Goal: Task Accomplishment & Management: Complete application form

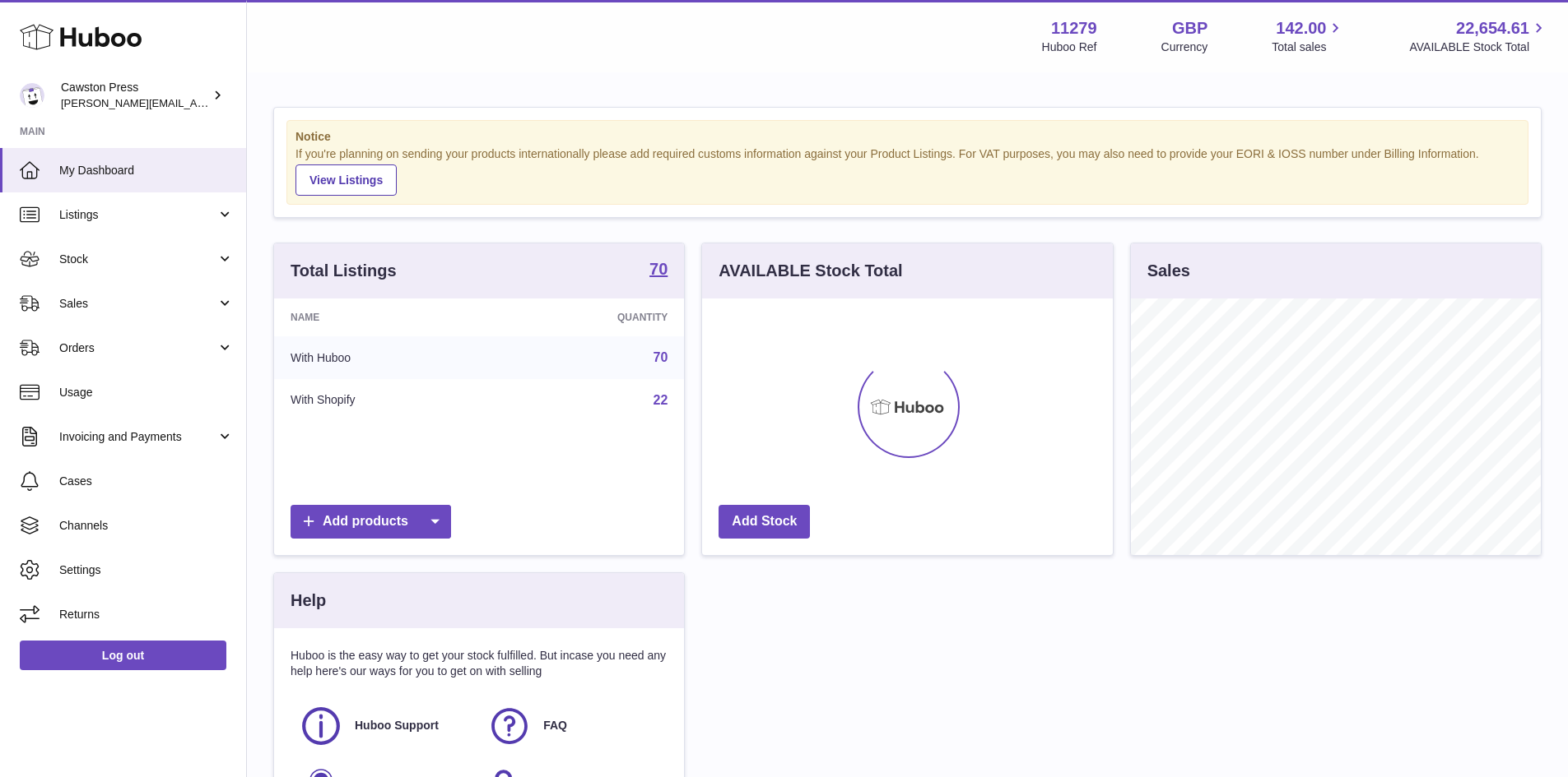
scroll to position [257, 411]
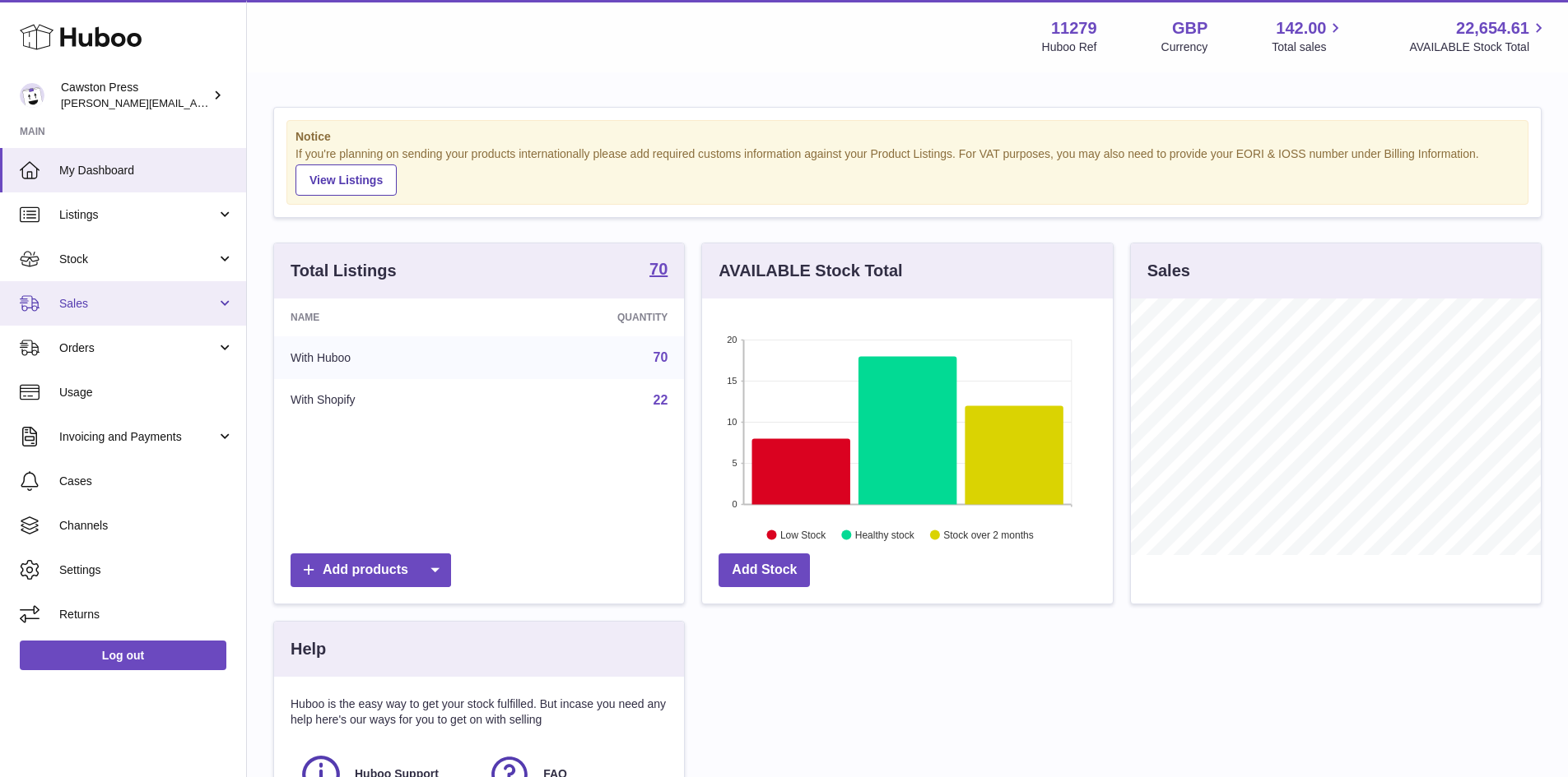
click at [154, 292] on link "Sales" at bounding box center [123, 303] width 246 height 44
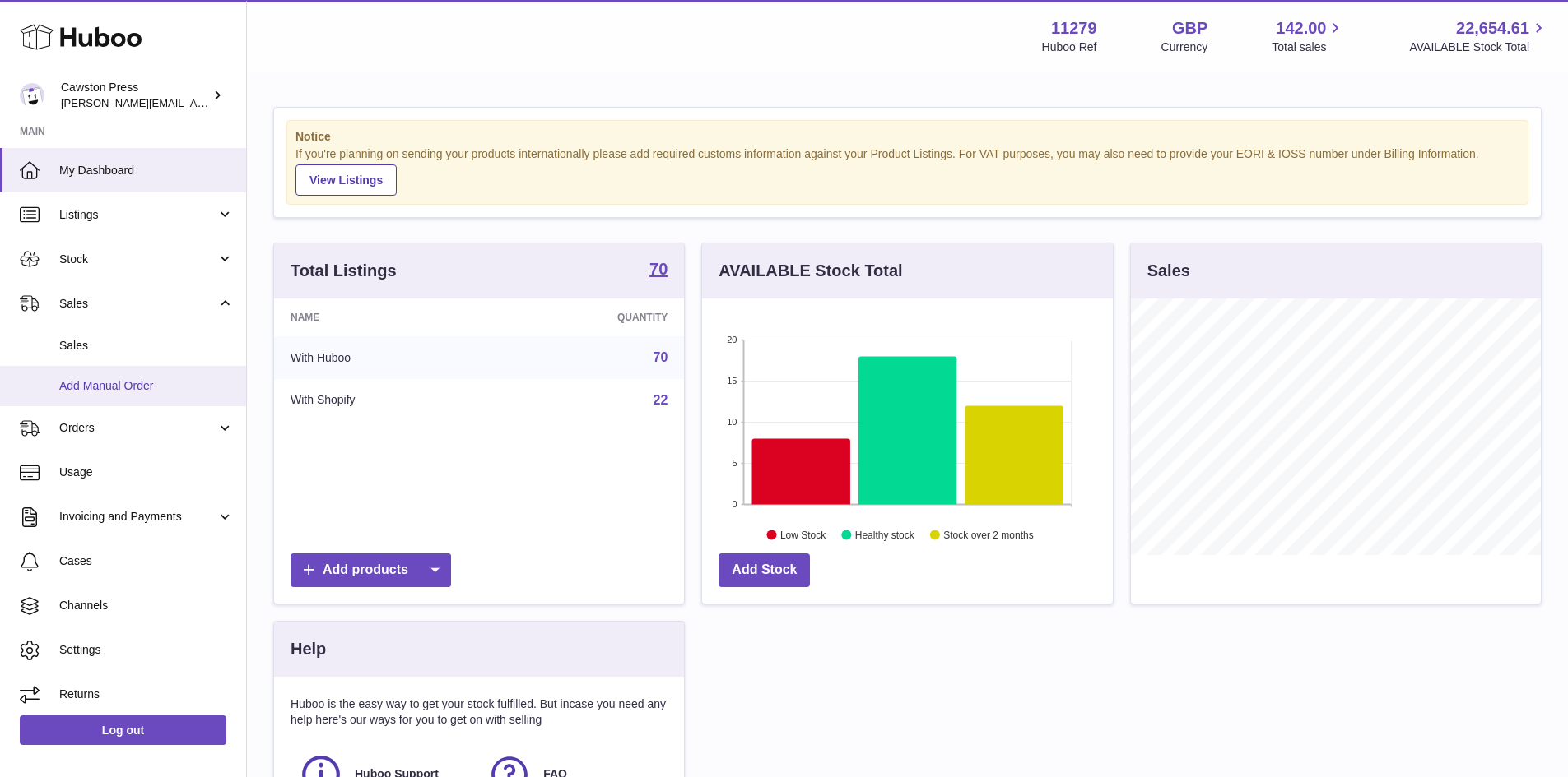
click at [126, 381] on span "Add Manual Order" at bounding box center [146, 386] width 174 height 16
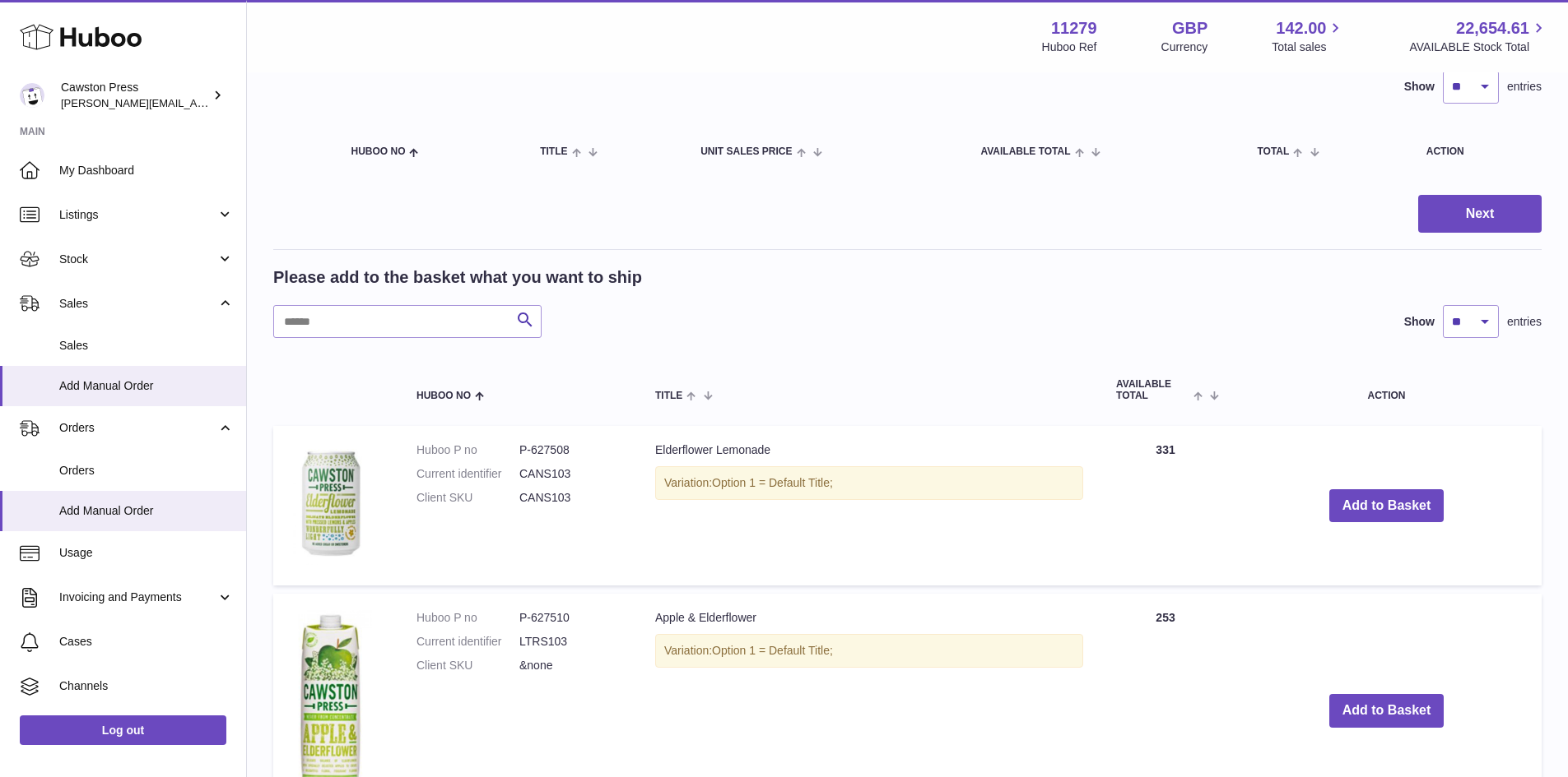
scroll to position [329, 0]
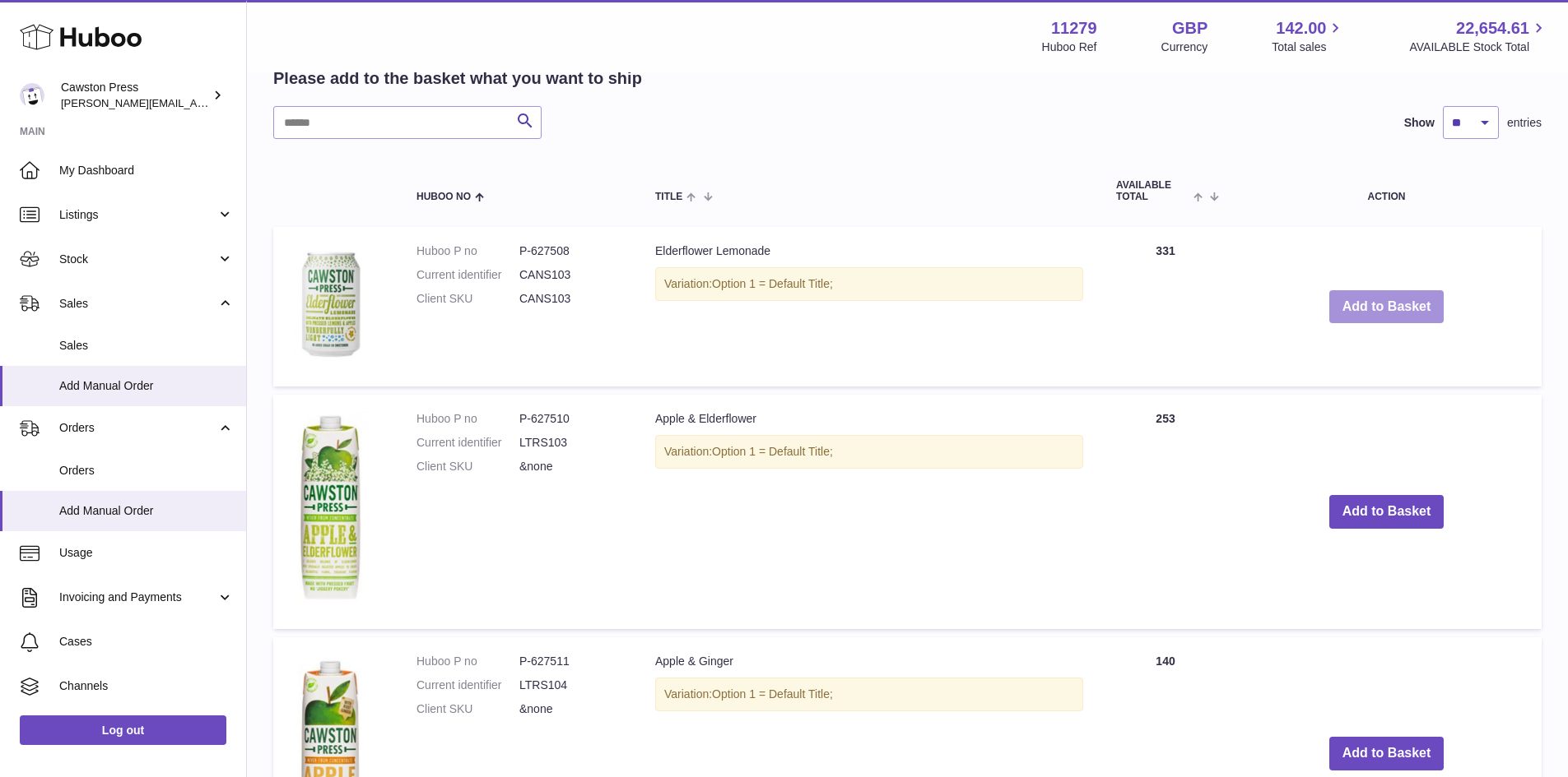
click at [1409, 303] on button "Add to Basket" at bounding box center [1387, 307] width 115 height 34
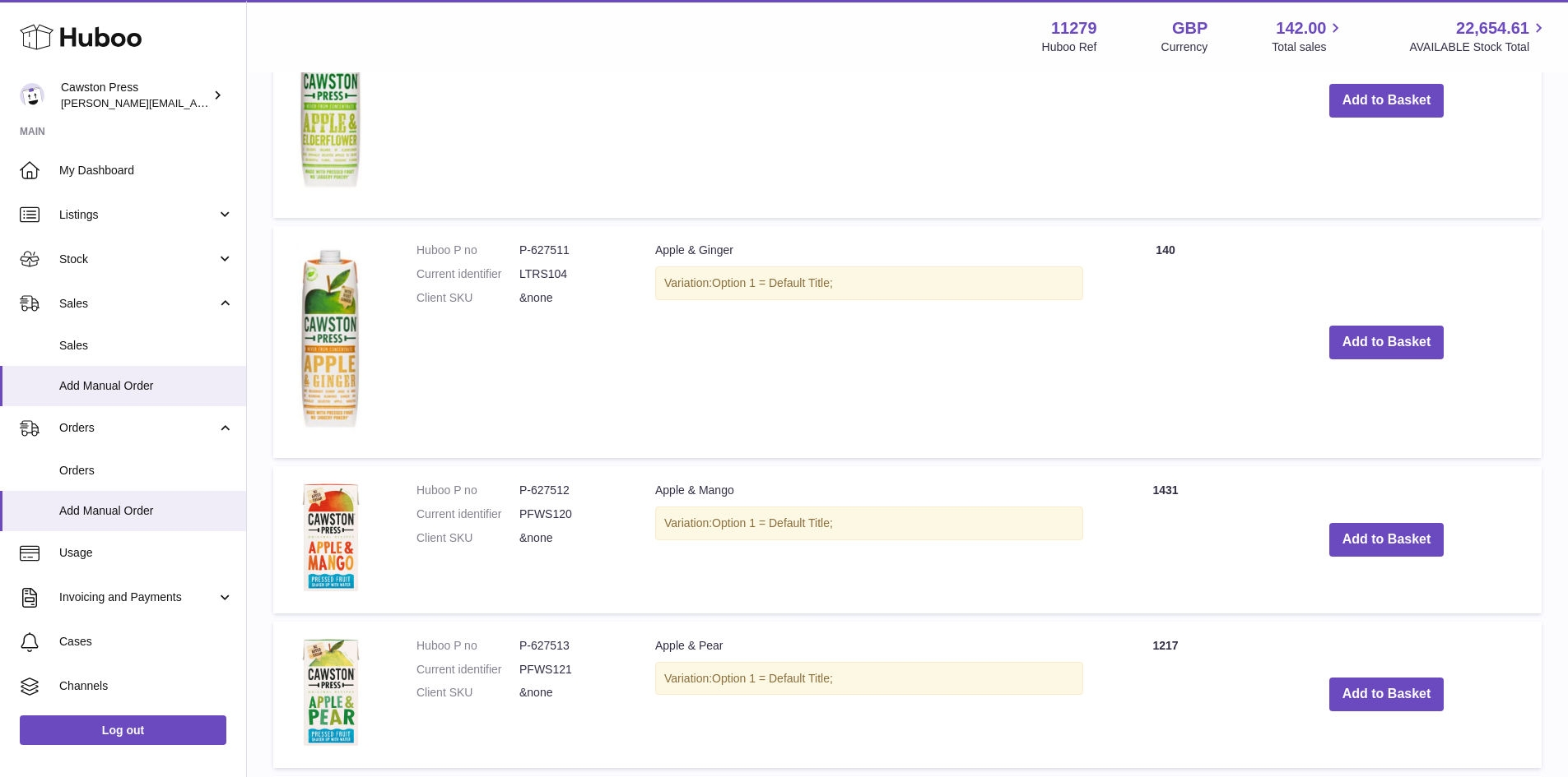
scroll to position [1164, 0]
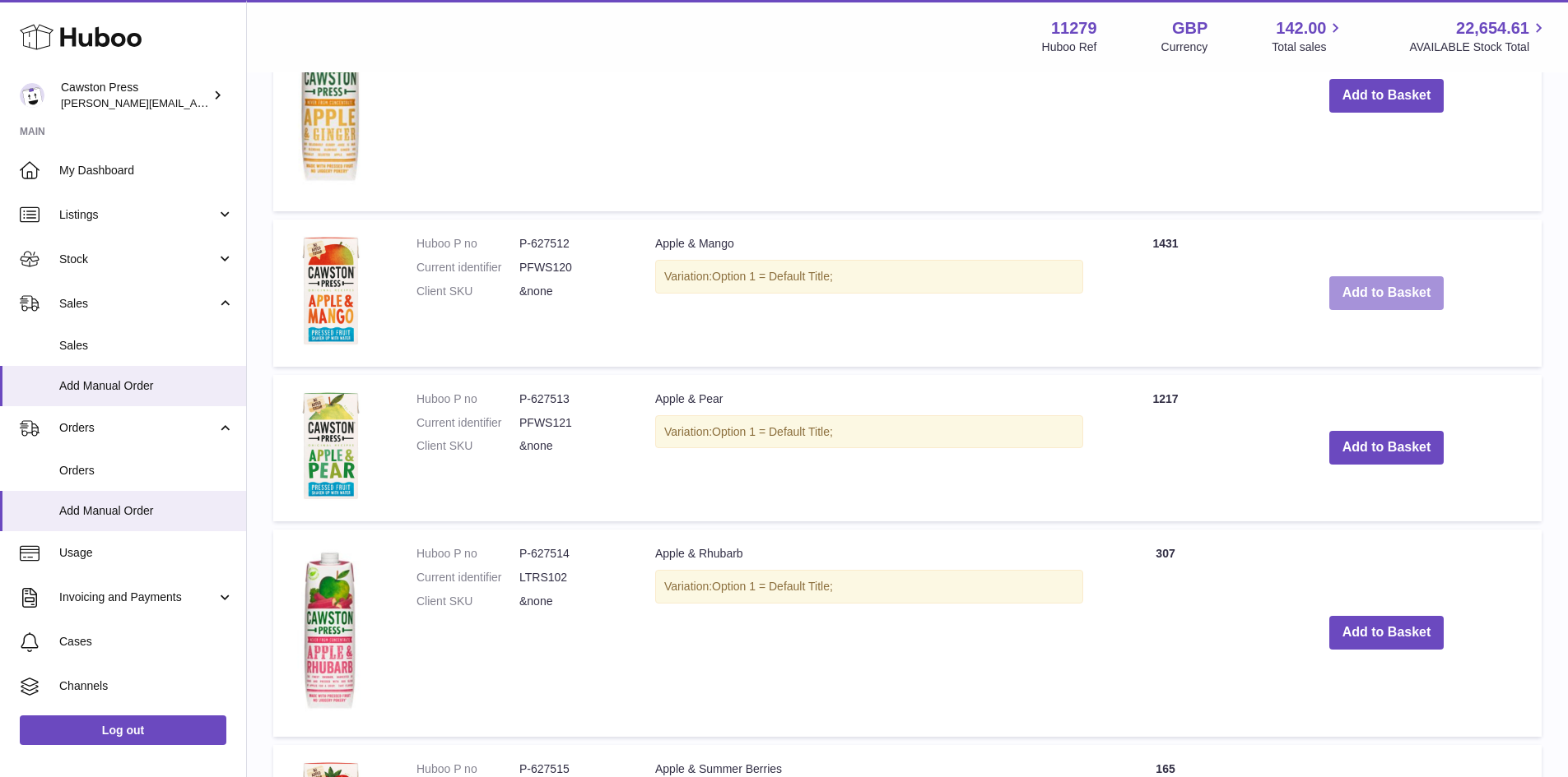
click at [1396, 280] on button "Add to Basket" at bounding box center [1387, 293] width 115 height 34
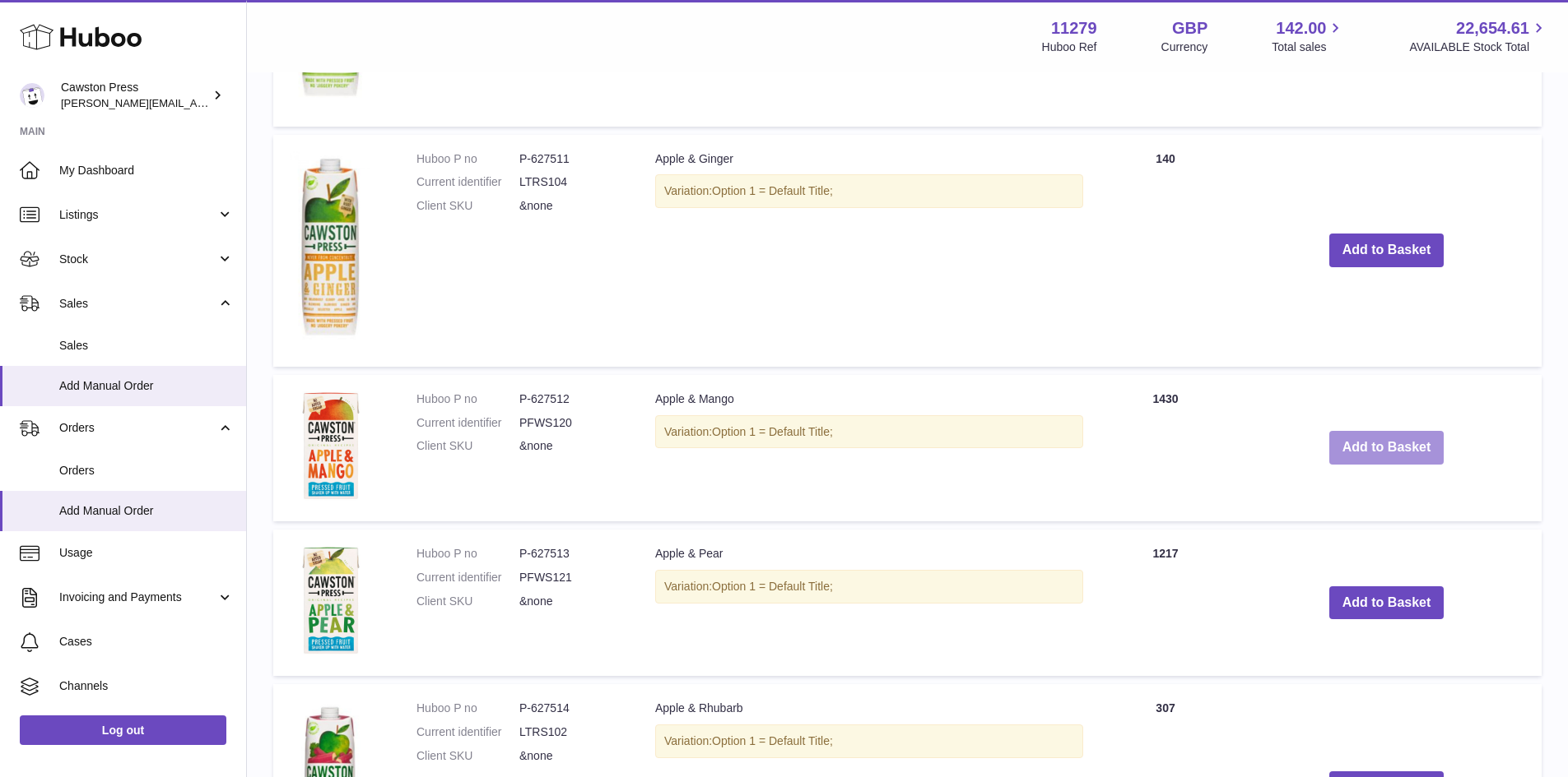
scroll to position [1320, 0]
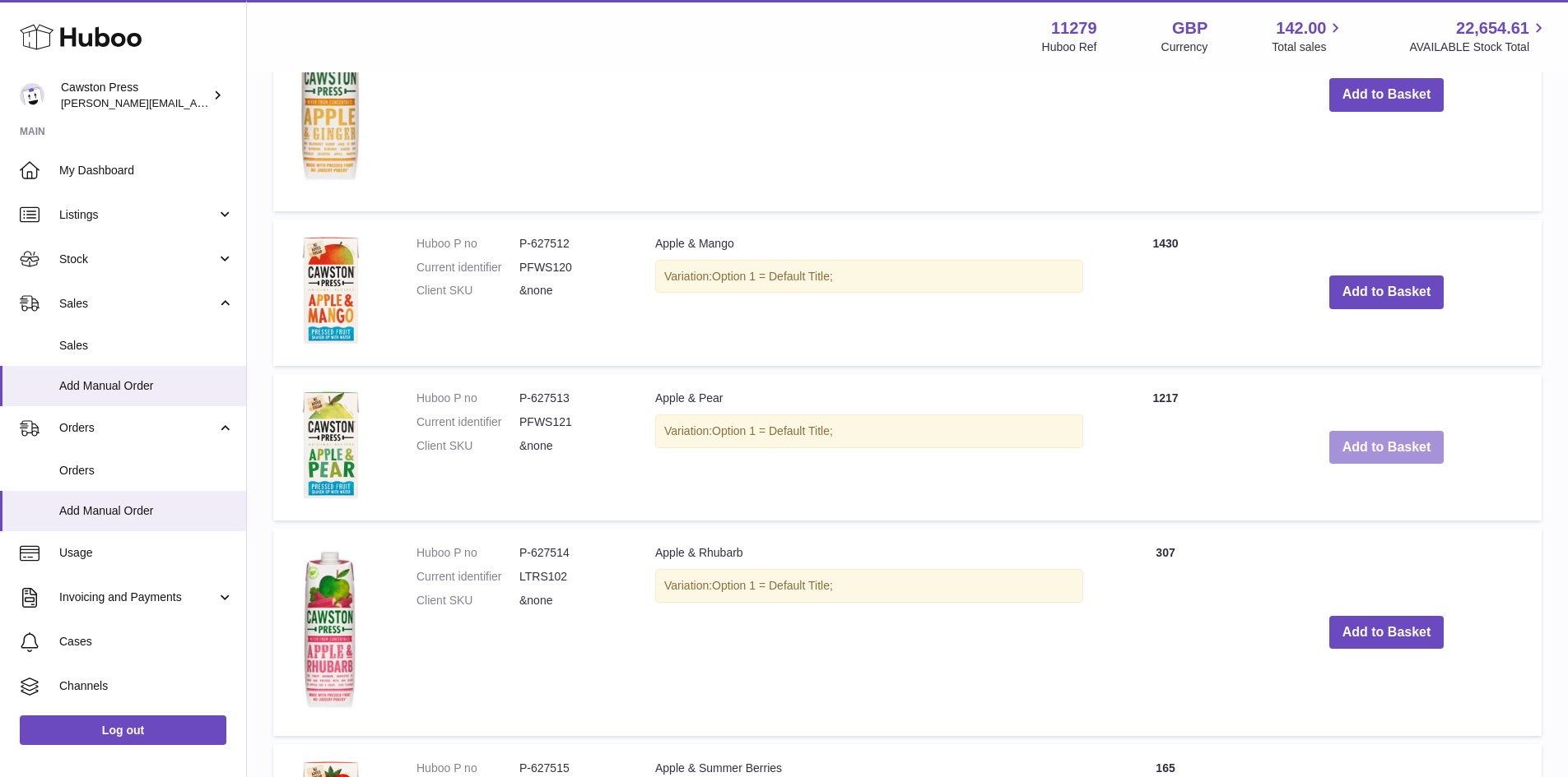
click at [1391, 443] on button "Add to Basket" at bounding box center [1387, 448] width 115 height 34
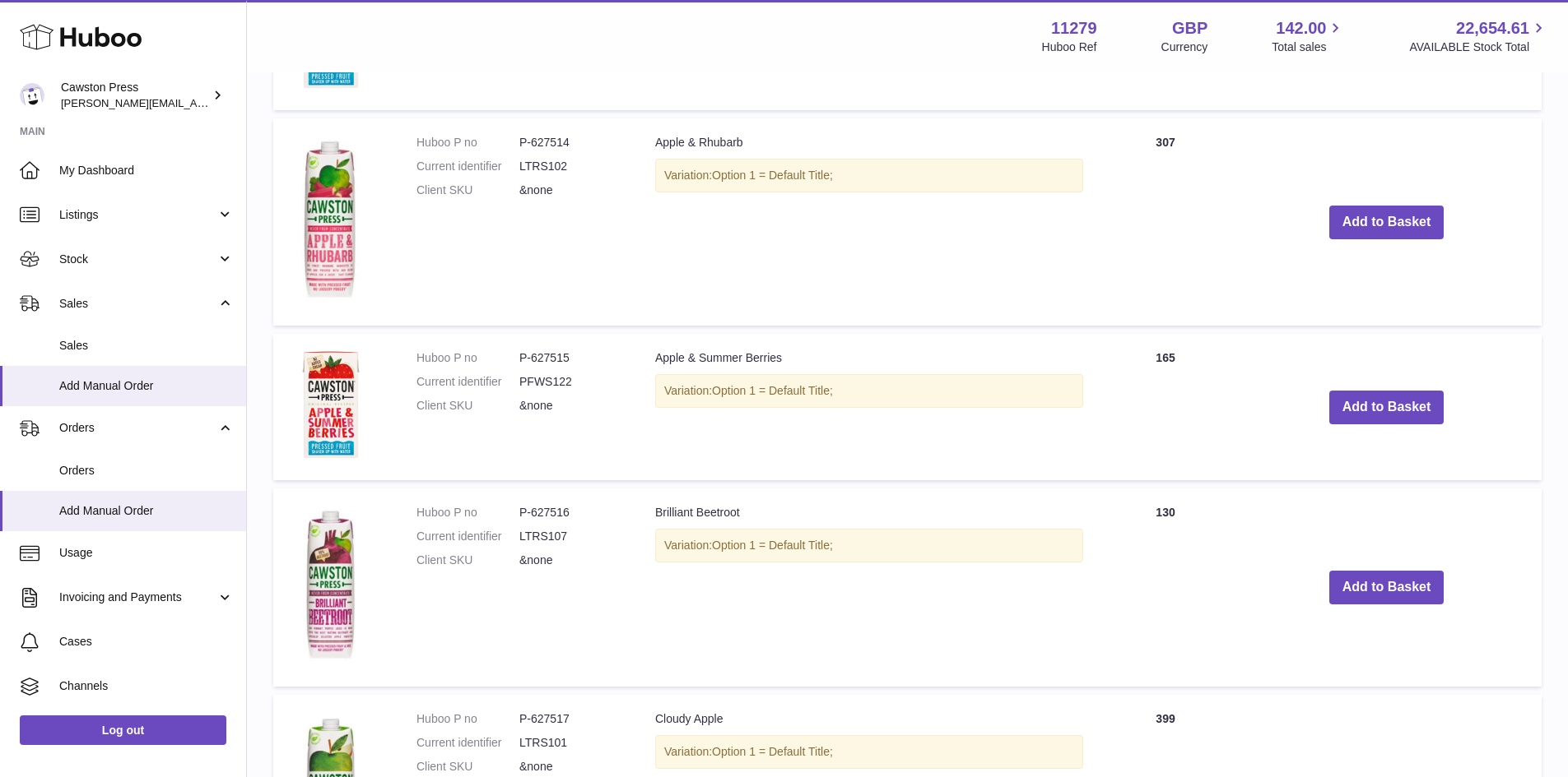
scroll to position [1885, 0]
click at [1347, 410] on button "Add to Basket" at bounding box center [1387, 407] width 115 height 34
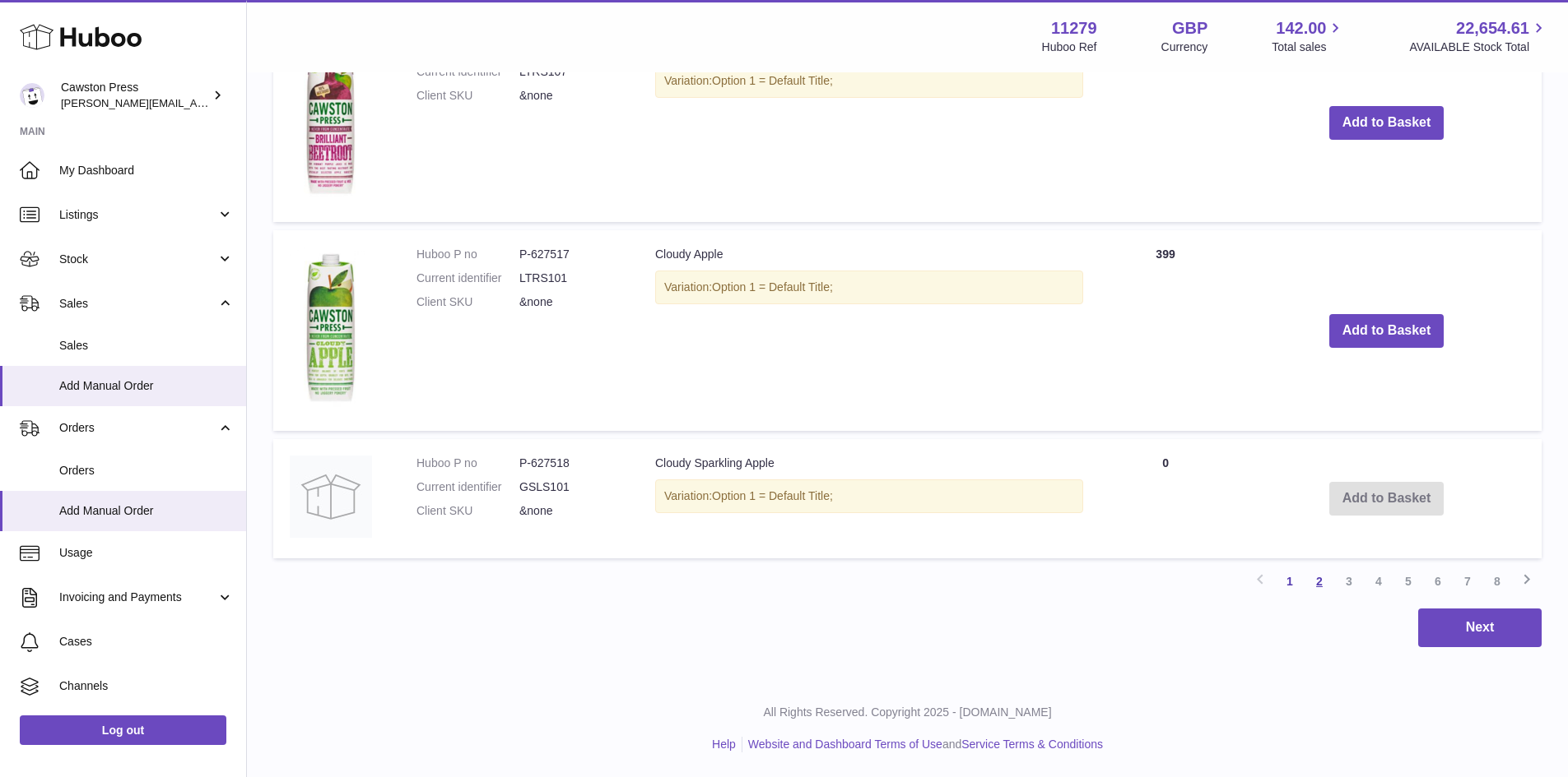
click at [1320, 578] on link "2" at bounding box center [1320, 582] width 30 height 30
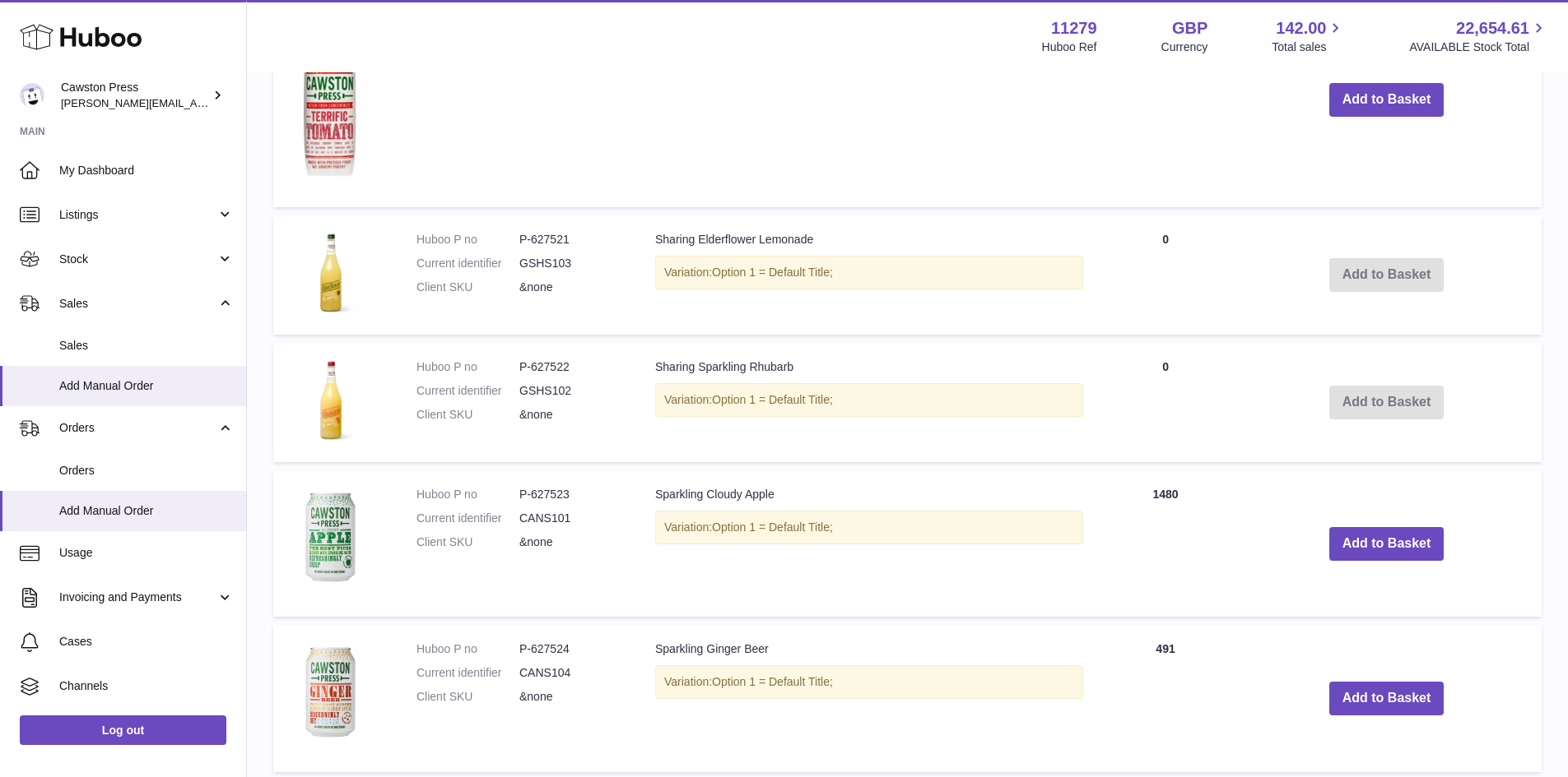
scroll to position [1472, 0]
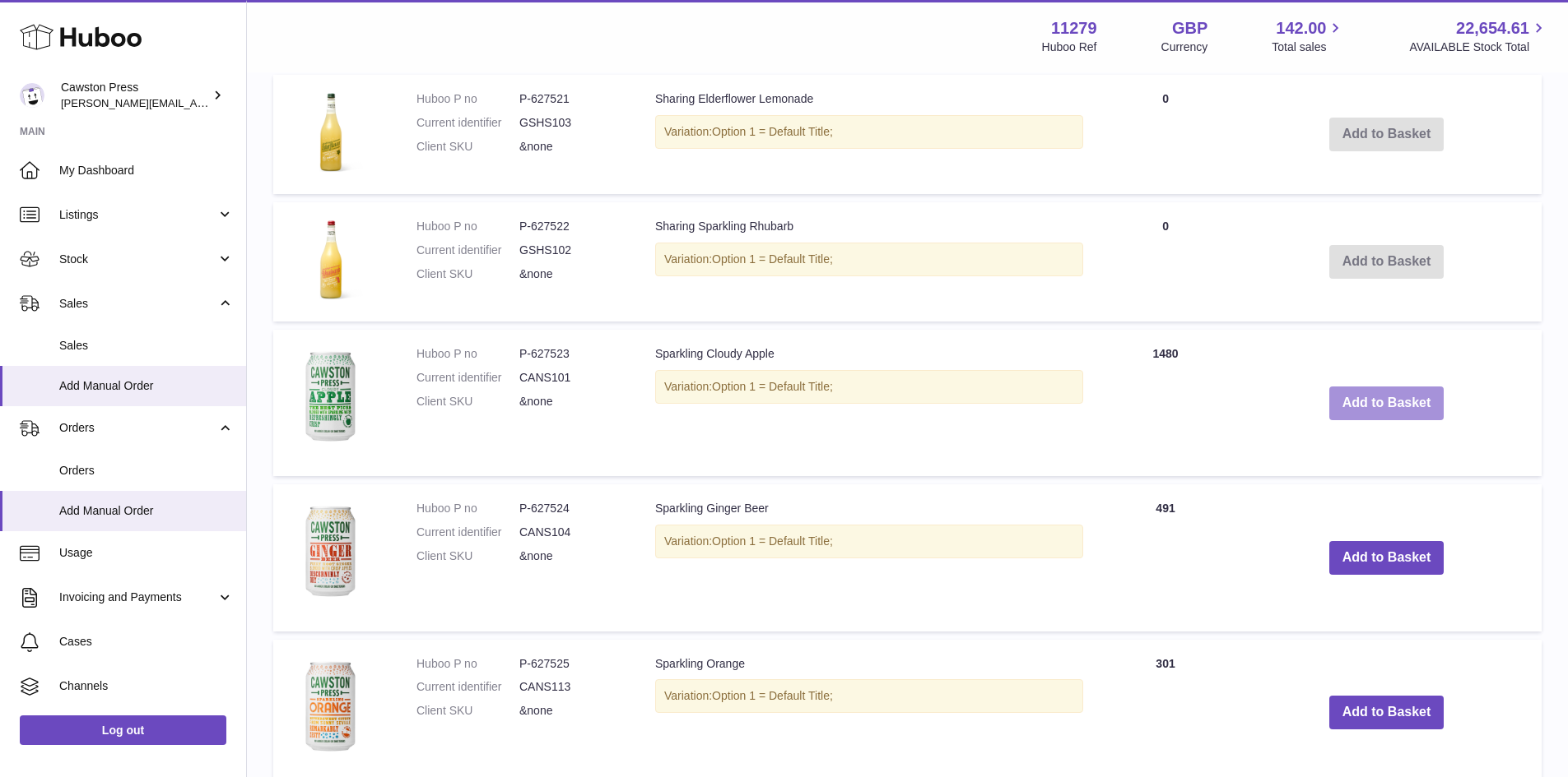
click at [1368, 407] on button "Add to Basket" at bounding box center [1387, 403] width 115 height 34
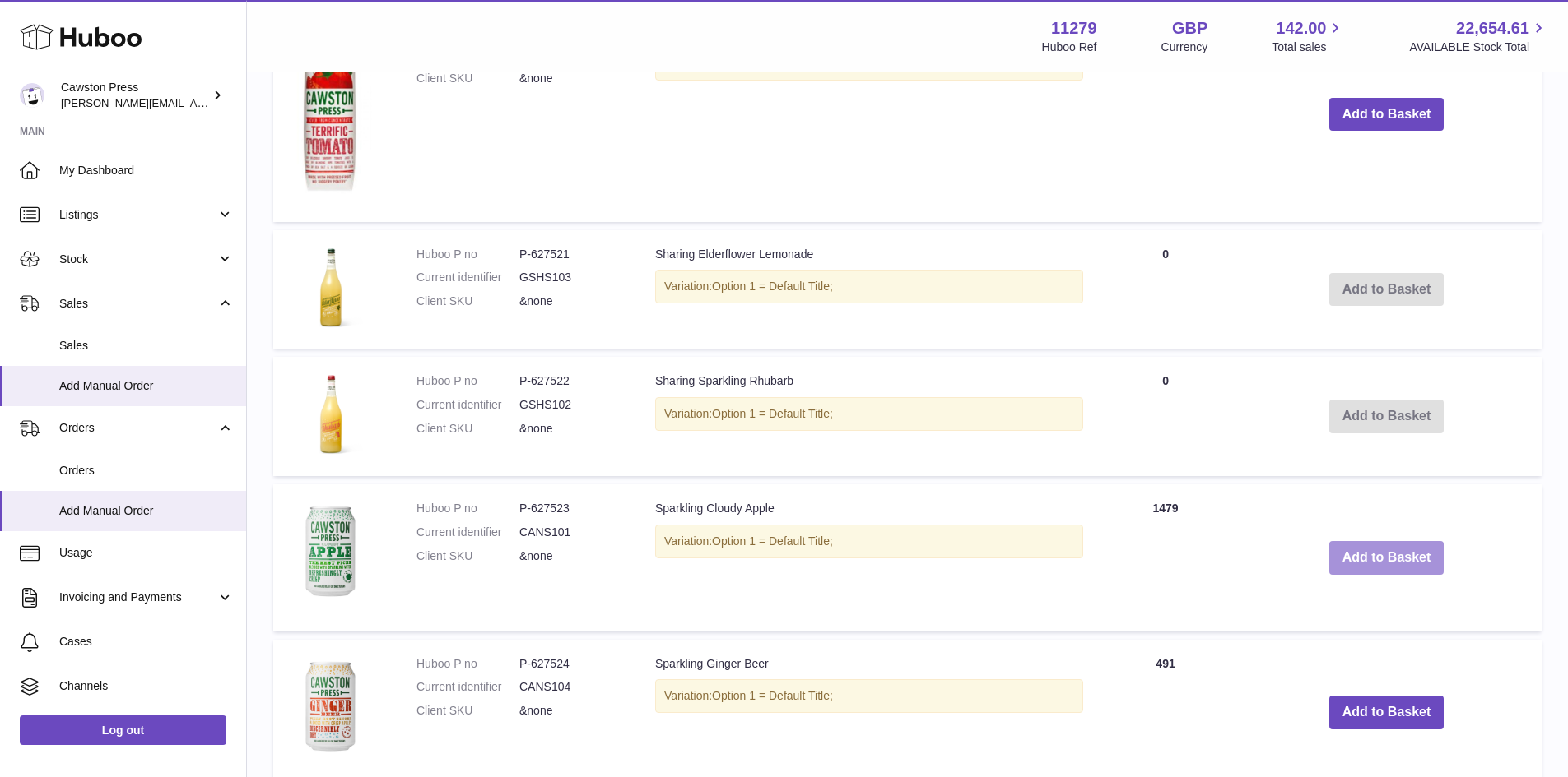
scroll to position [1628, 0]
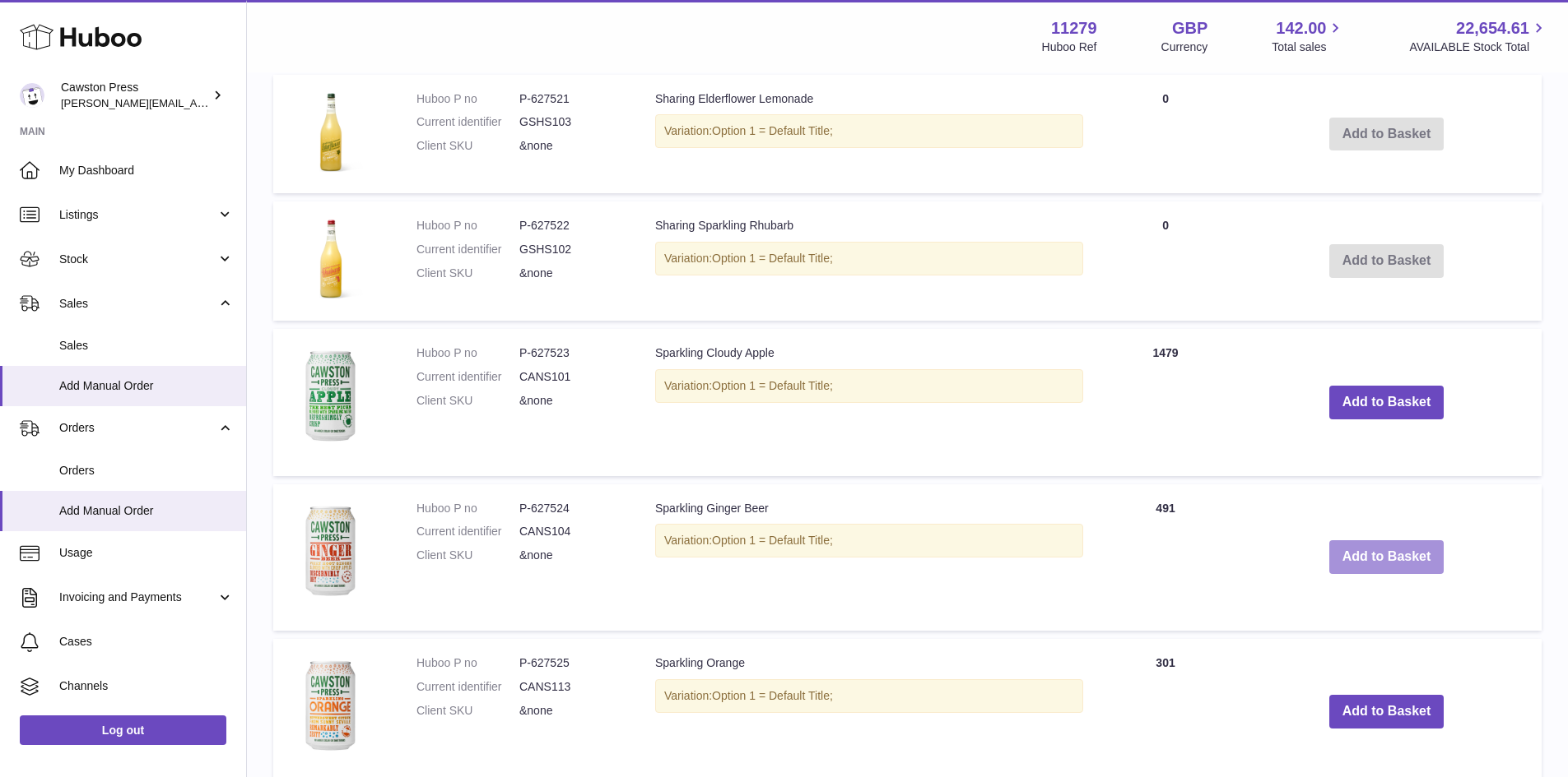
click at [1406, 564] on button "Add to Basket" at bounding box center [1387, 557] width 115 height 34
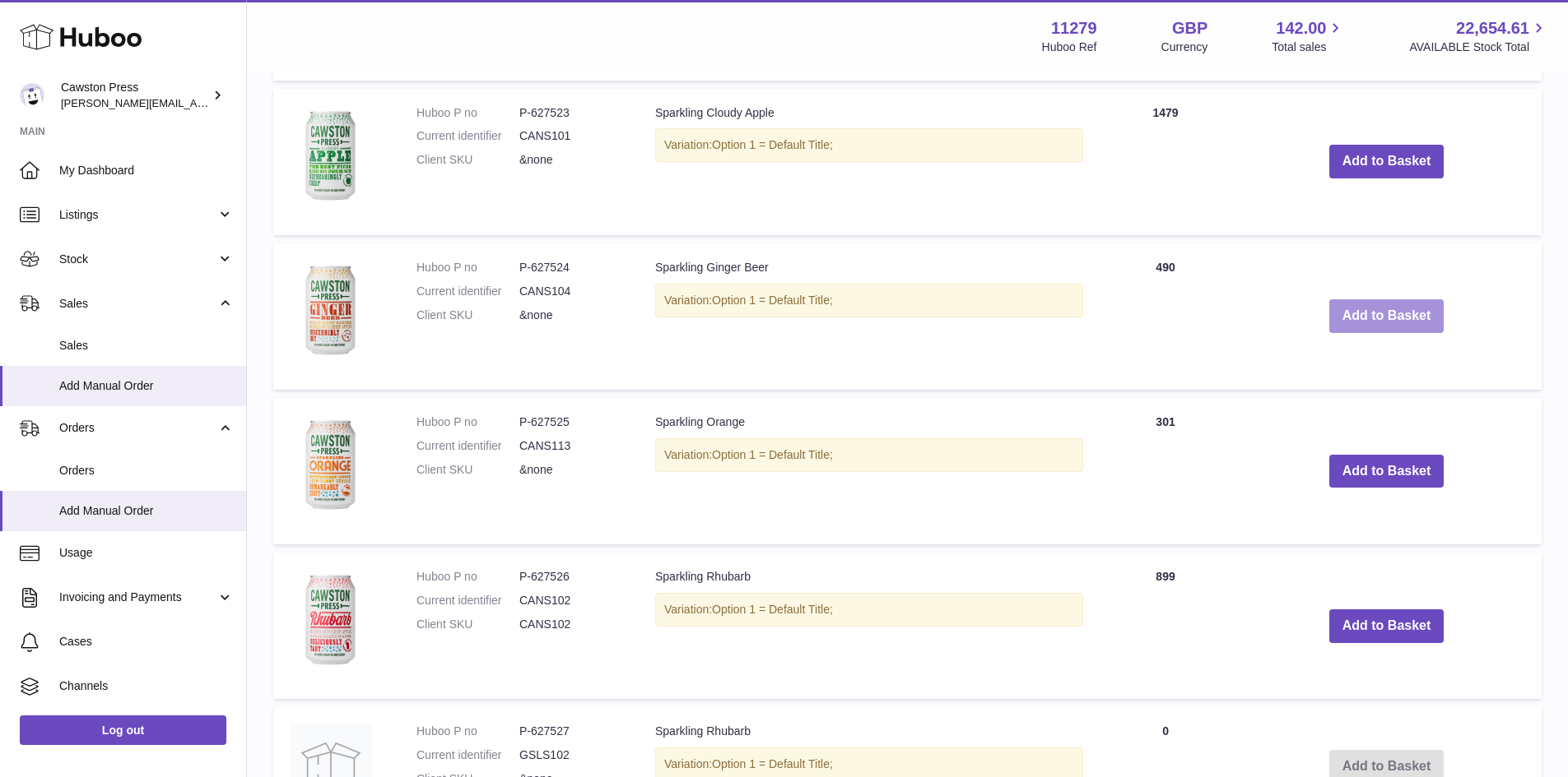
scroll to position [2029, 0]
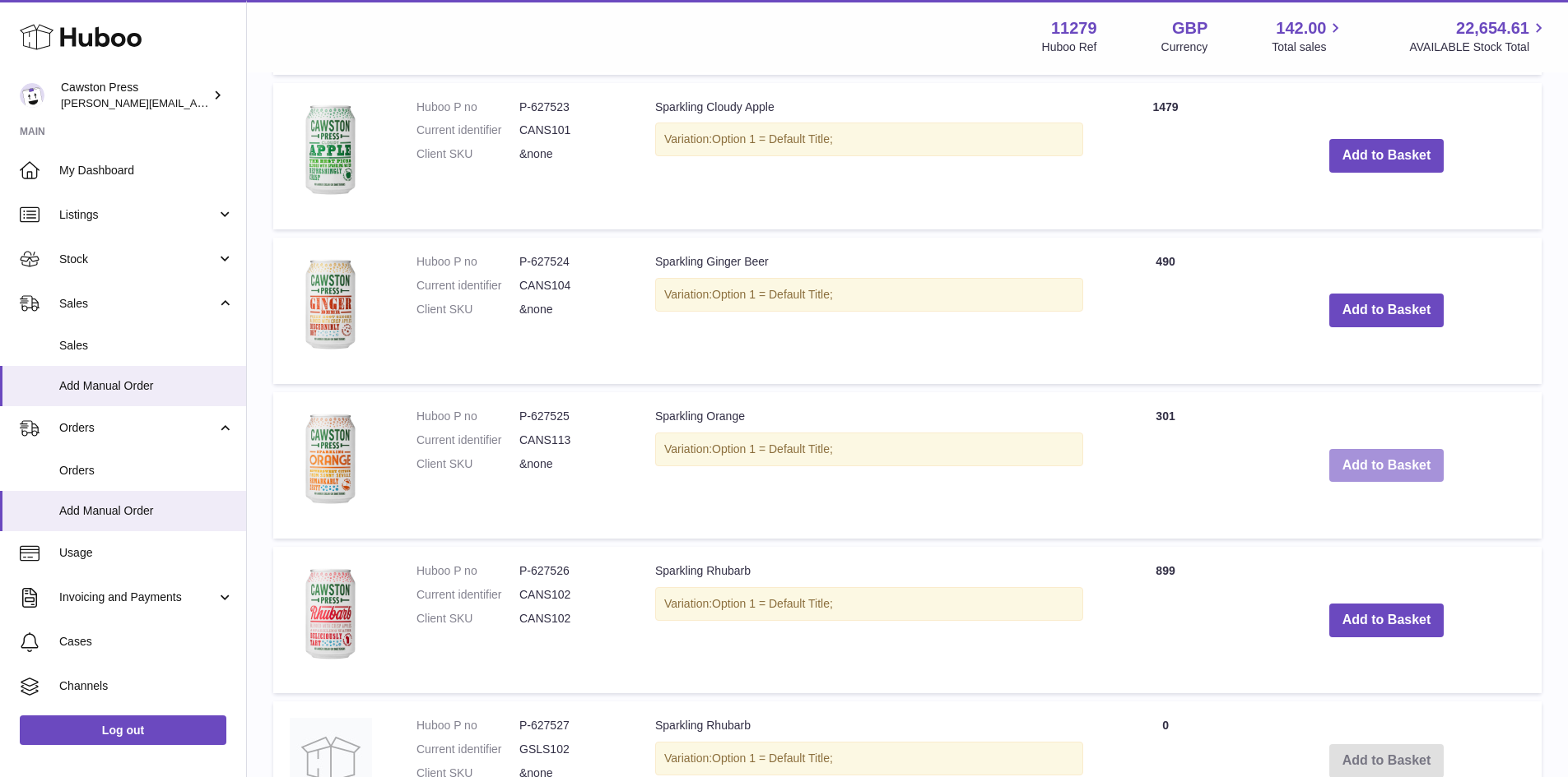
click at [1381, 466] on button "Add to Basket" at bounding box center [1387, 466] width 115 height 34
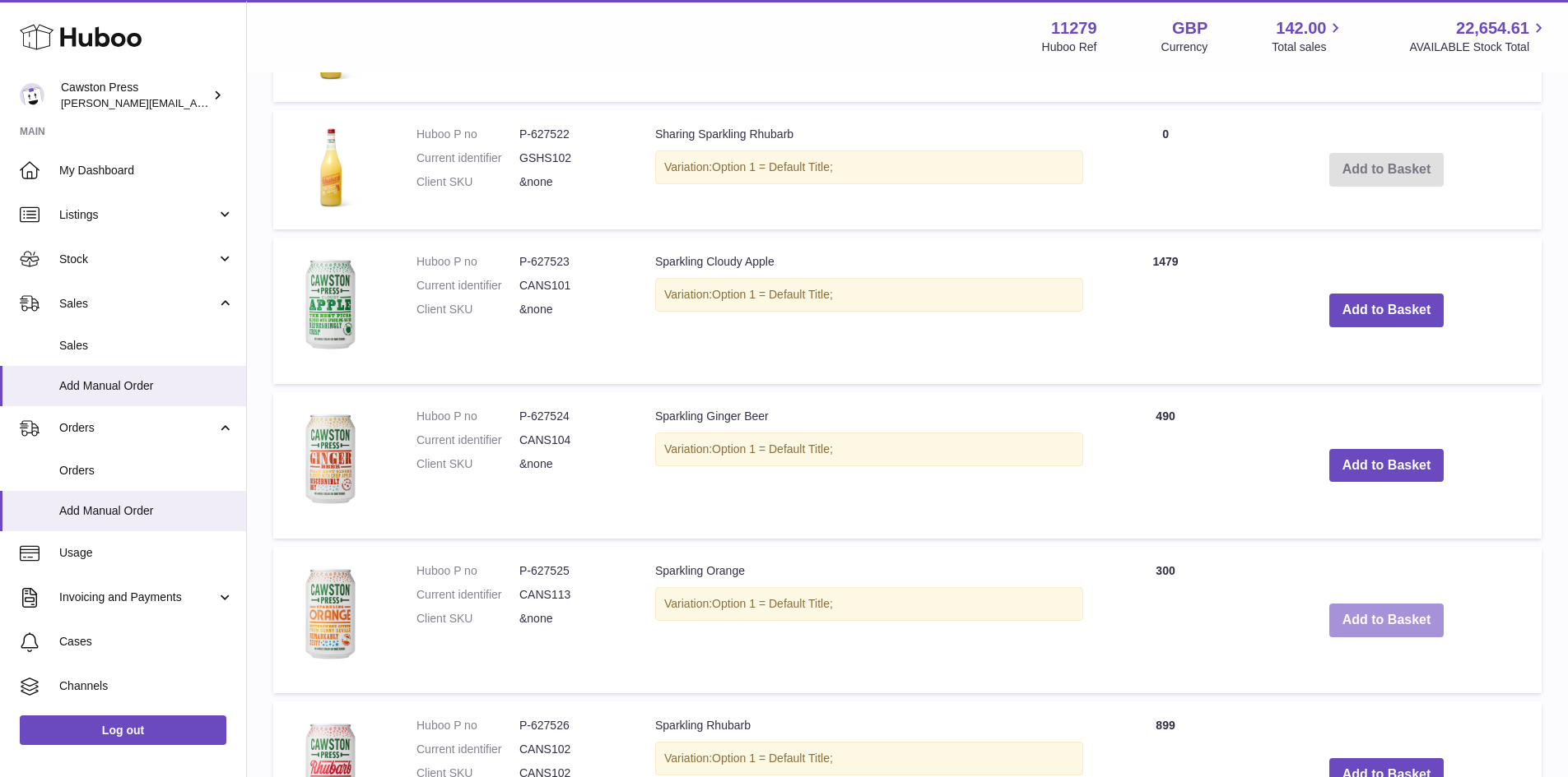
scroll to position [2184, 0]
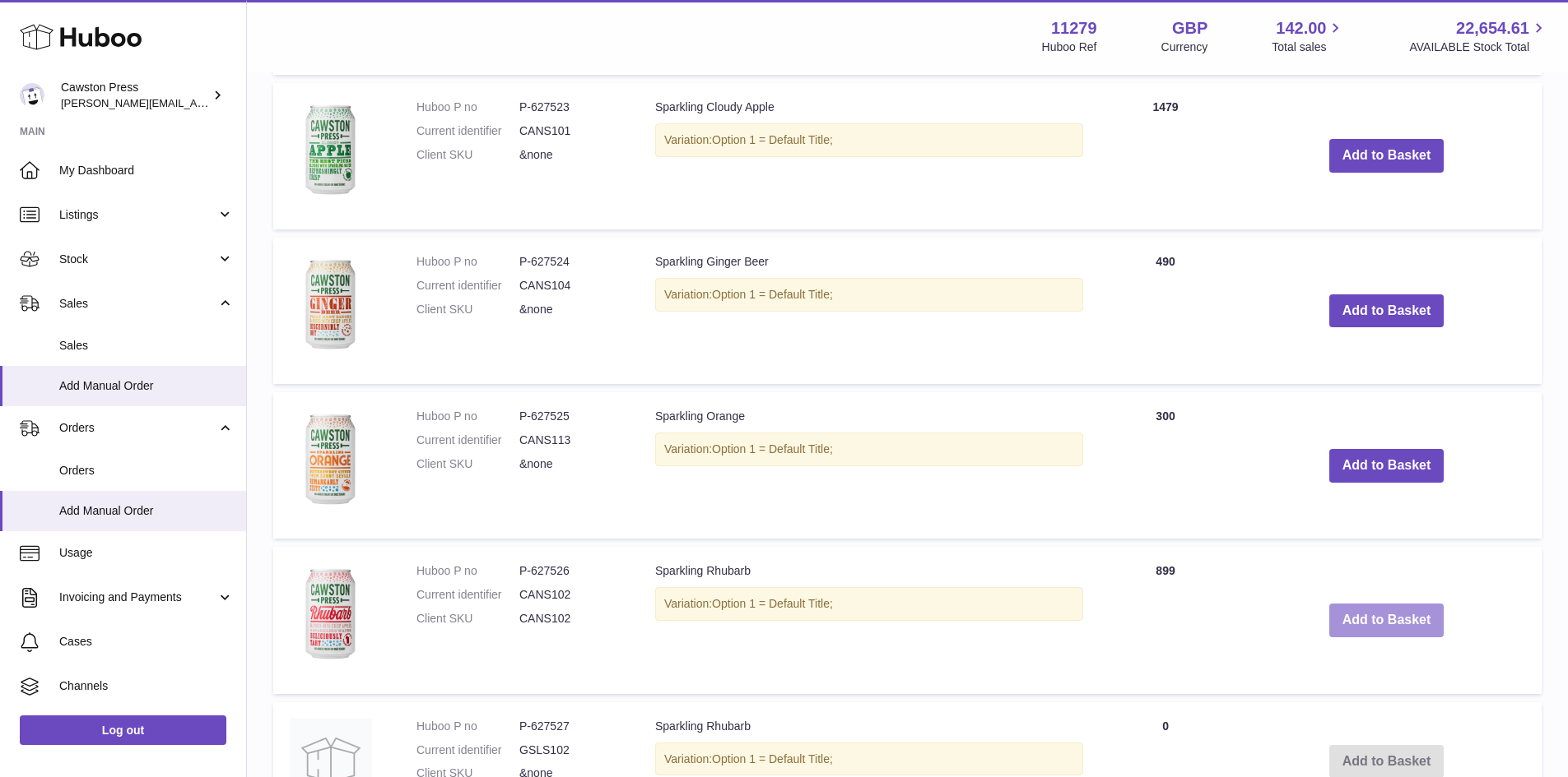
click at [1394, 614] on button "Add to Basket" at bounding box center [1387, 620] width 115 height 34
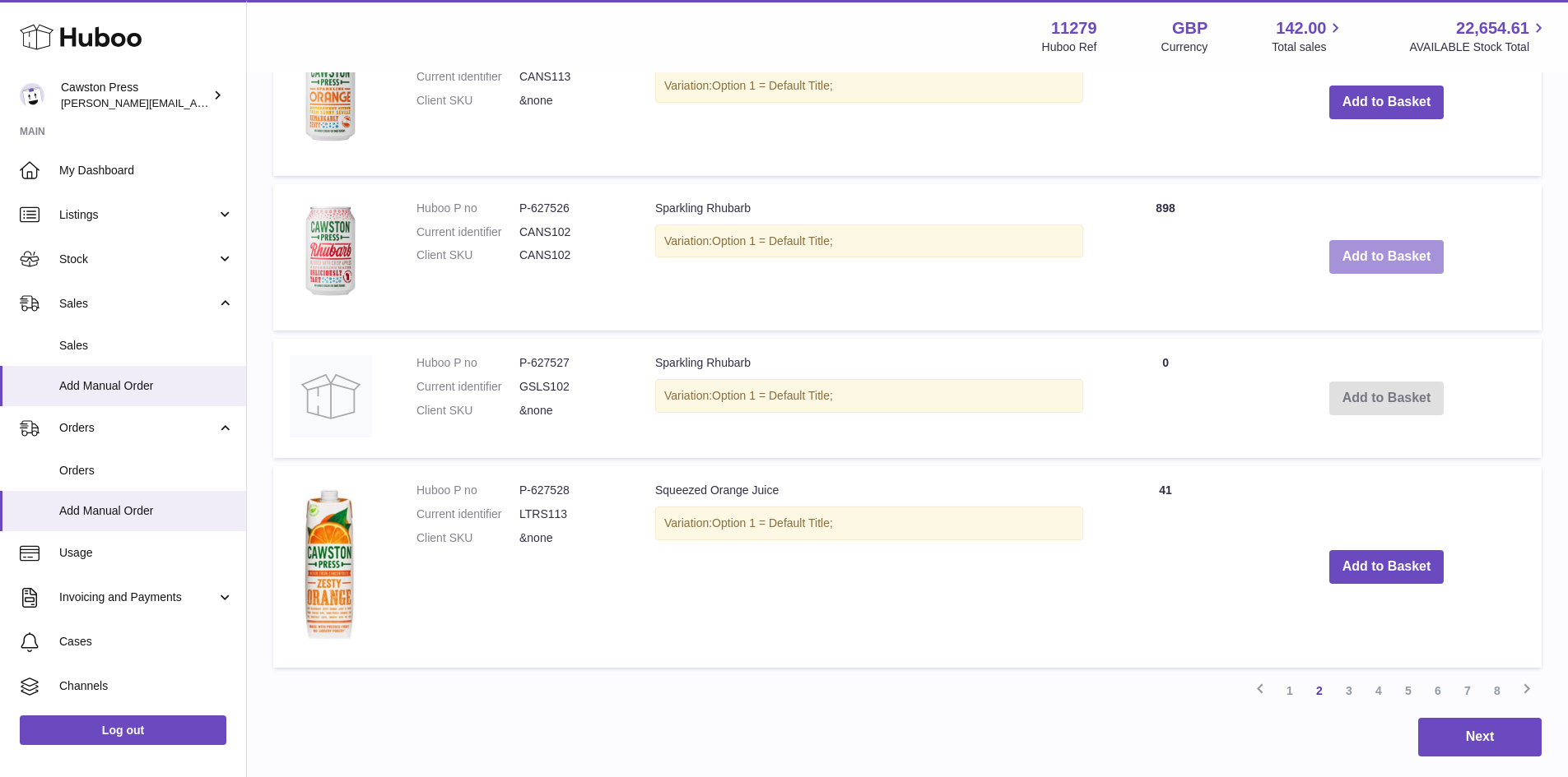
scroll to position [2811, 0]
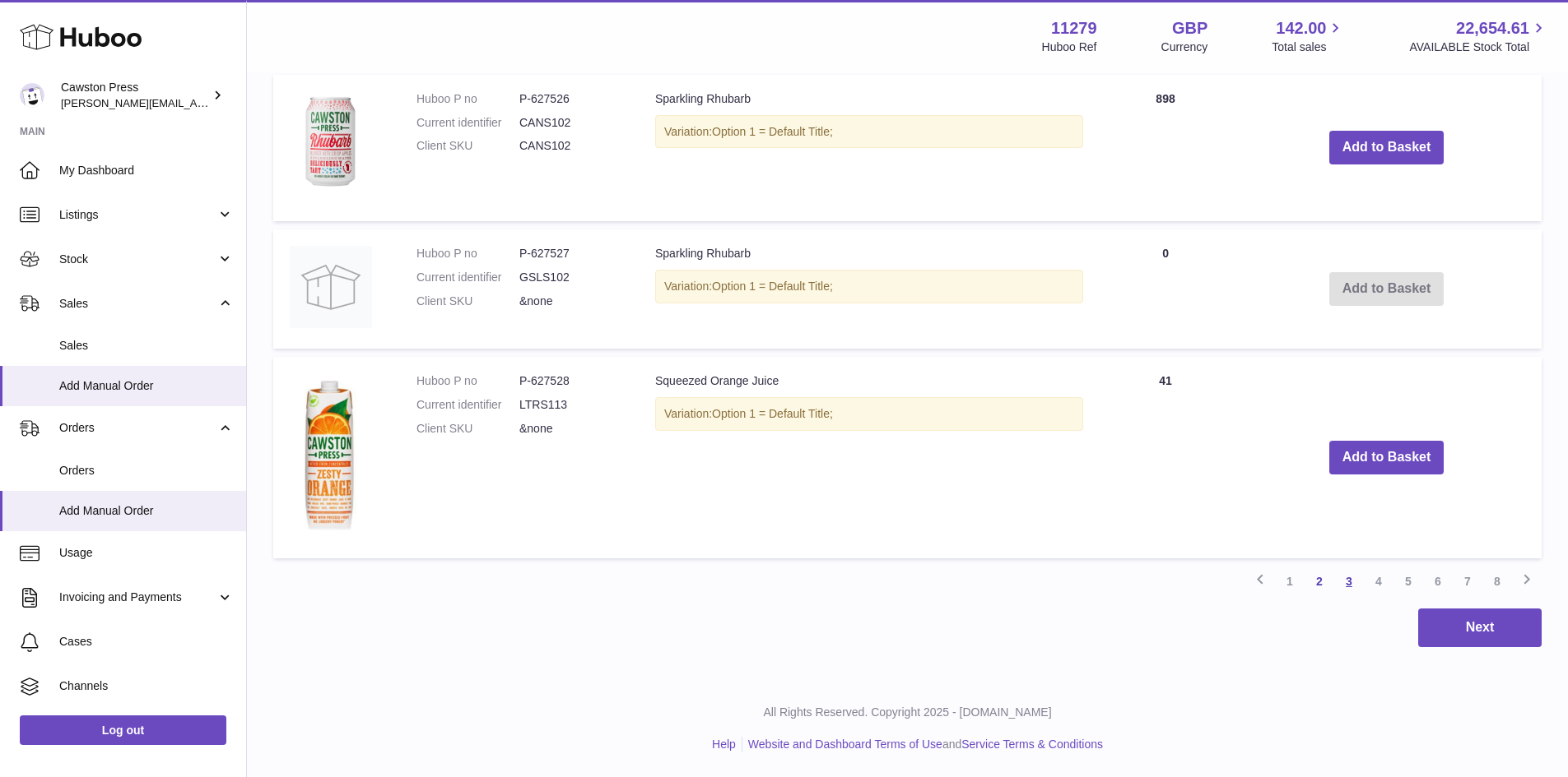
click at [1340, 579] on link "3" at bounding box center [1349, 582] width 30 height 30
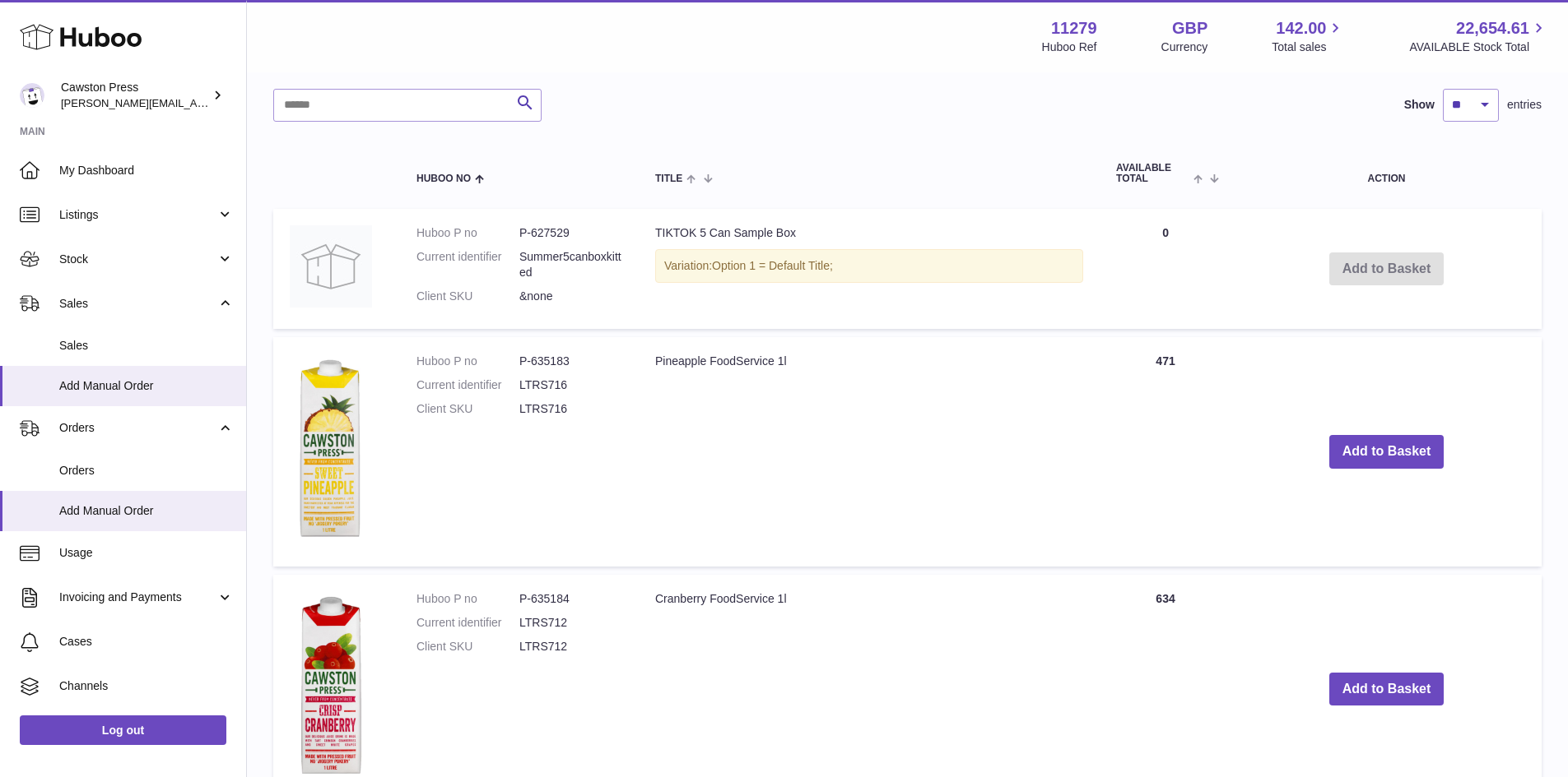
scroll to position [1637, 0]
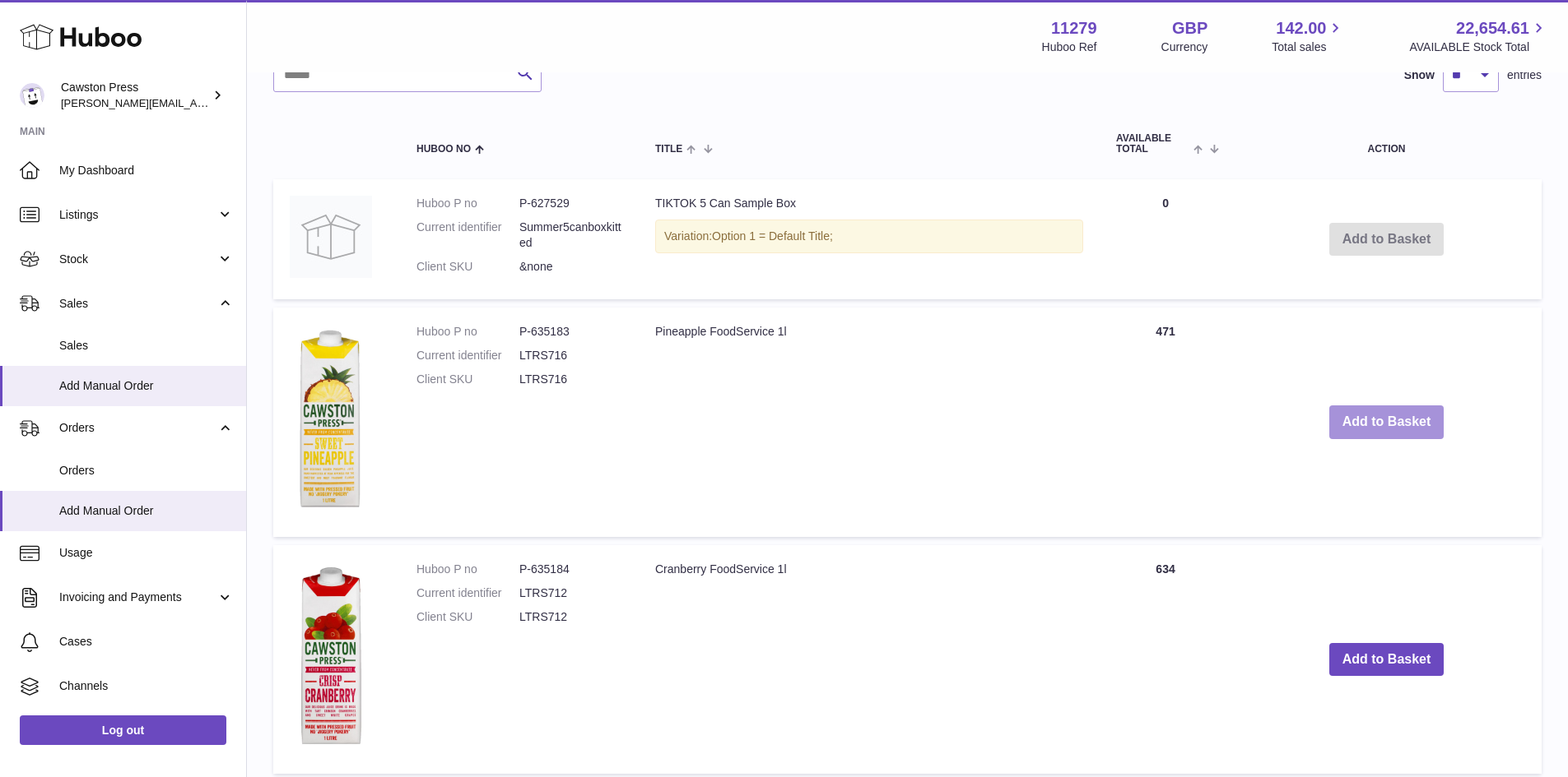
click at [1388, 425] on button "Add to Basket" at bounding box center [1387, 422] width 115 height 34
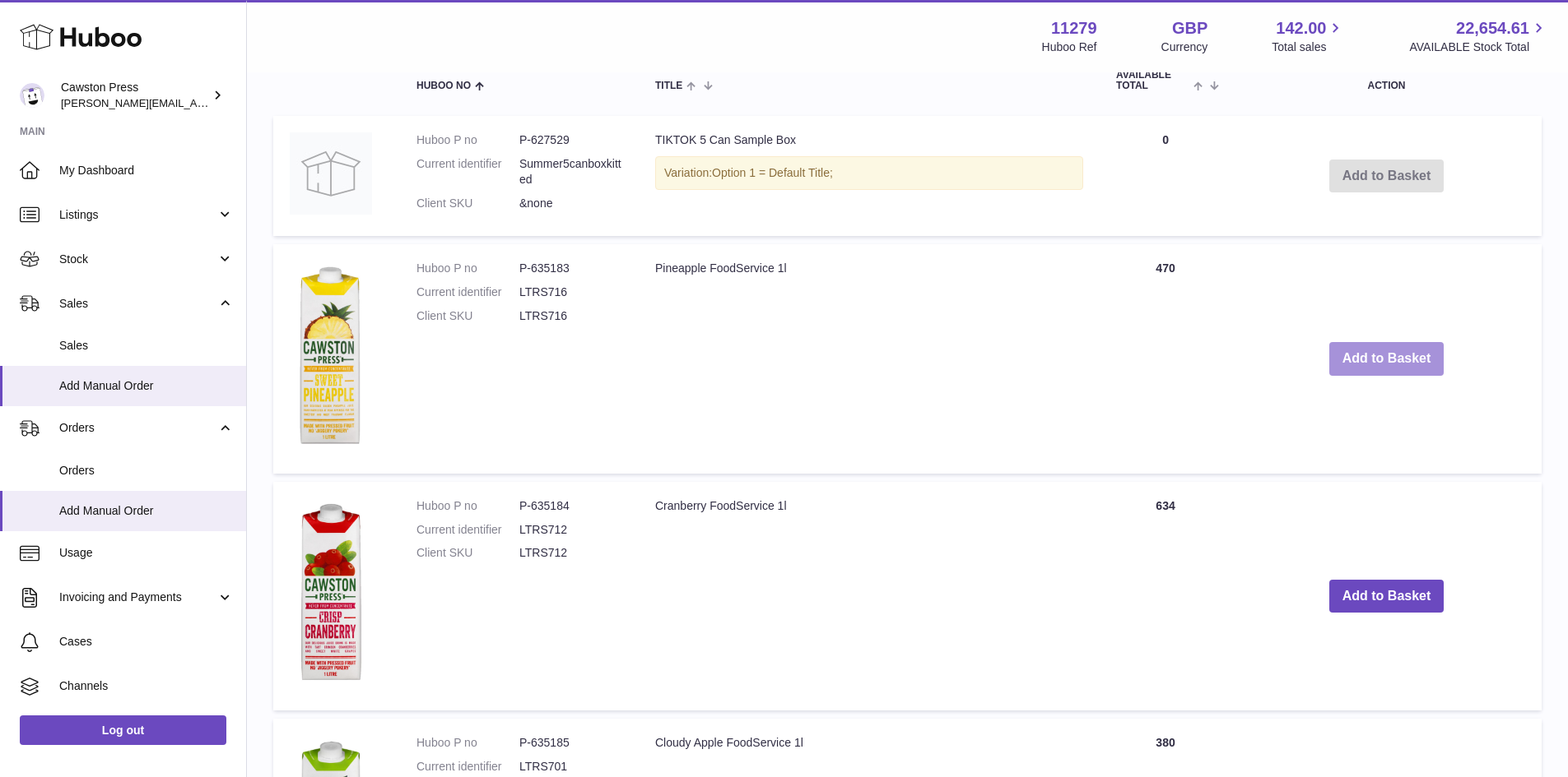
scroll to position [2039, 0]
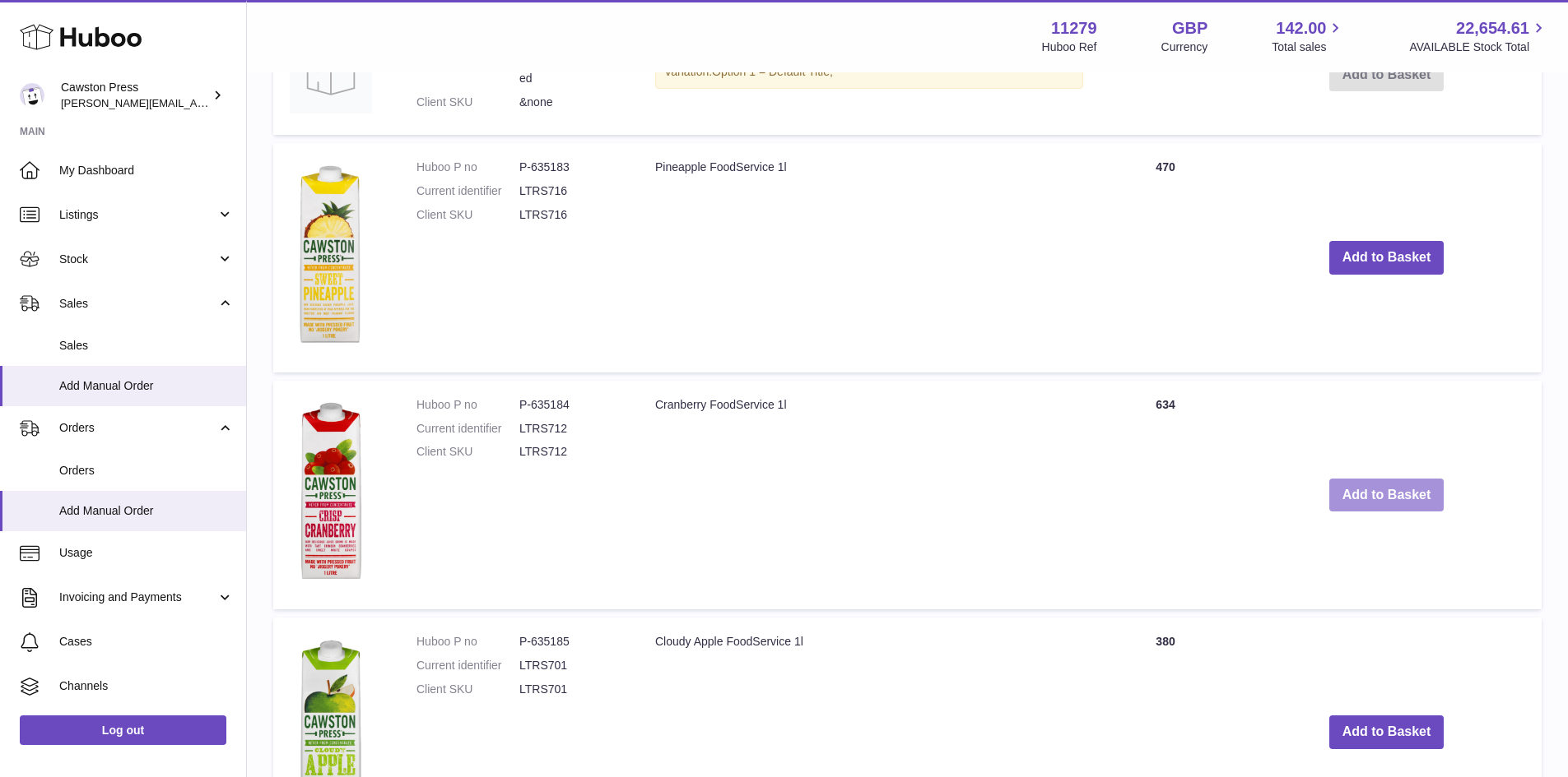
click at [1418, 489] on button "Add to Basket" at bounding box center [1387, 496] width 115 height 34
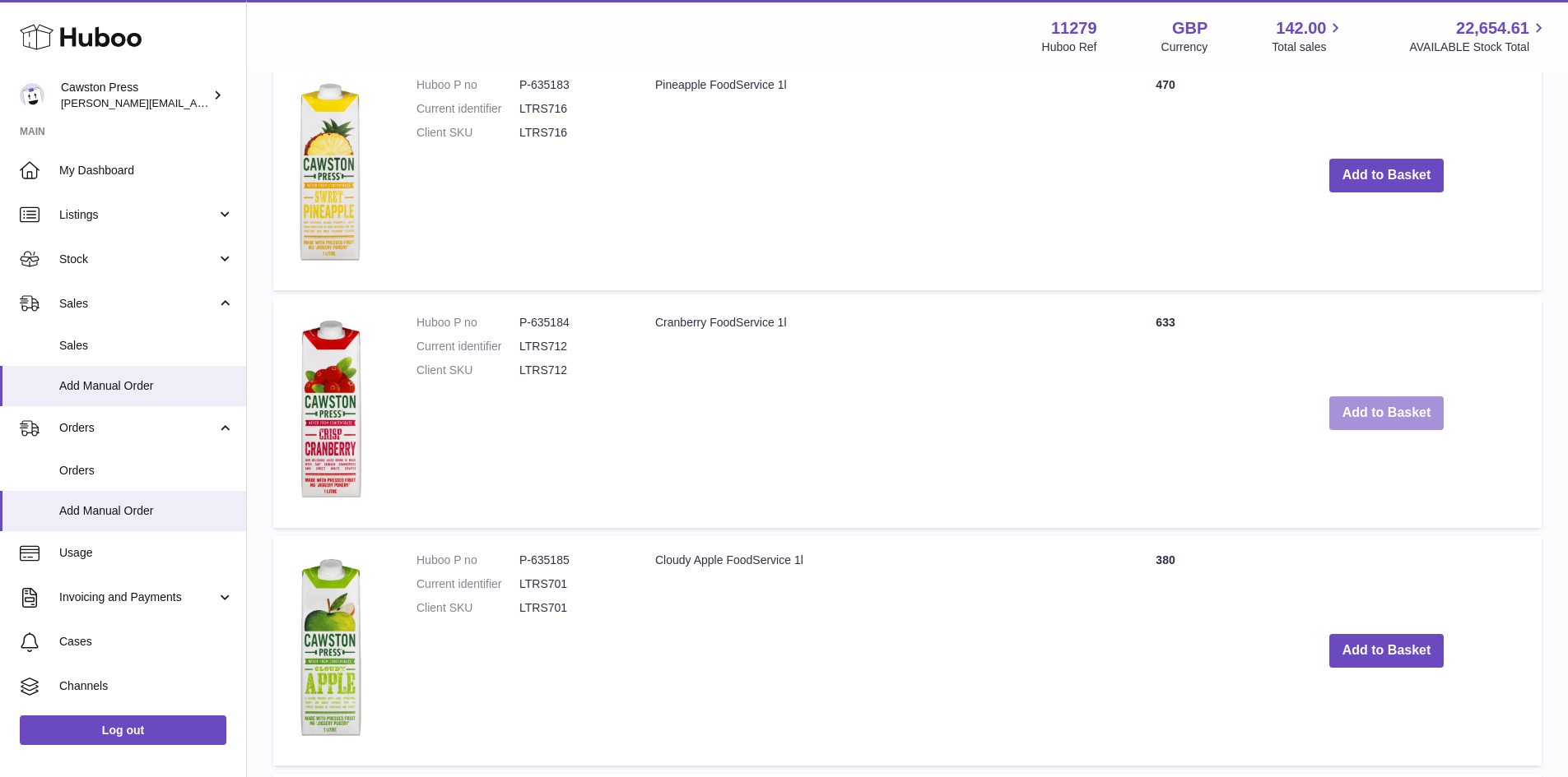
scroll to position [2524, 0]
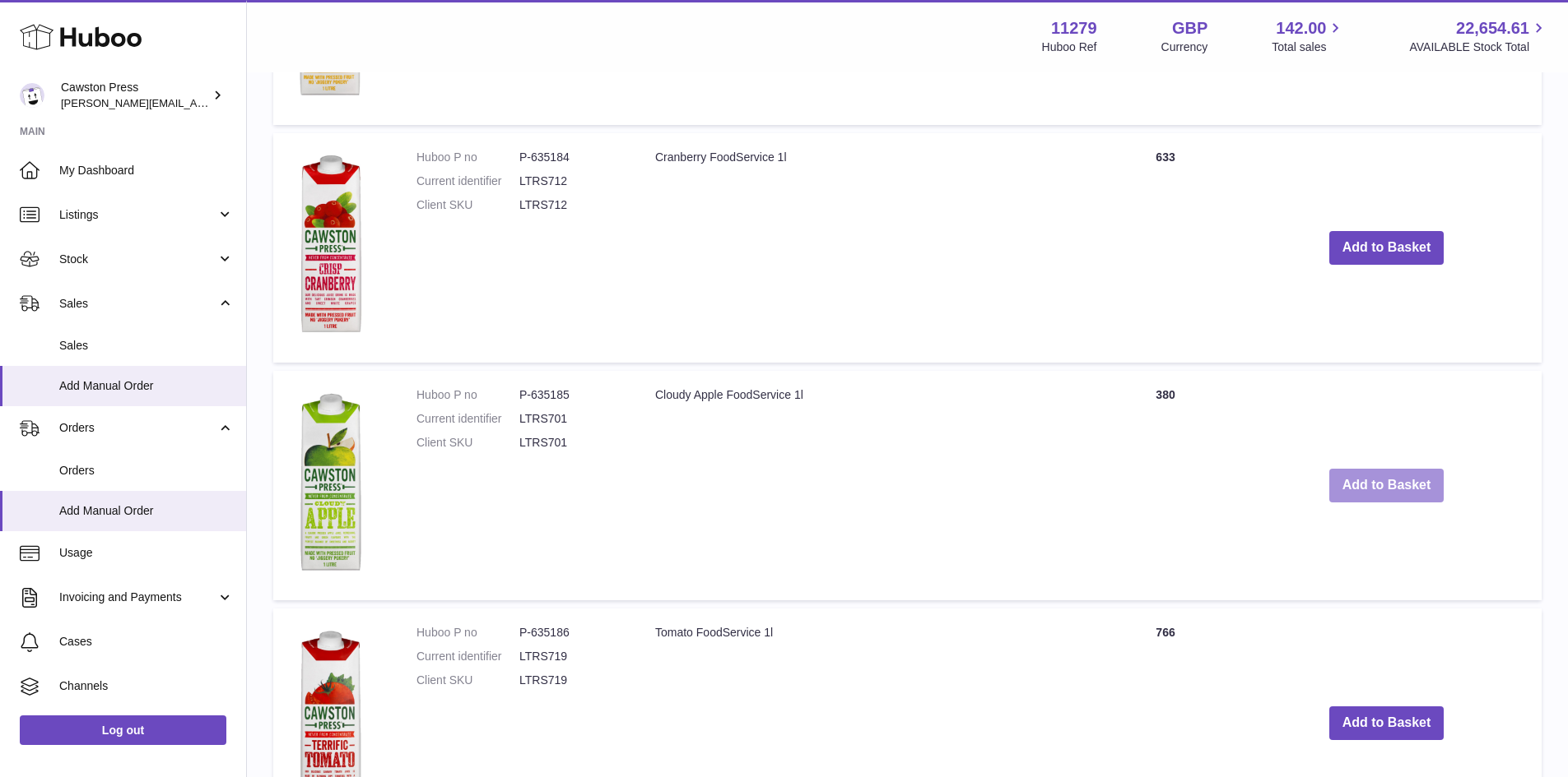
click at [1354, 493] on button "Add to Basket" at bounding box center [1387, 485] width 115 height 34
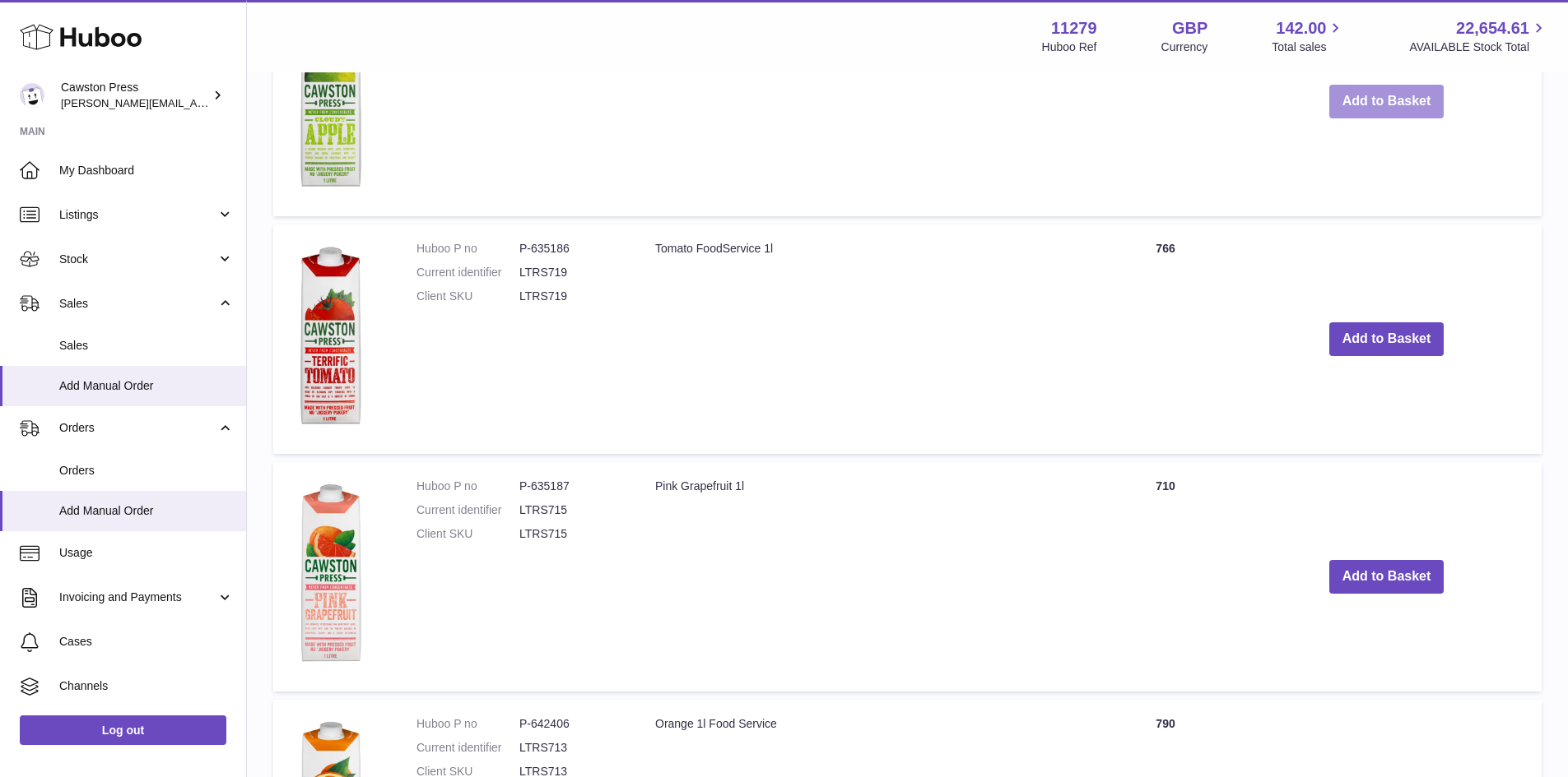
scroll to position [2976, 0]
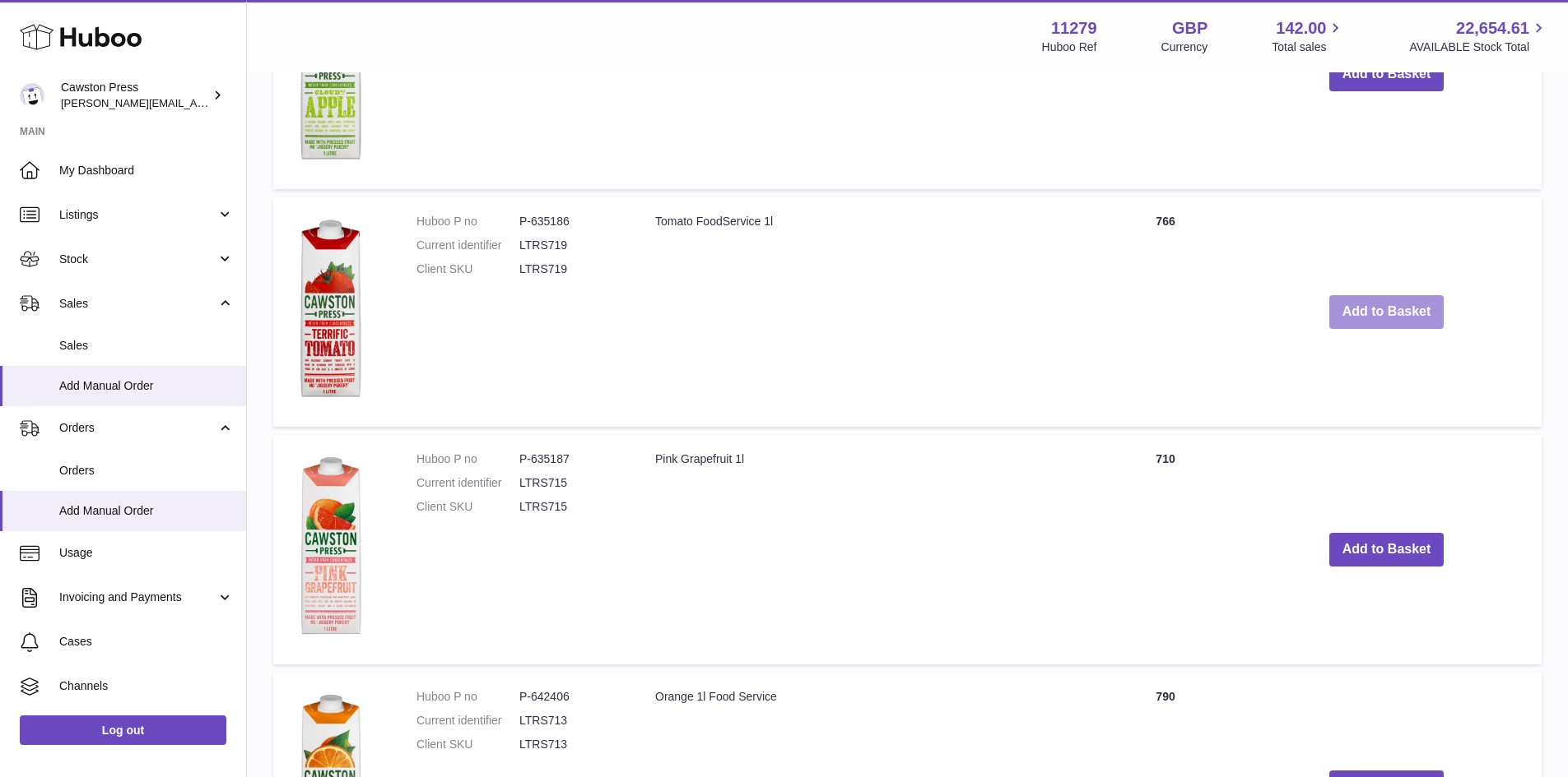
click at [1361, 310] on button "Add to Basket" at bounding box center [1387, 312] width 115 height 34
click at [1365, 537] on button "Add to Basket" at bounding box center [1387, 550] width 115 height 34
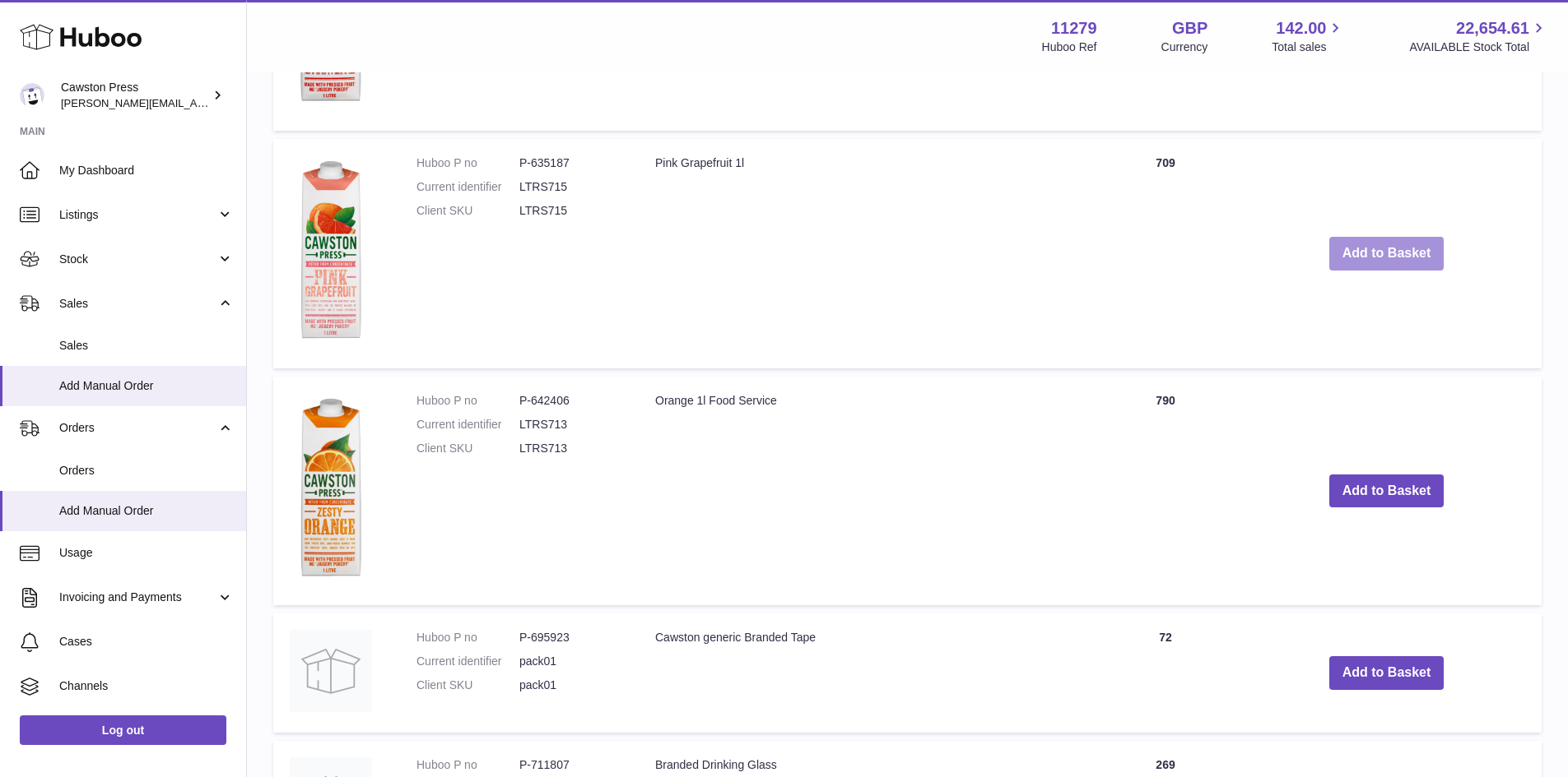
scroll to position [3306, 0]
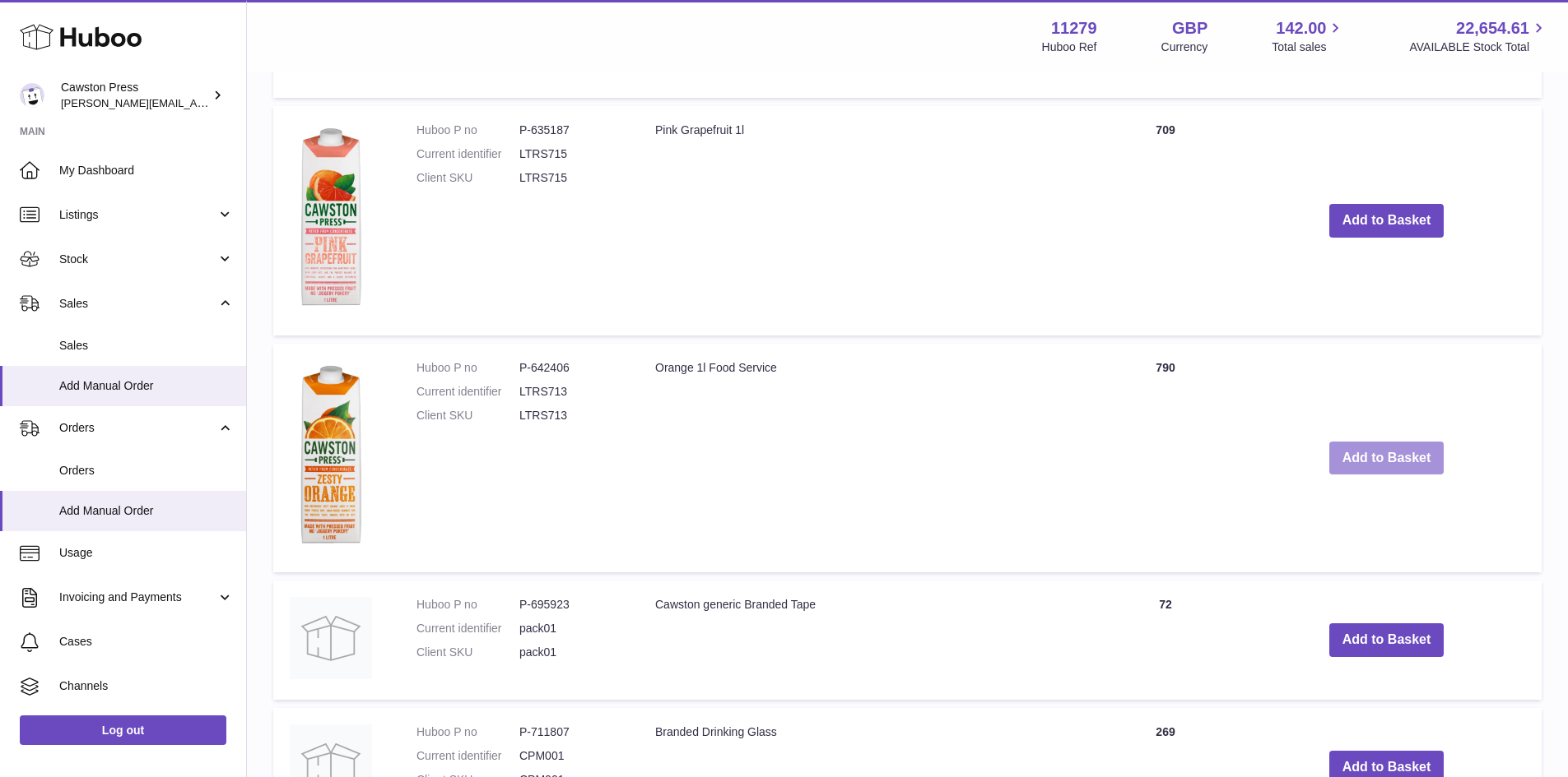
click at [1362, 463] on button "Add to Basket" at bounding box center [1387, 458] width 115 height 34
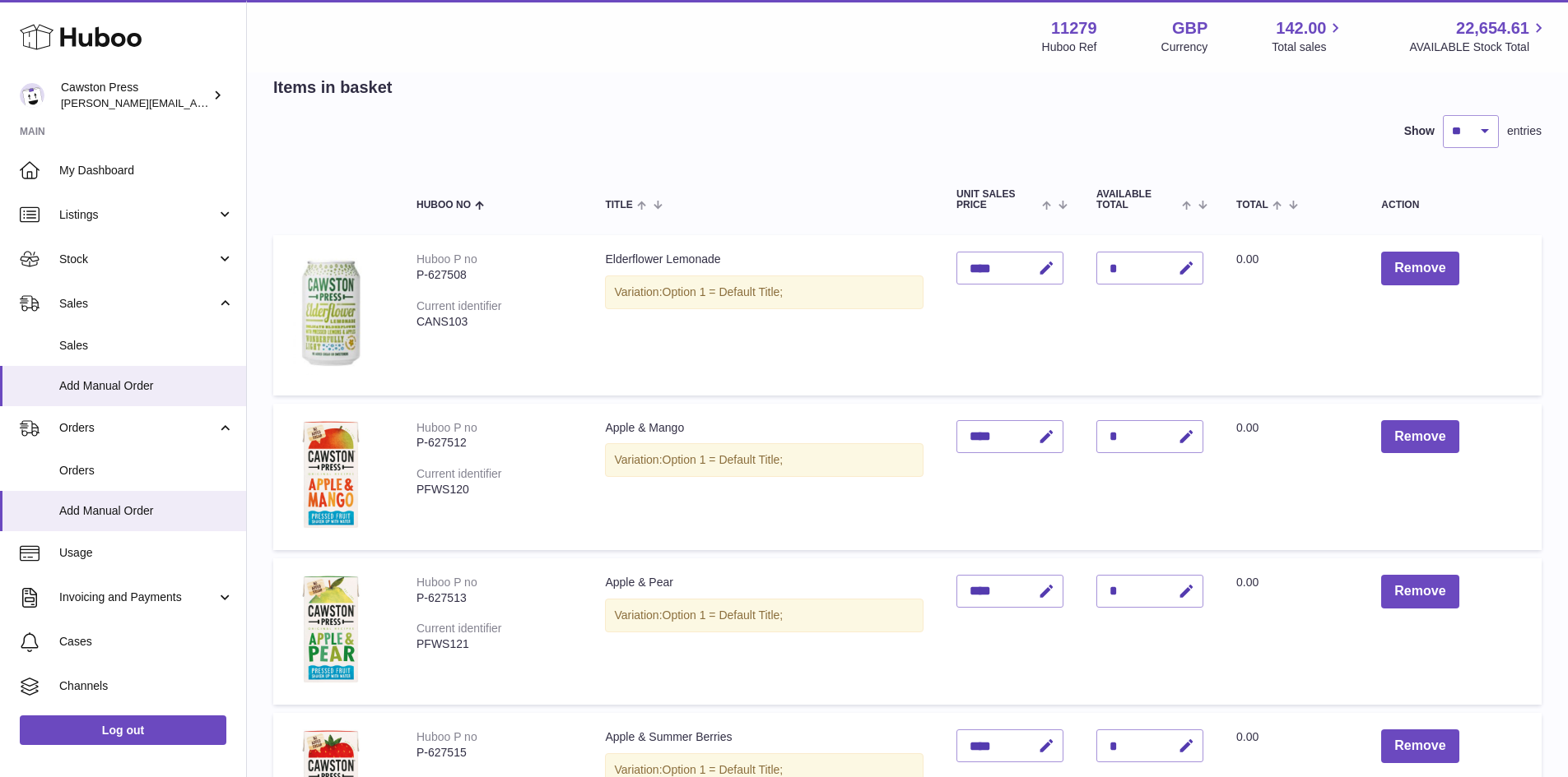
scroll to position [0, 0]
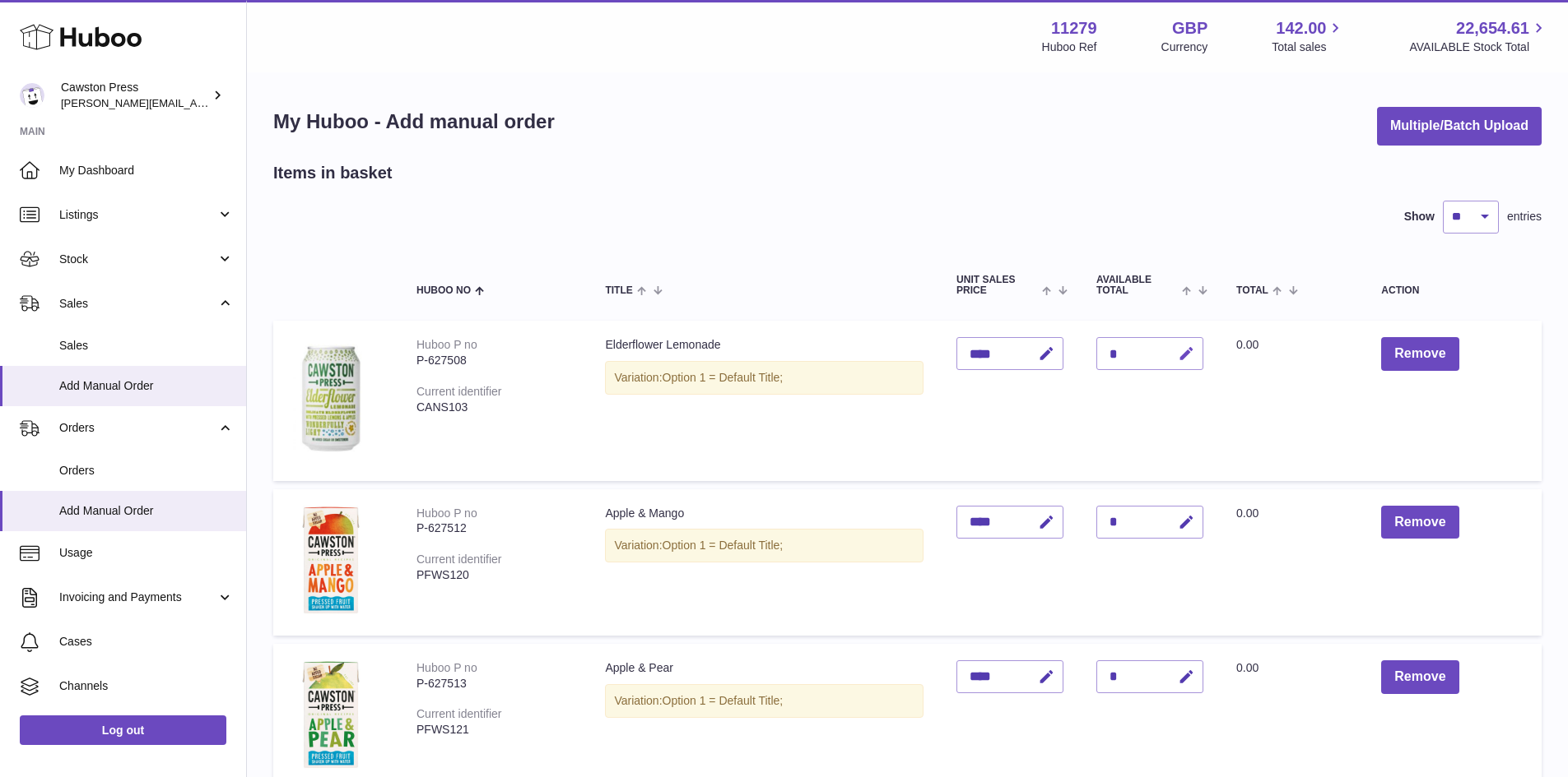
click at [1187, 348] on icon "button" at bounding box center [1186, 355] width 17 height 17
click at [1119, 351] on input "*" at bounding box center [1150, 354] width 107 height 33
type input "*"
click at [1183, 349] on icon "submit" at bounding box center [1186, 354] width 15 height 15
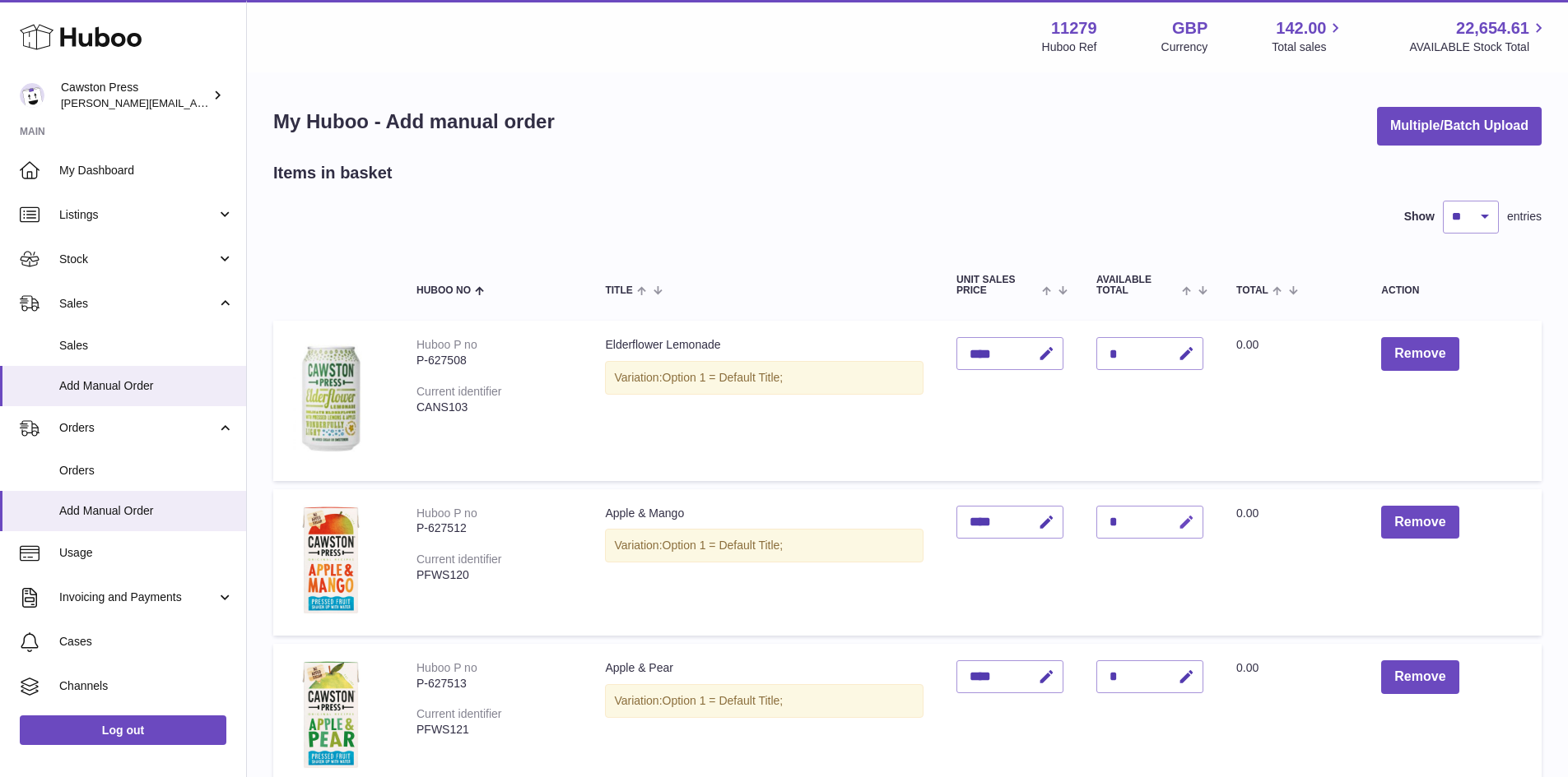
click at [1186, 524] on icon "button" at bounding box center [1186, 523] width 17 height 17
click at [1128, 517] on input "*" at bounding box center [1150, 523] width 107 height 33
type input "*"
click at [1192, 520] on icon "submit" at bounding box center [1186, 522] width 15 height 15
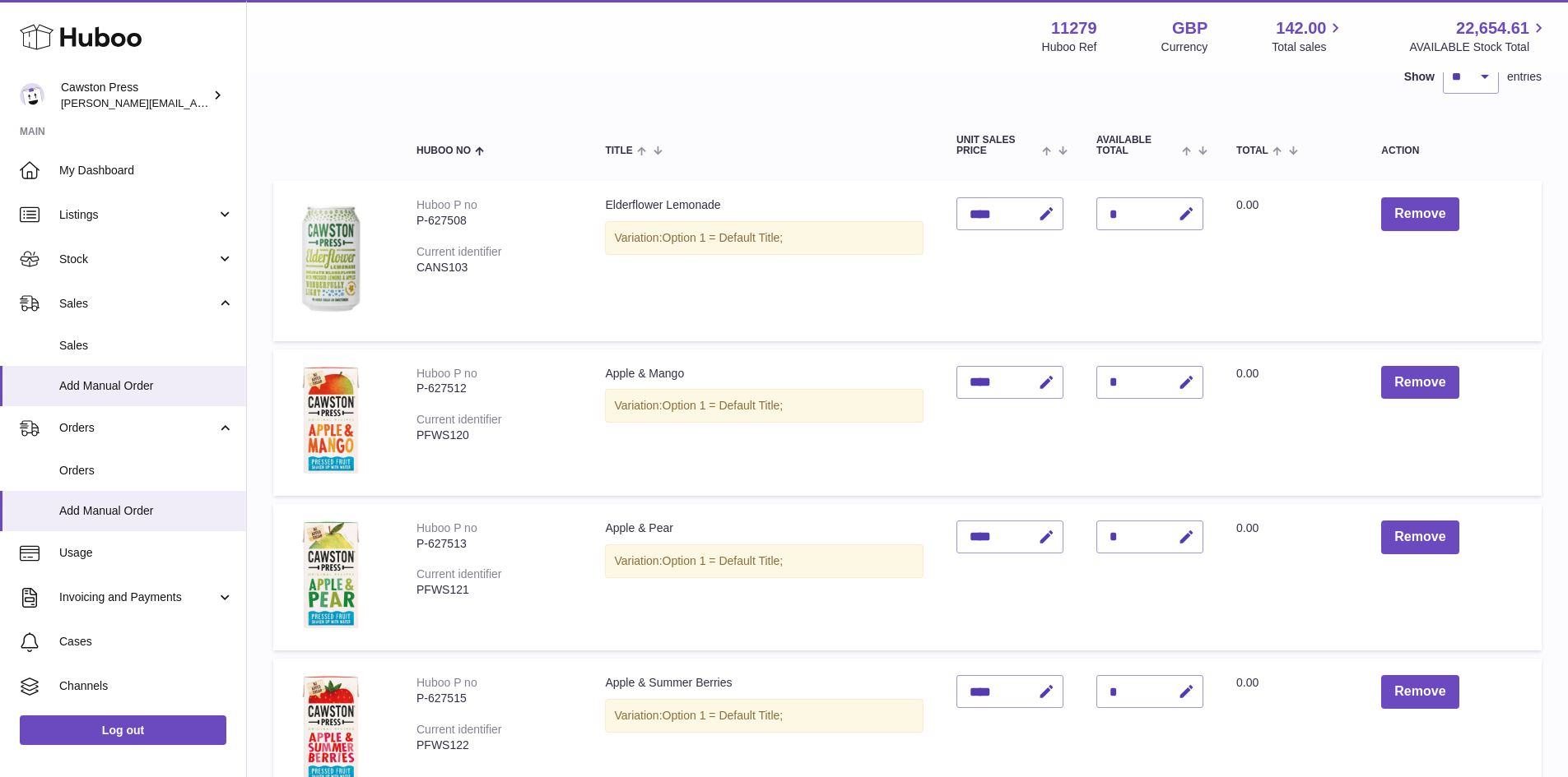
scroll to position [247, 0]
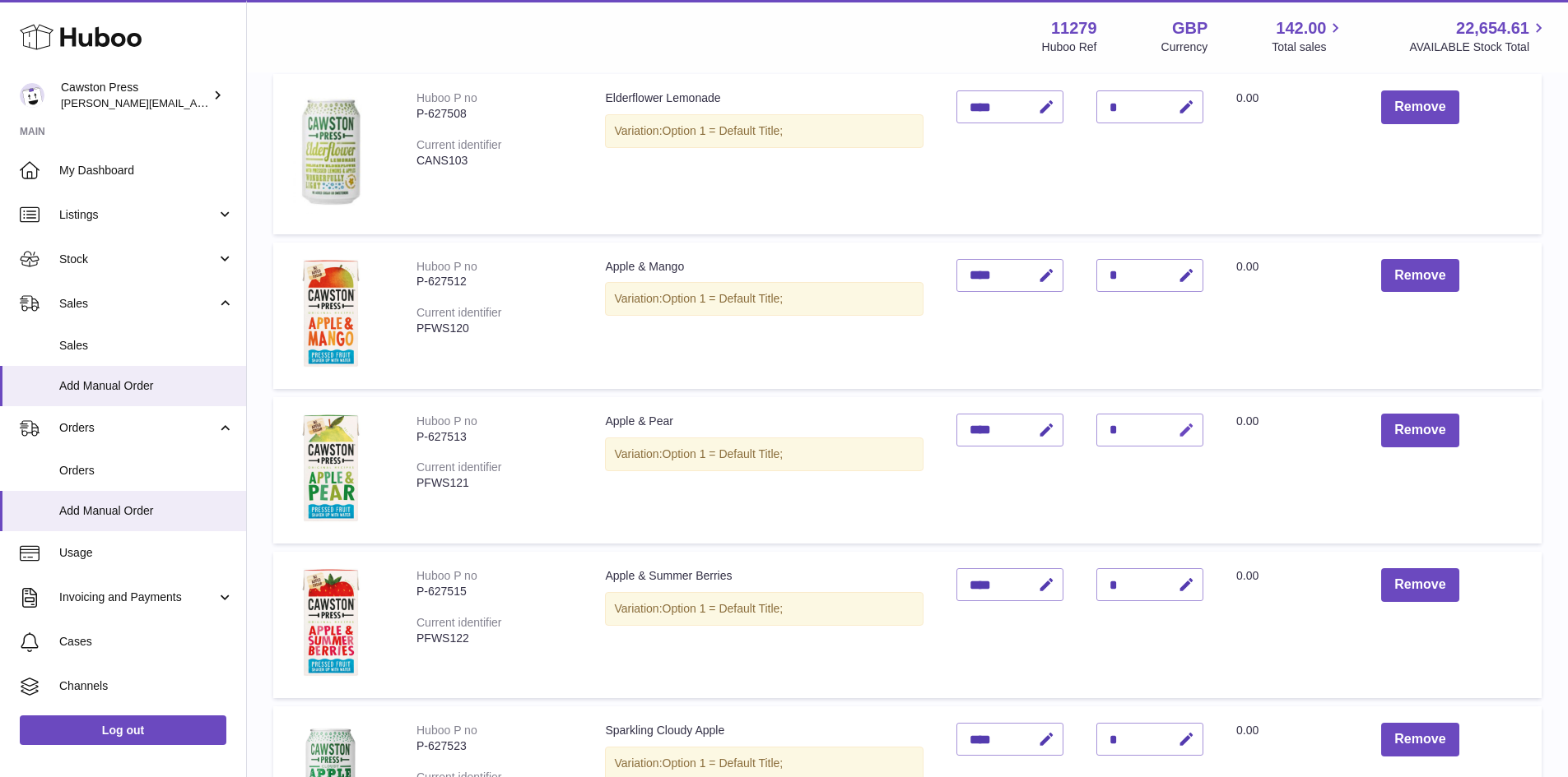
click at [1187, 422] on icon "button" at bounding box center [1186, 430] width 17 height 17
click at [1122, 429] on input "*" at bounding box center [1150, 430] width 107 height 33
type input "*"
click at [1181, 429] on icon "submit" at bounding box center [1186, 429] width 15 height 15
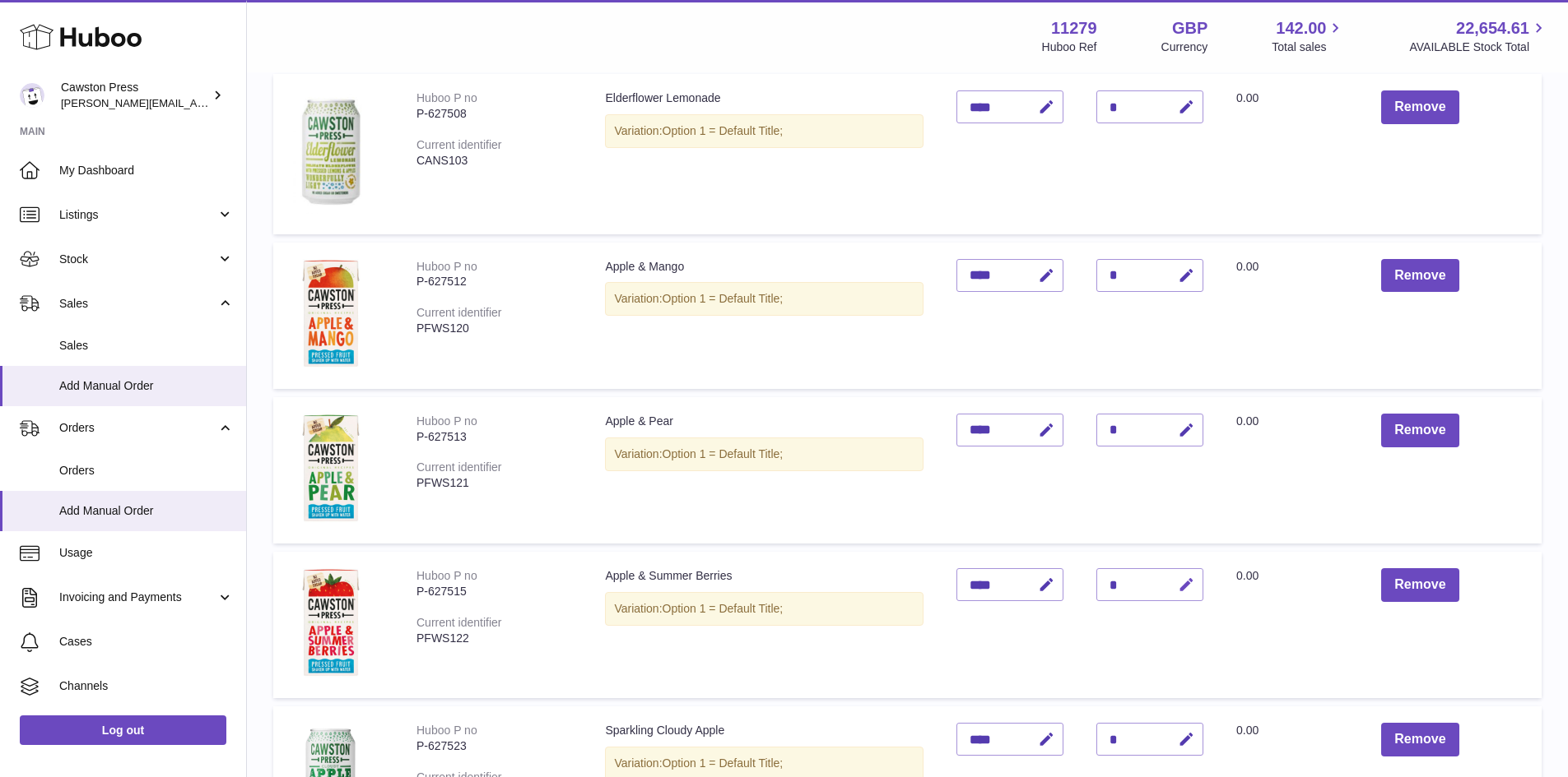
click at [1189, 583] on icon "button" at bounding box center [1186, 585] width 17 height 17
click at [1121, 583] on input "*" at bounding box center [1150, 584] width 107 height 33
type input "*"
click at [1187, 584] on icon "submit" at bounding box center [1186, 584] width 15 height 15
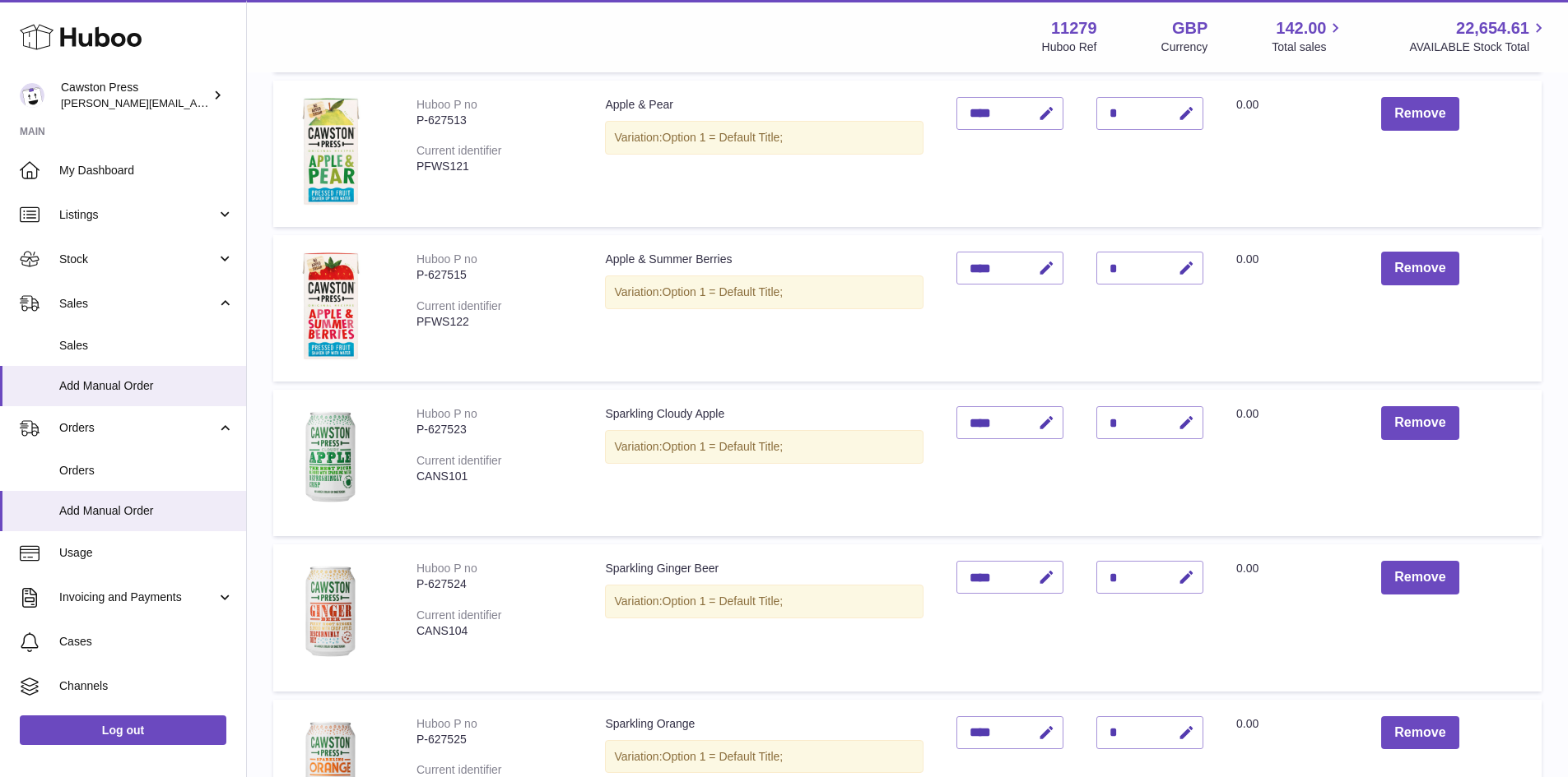
scroll to position [576, 0]
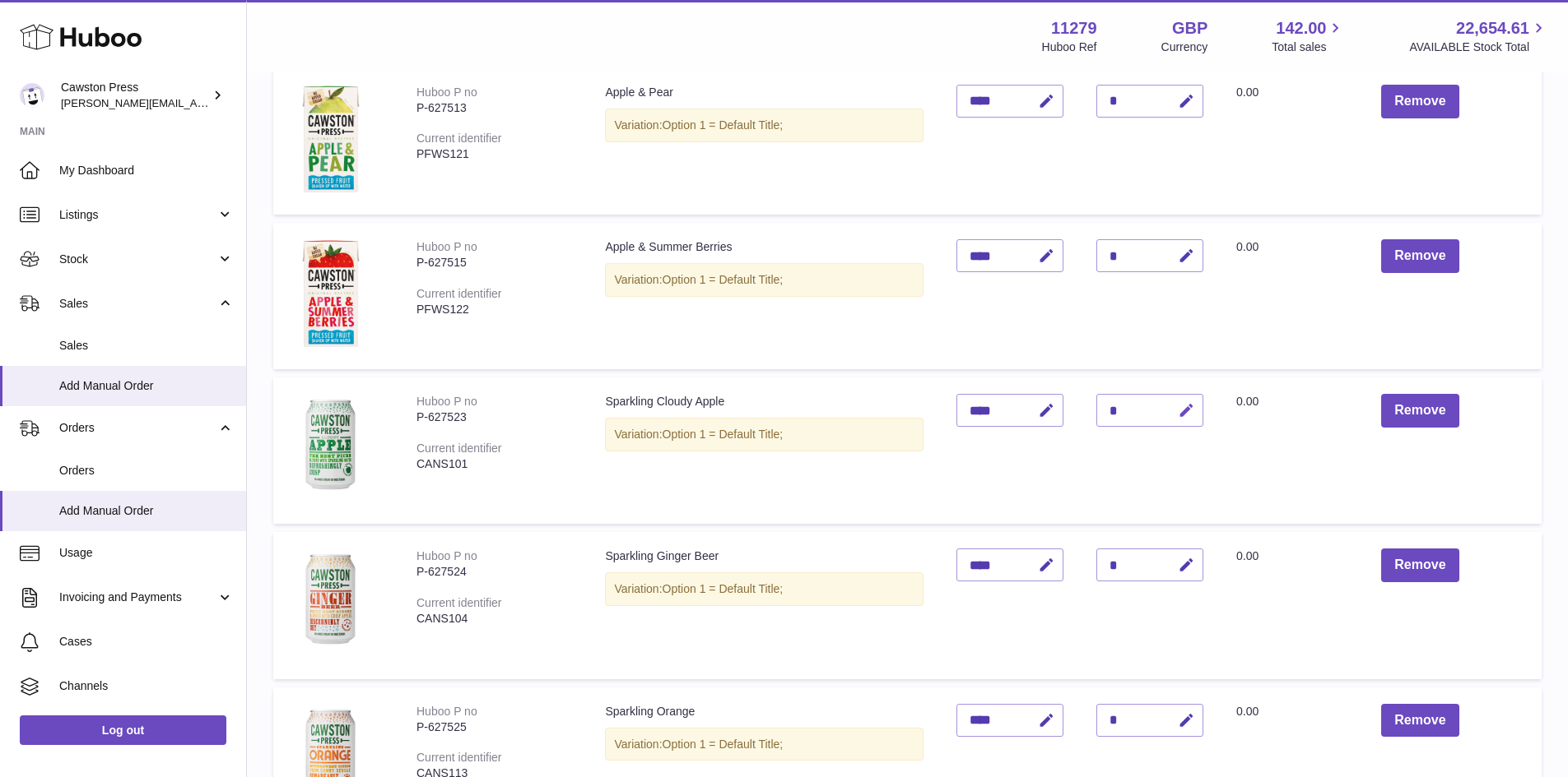
click at [1191, 409] on icon "button" at bounding box center [1186, 411] width 17 height 17
click at [1120, 406] on input "*" at bounding box center [1150, 410] width 107 height 33
drag, startPoint x: 1120, startPoint y: 406, endPoint x: 1137, endPoint y: 408, distance: 17.1
click at [1120, 406] on input "*" at bounding box center [1150, 410] width 107 height 33
type input "*"
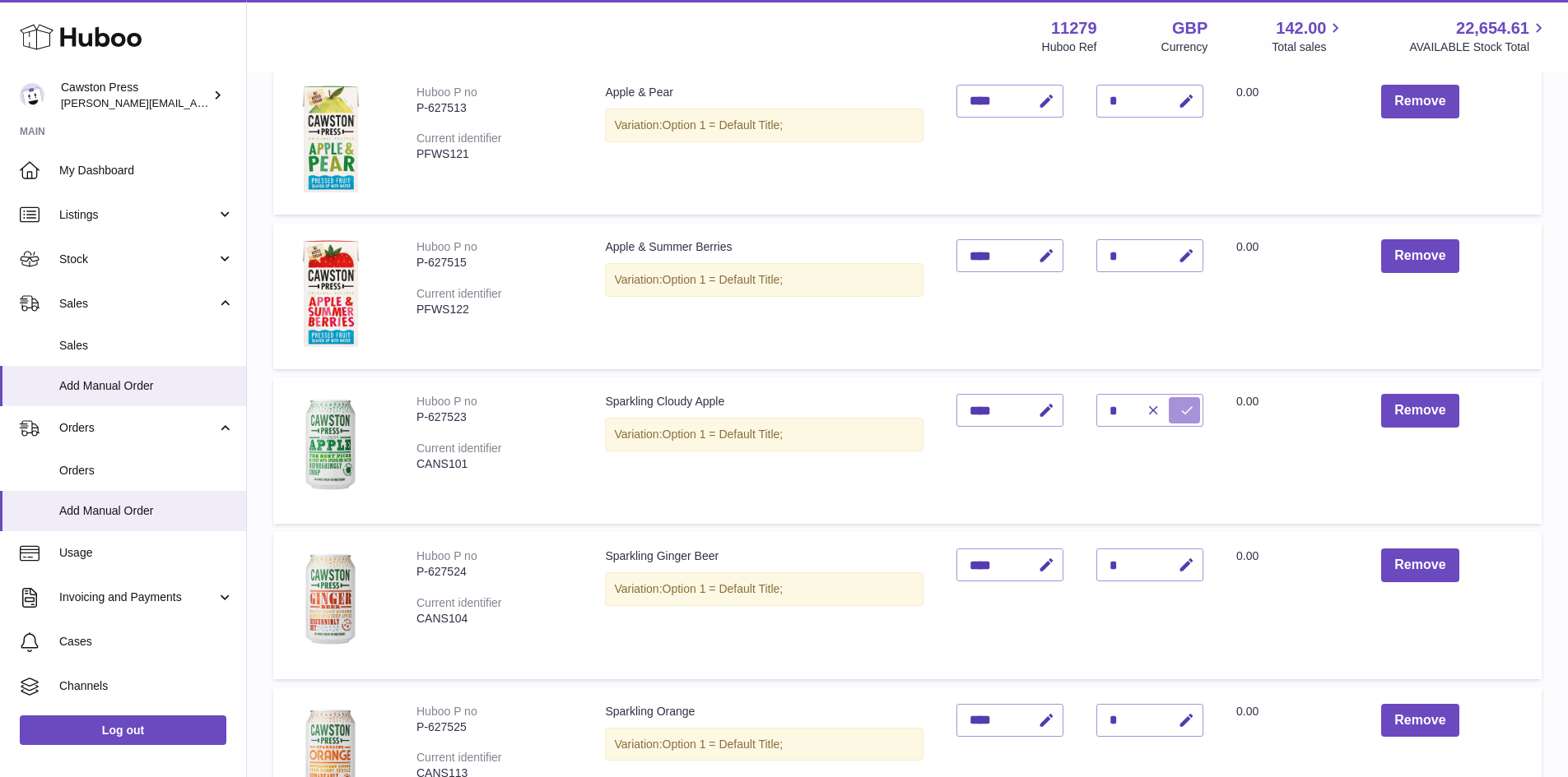
click at [1187, 411] on icon "submit" at bounding box center [1186, 410] width 15 height 15
click at [1192, 558] on icon "button" at bounding box center [1186, 565] width 17 height 17
click at [1115, 563] on input "*" at bounding box center [1150, 565] width 107 height 33
type input "*"
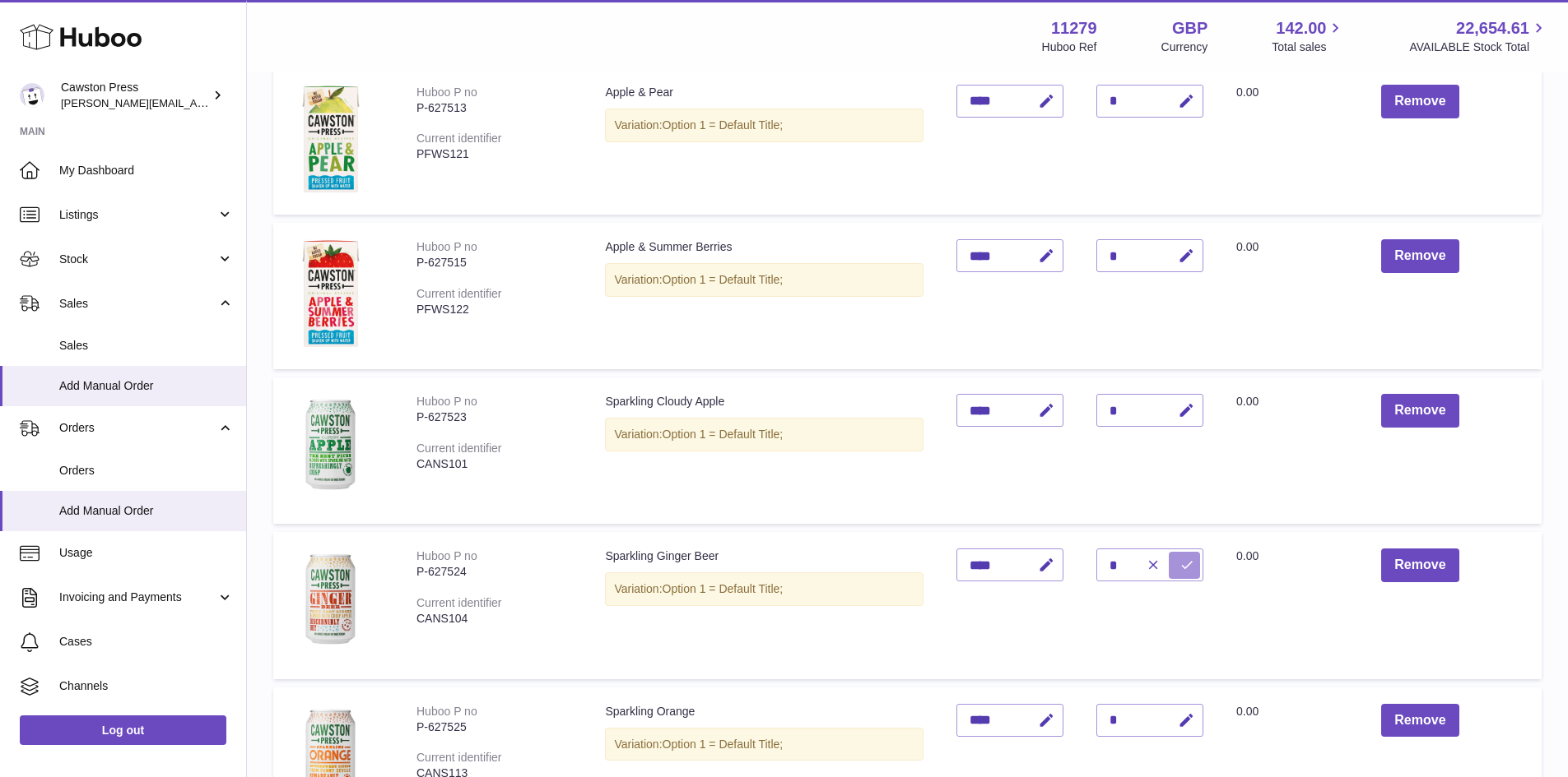
click at [1190, 563] on icon "submit" at bounding box center [1186, 564] width 15 height 15
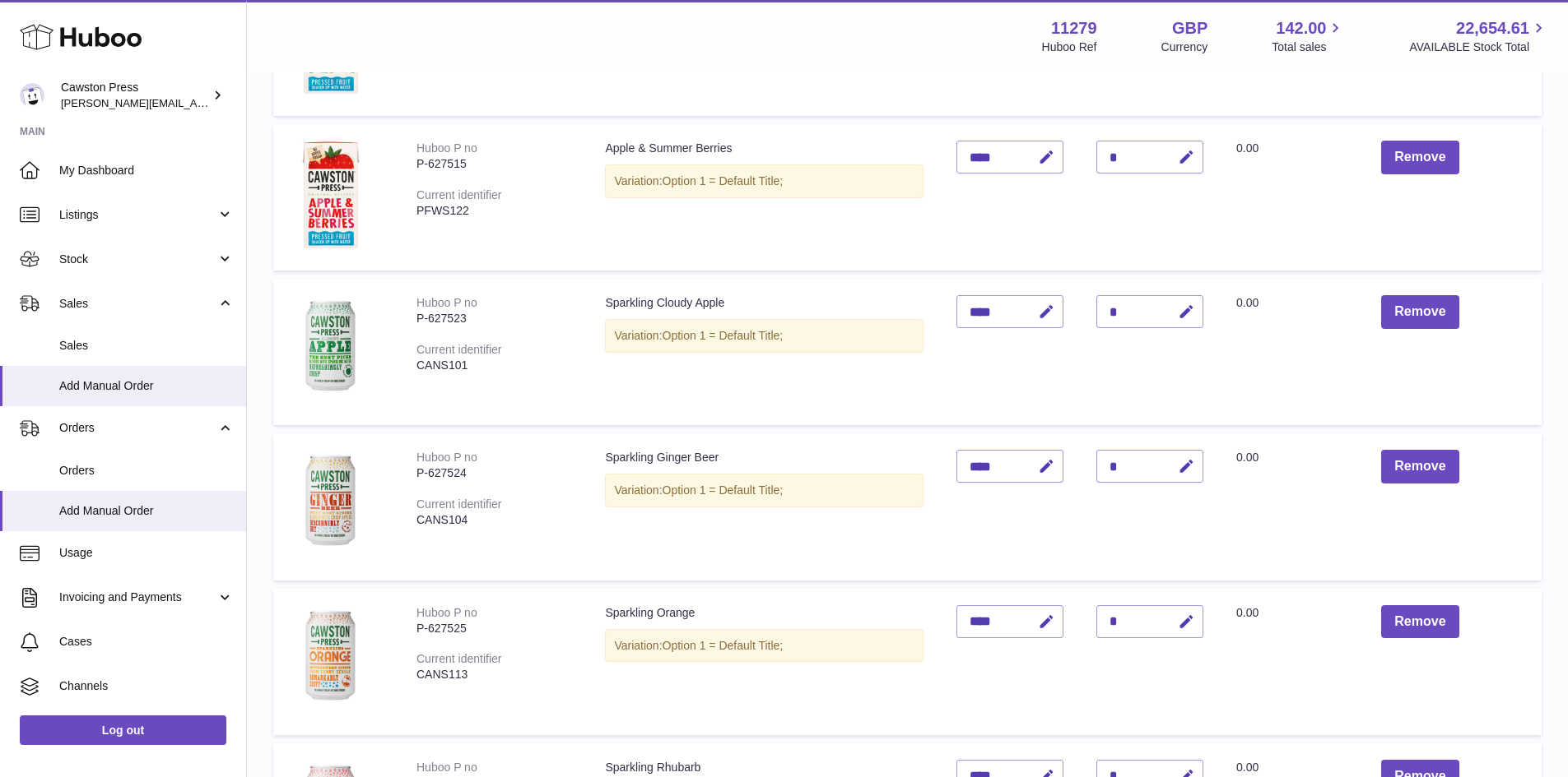
scroll to position [905, 0]
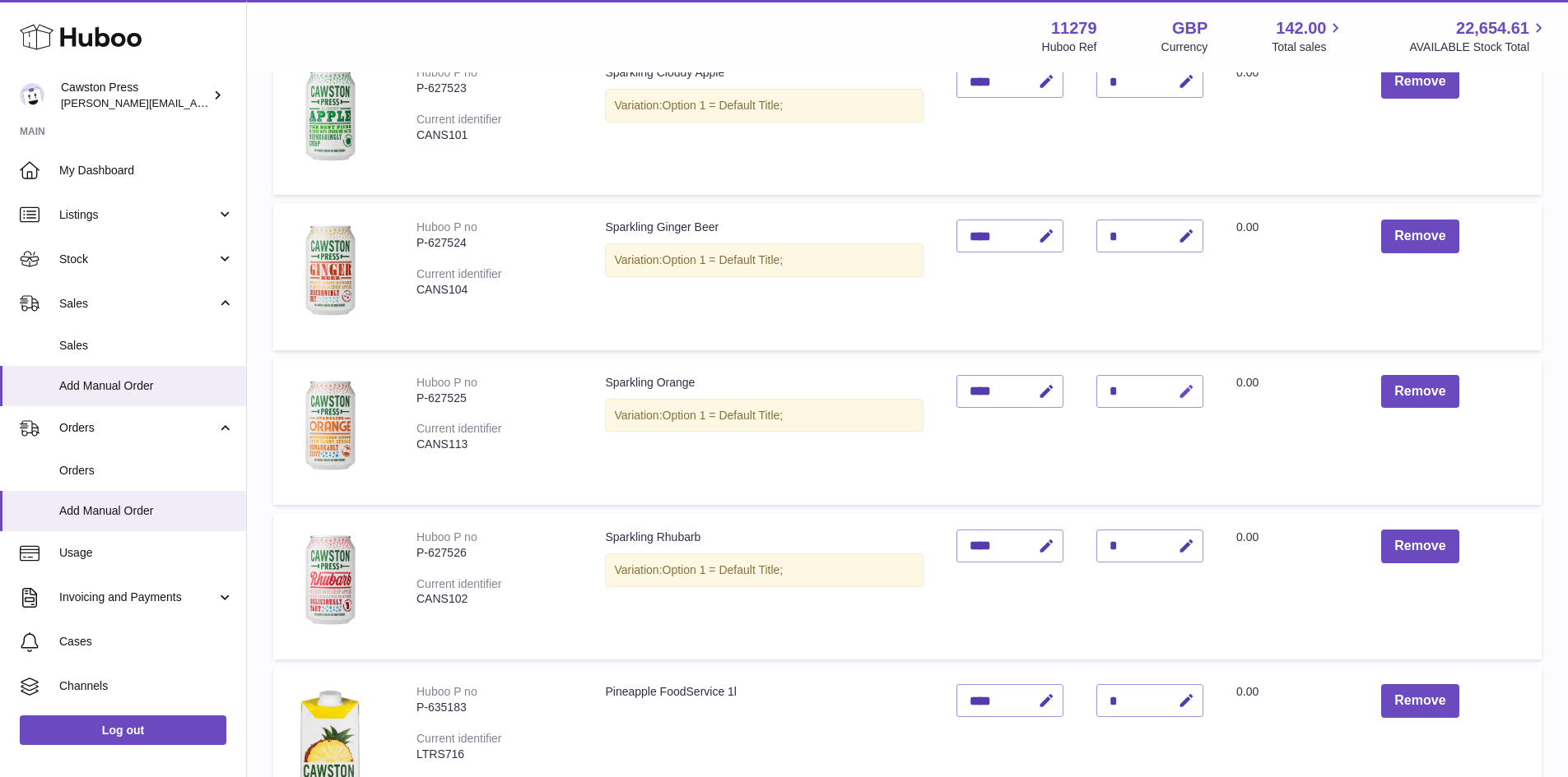
click at [1190, 391] on icon "button" at bounding box center [1186, 392] width 17 height 17
click at [1123, 392] on input "*" at bounding box center [1150, 392] width 107 height 33
type input "*"
click at [1177, 389] on button "submit" at bounding box center [1184, 391] width 31 height 26
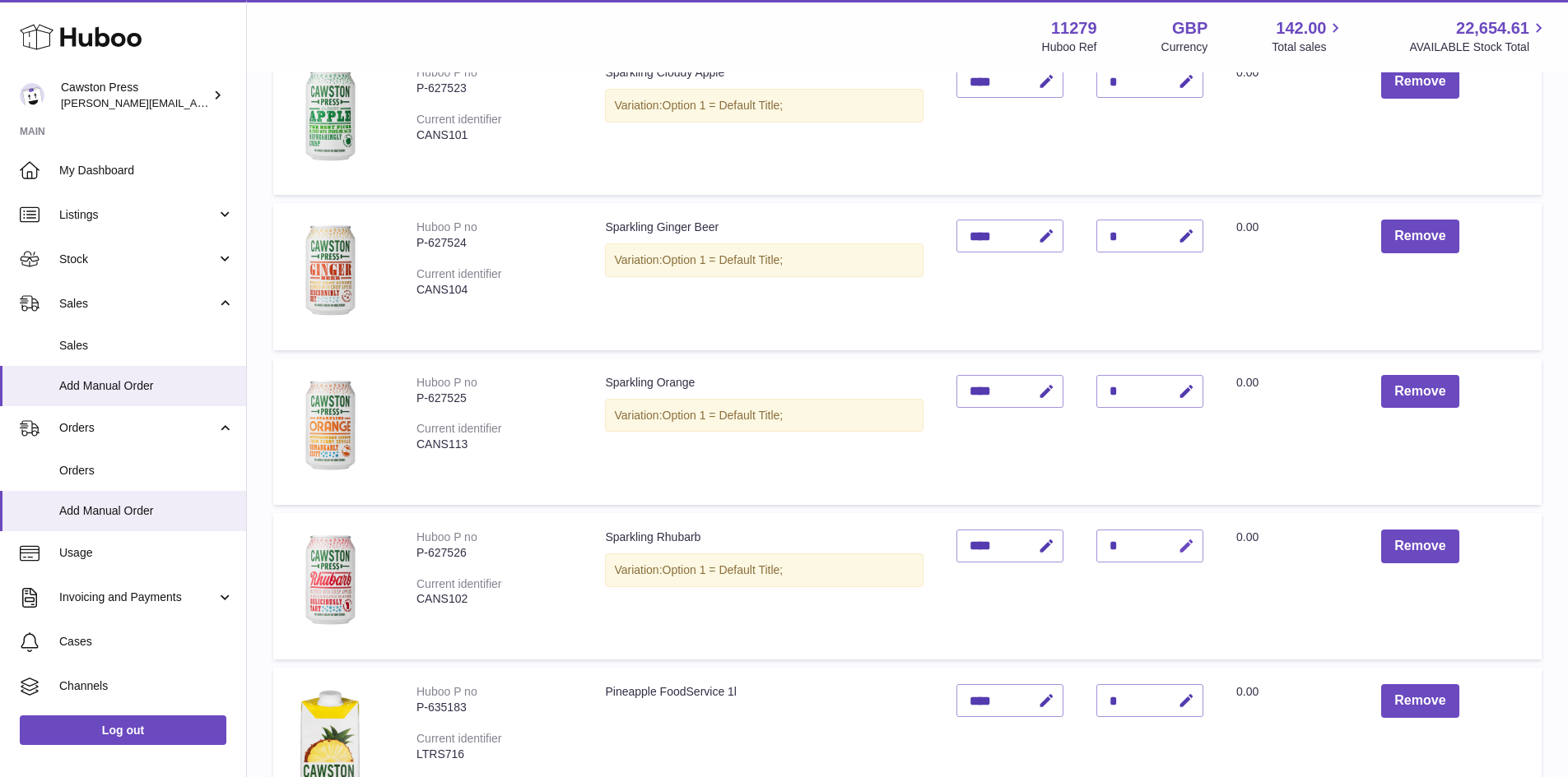
click at [1189, 551] on icon "button" at bounding box center [1186, 547] width 17 height 17
click at [1114, 543] on input "*" at bounding box center [1150, 546] width 107 height 33
type input "*"
click at [1187, 539] on icon "submit" at bounding box center [1186, 545] width 15 height 15
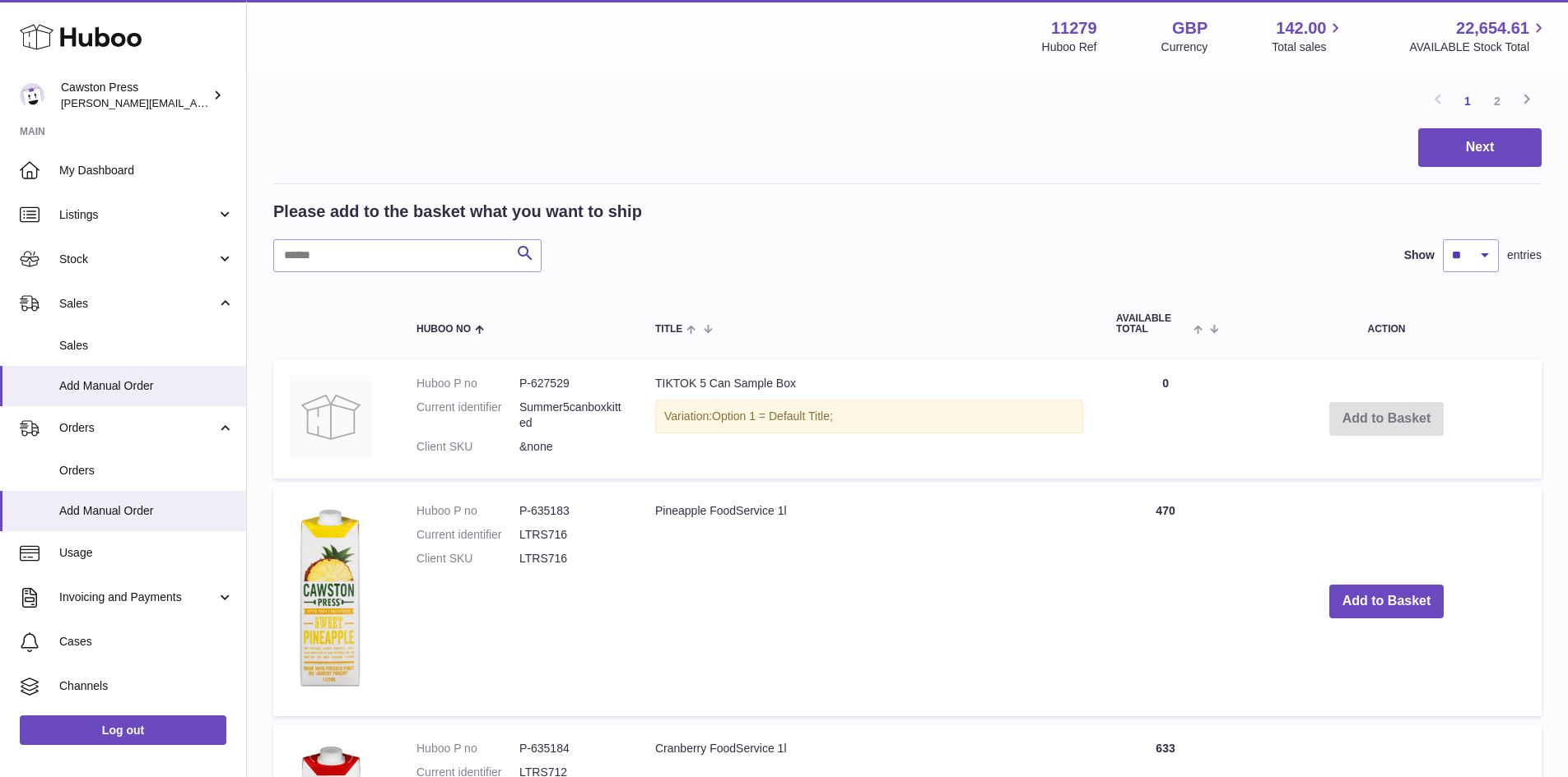
scroll to position [1645, 0]
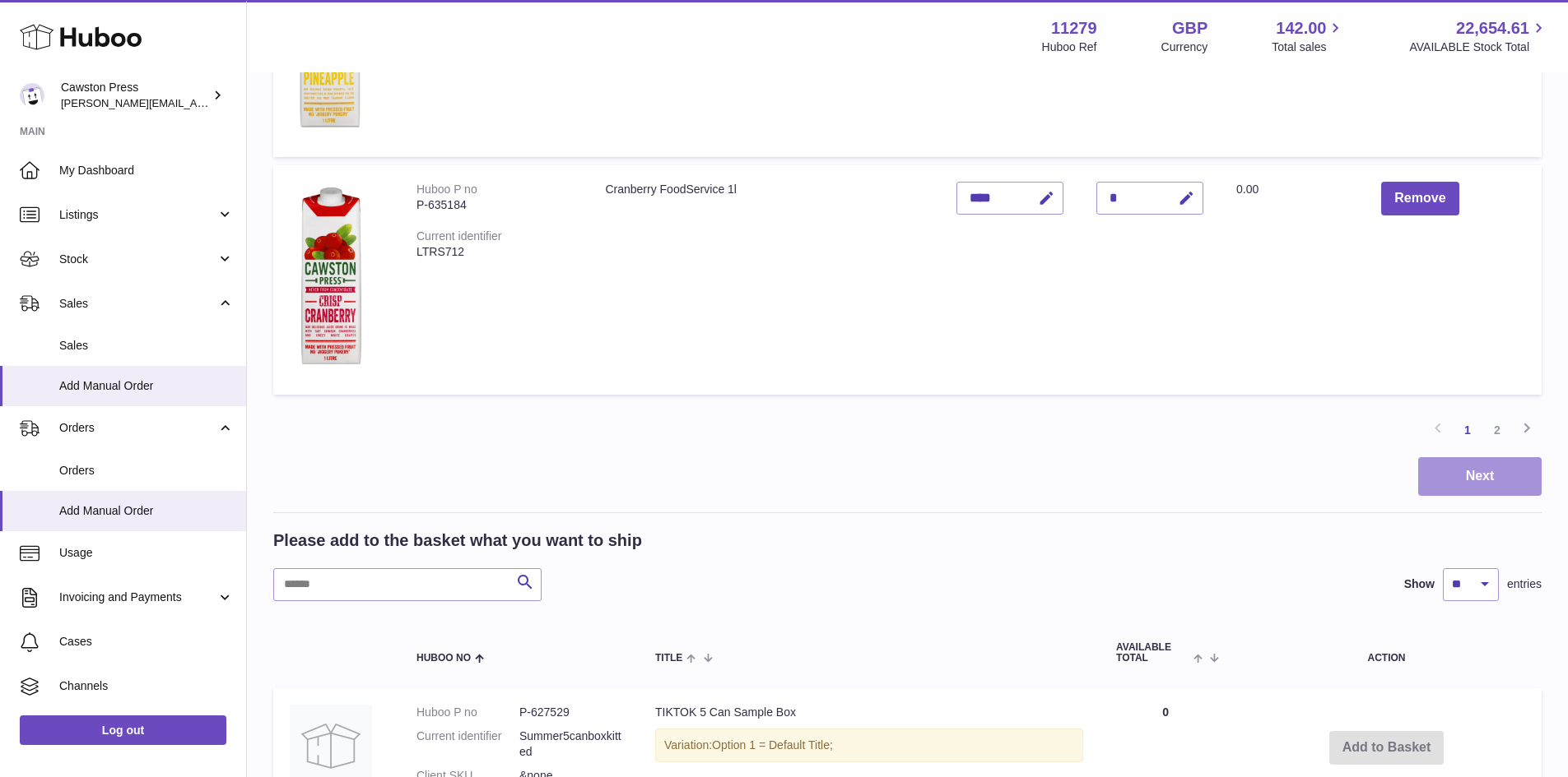
click at [1428, 472] on button "Next" at bounding box center [1480, 476] width 124 height 38
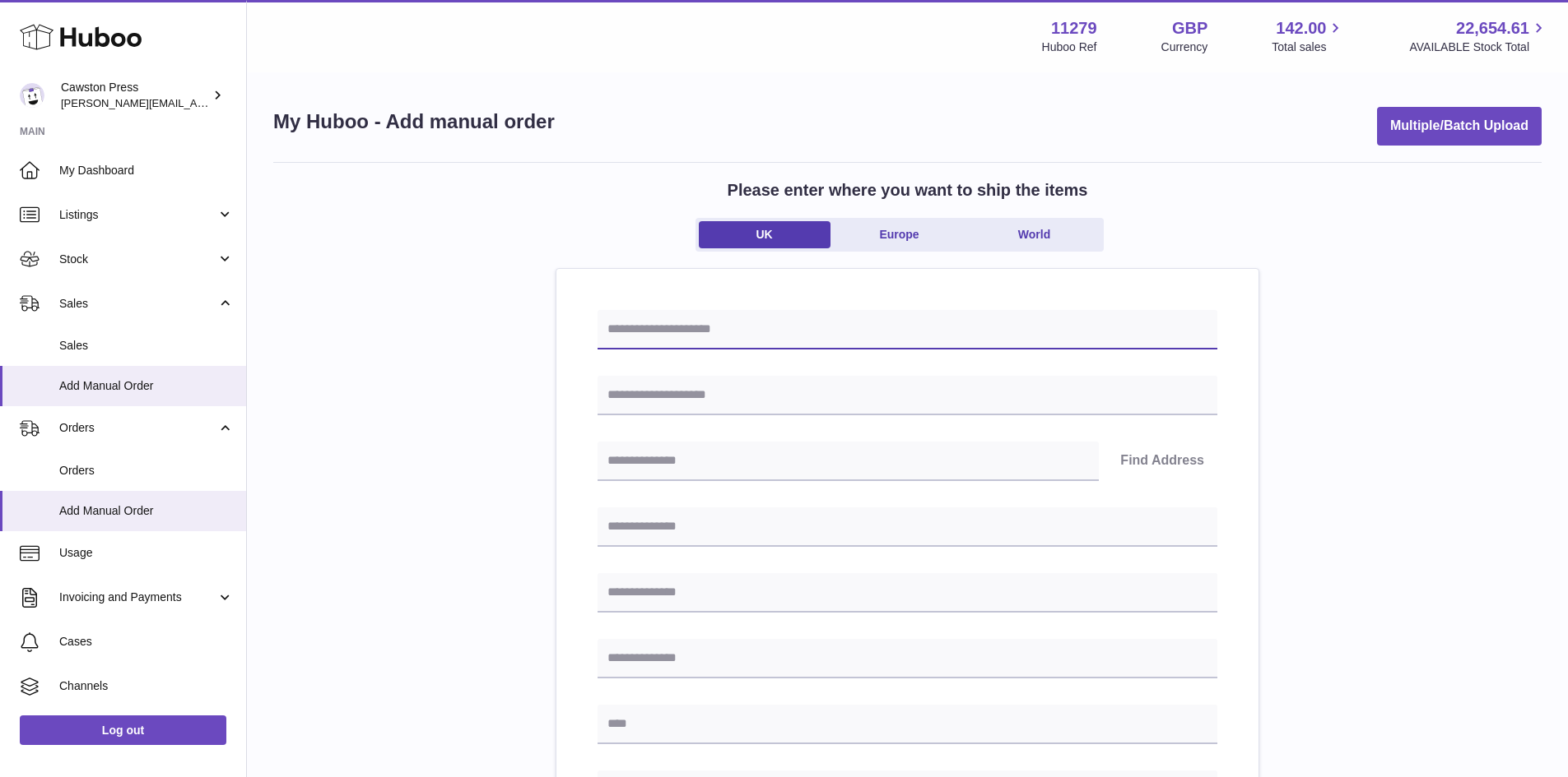
click at [741, 341] on input "text" at bounding box center [906, 329] width 620 height 39
type input "**********"
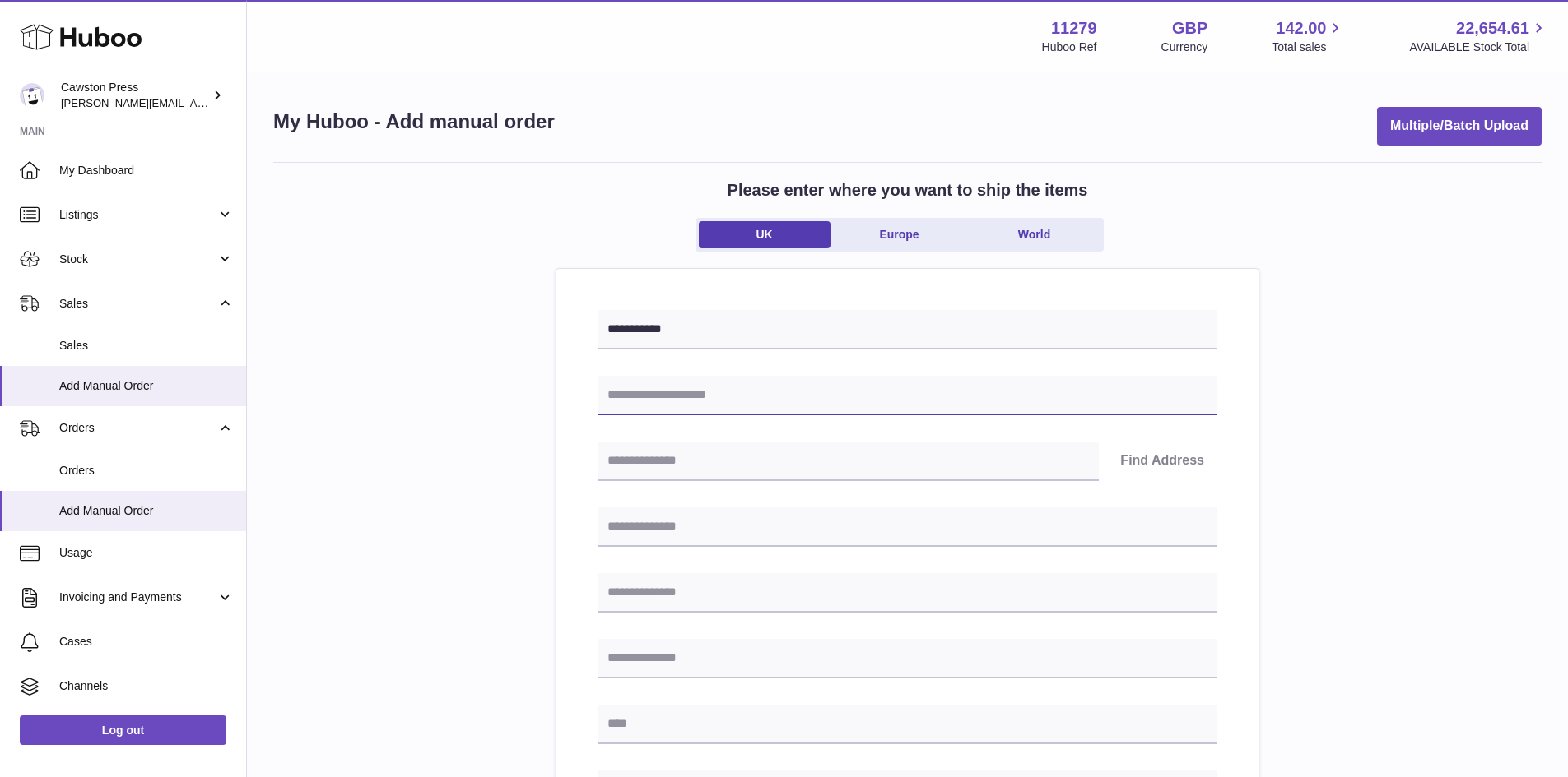
click at [786, 391] on input "text" at bounding box center [906, 395] width 620 height 39
type input "**********"
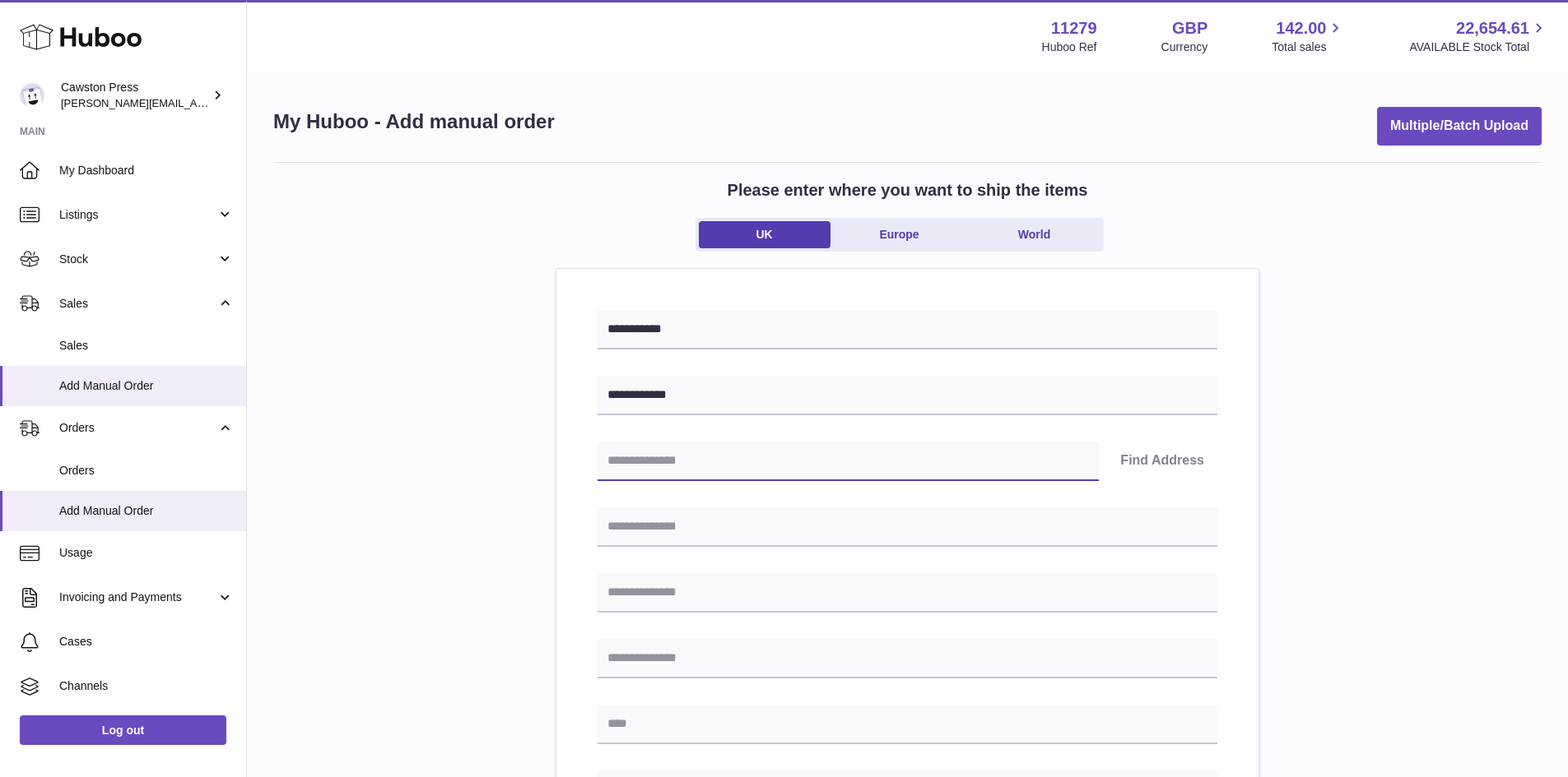
click at [689, 448] on input "text" at bounding box center [847, 461] width 501 height 39
type input "*******"
click at [1144, 461] on button "Find Address" at bounding box center [1162, 461] width 111 height 39
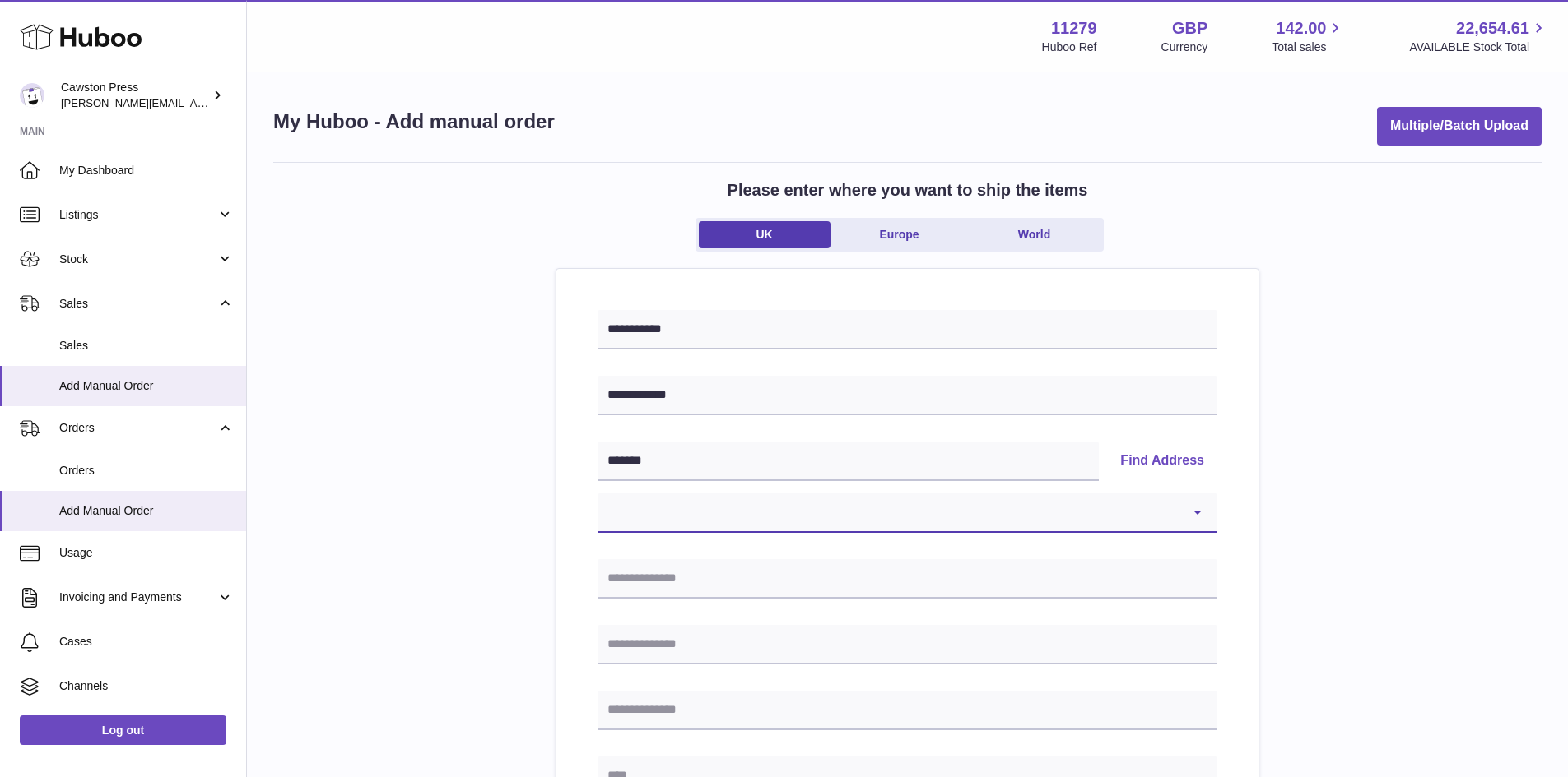
click at [1163, 499] on select "**********" at bounding box center [906, 513] width 620 height 39
select select "*"
click at [597, 494] on select "**********" at bounding box center [906, 513] width 620 height 39
type input "**********"
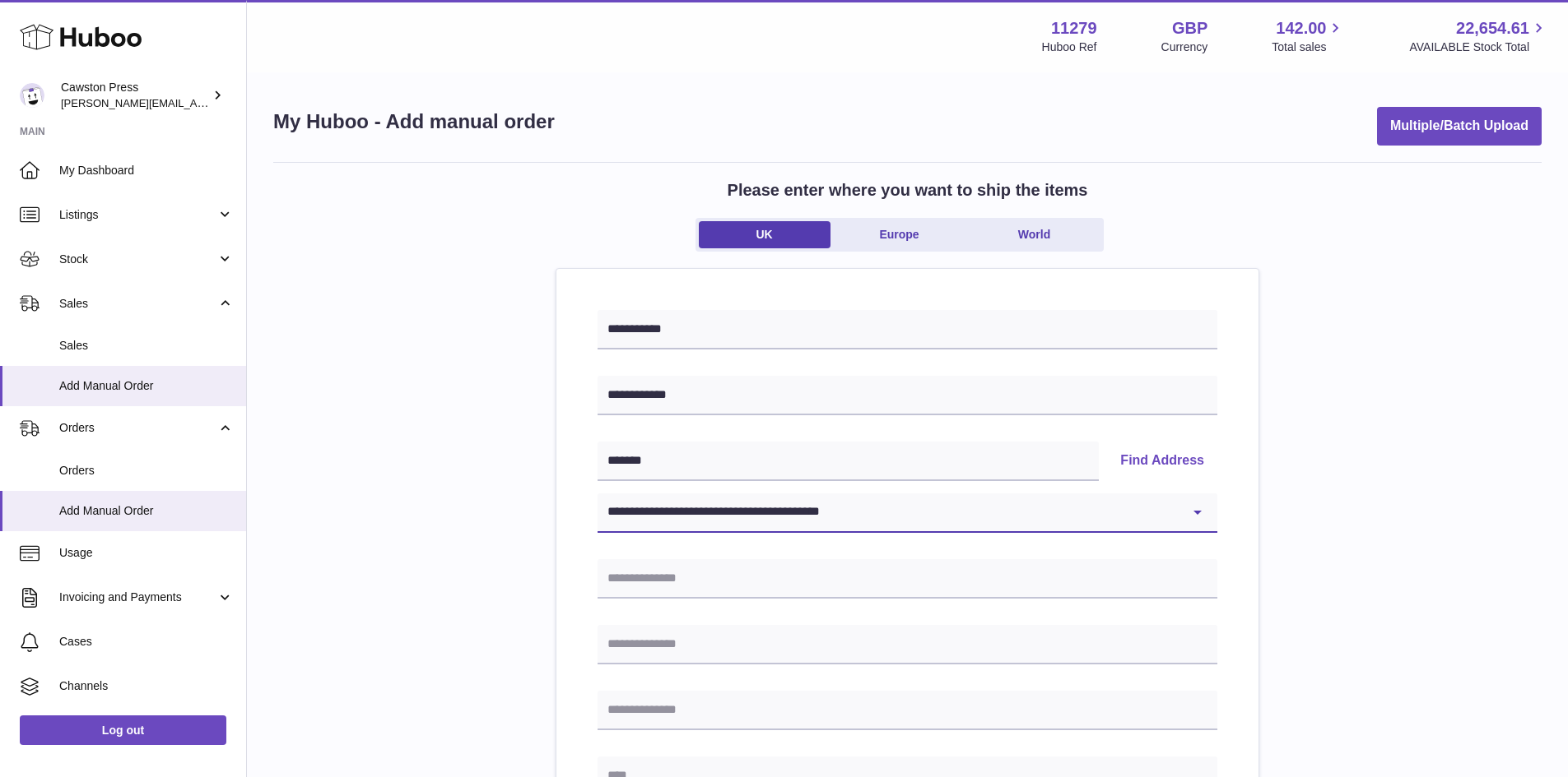
type input "*******"
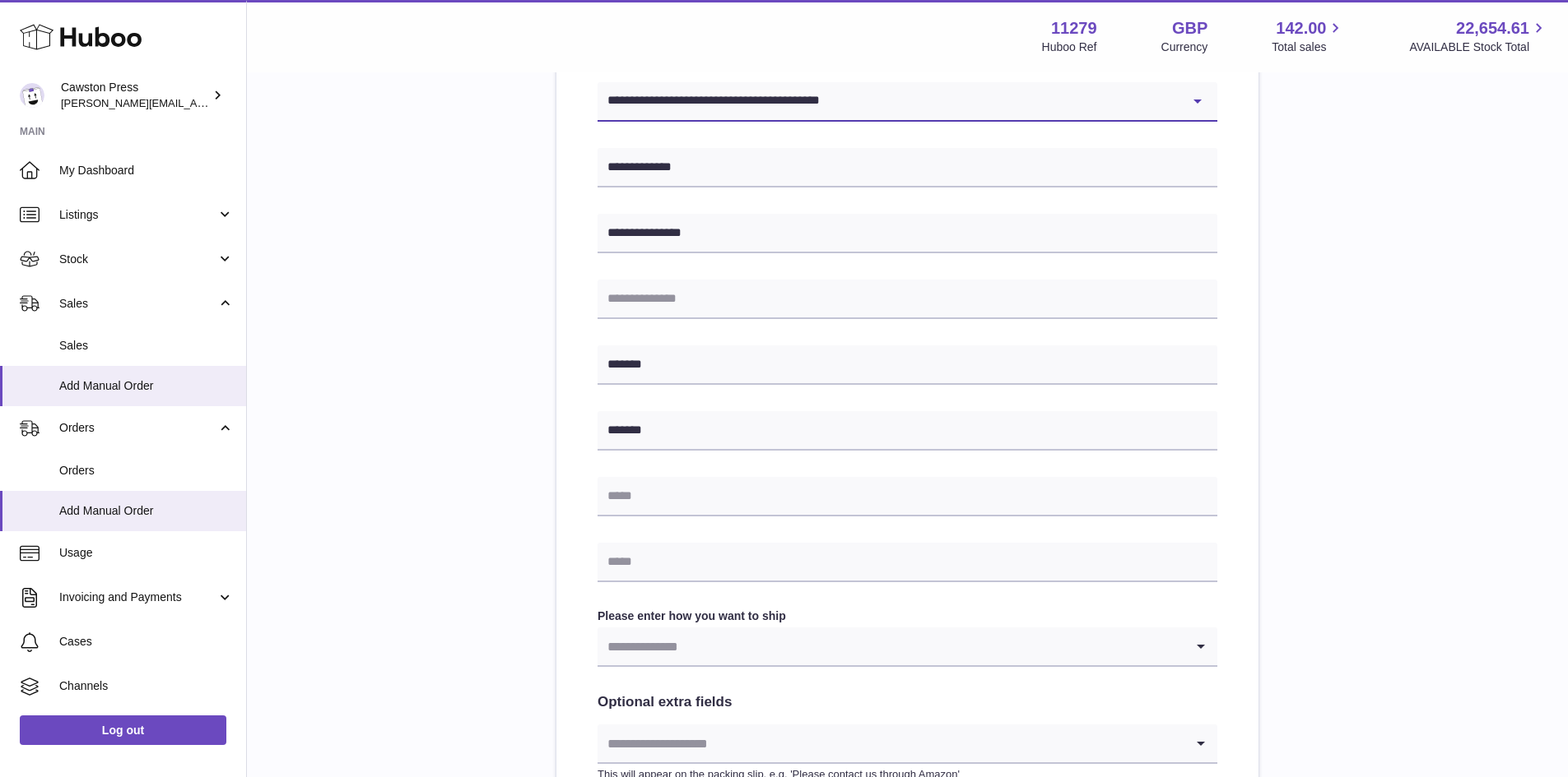
scroll to position [494, 0]
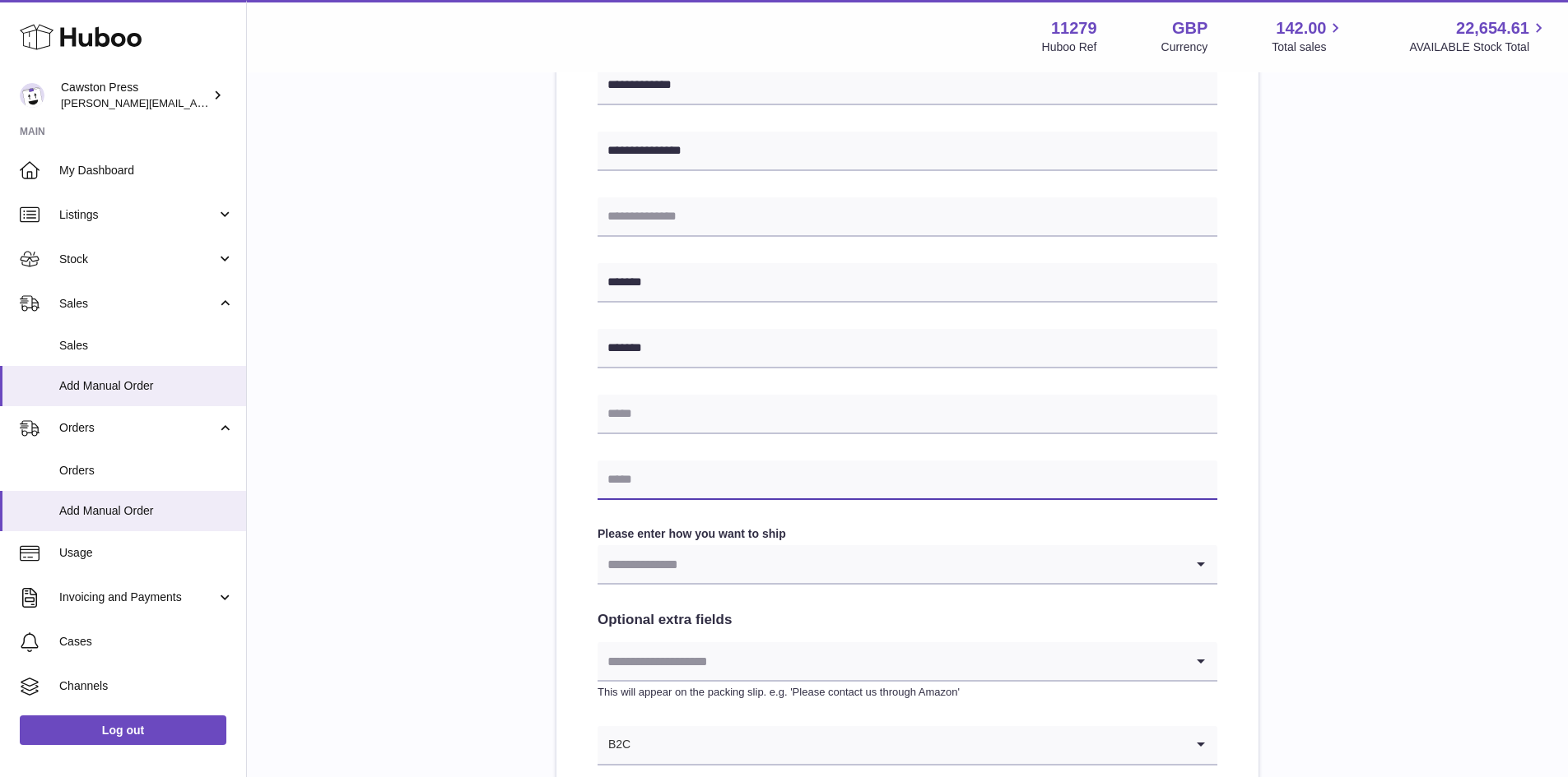
click at [698, 479] on input "text" at bounding box center [906, 480] width 620 height 39
type input "**********"
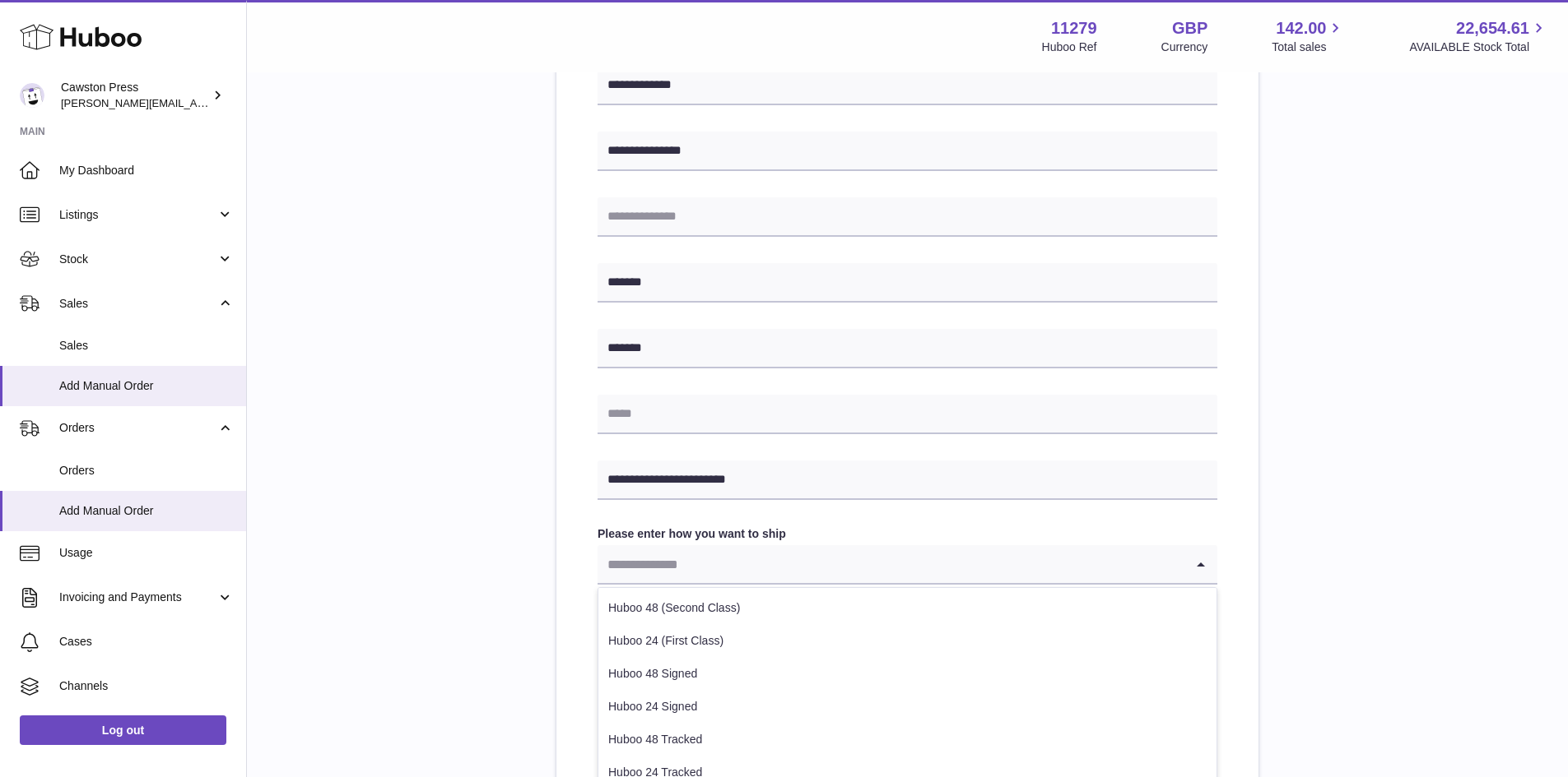
click at [848, 558] on input "Search for option" at bounding box center [890, 564] width 587 height 37
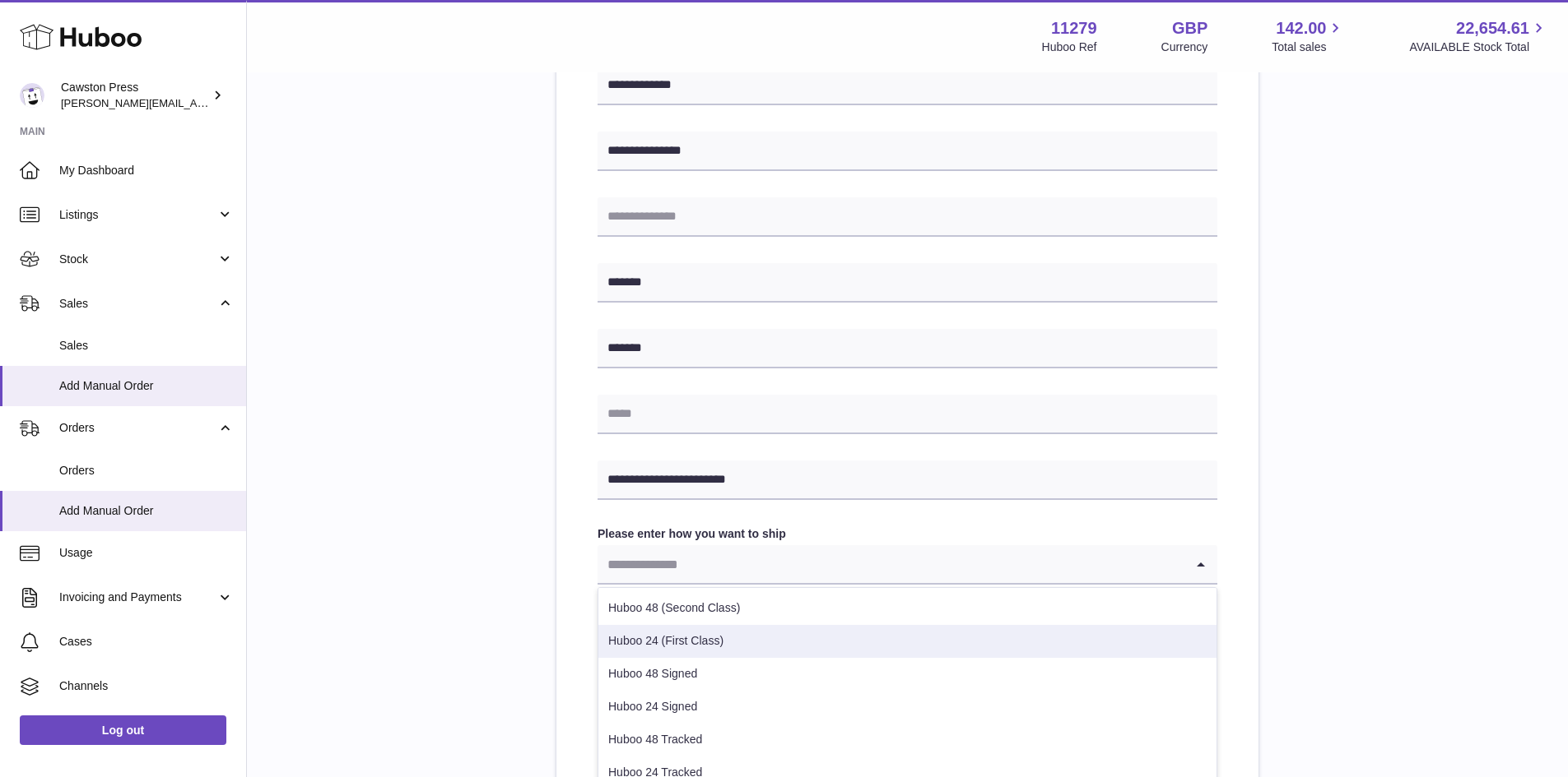
click at [725, 646] on li "Huboo 24 (First Class)" at bounding box center [906, 642] width 618 height 33
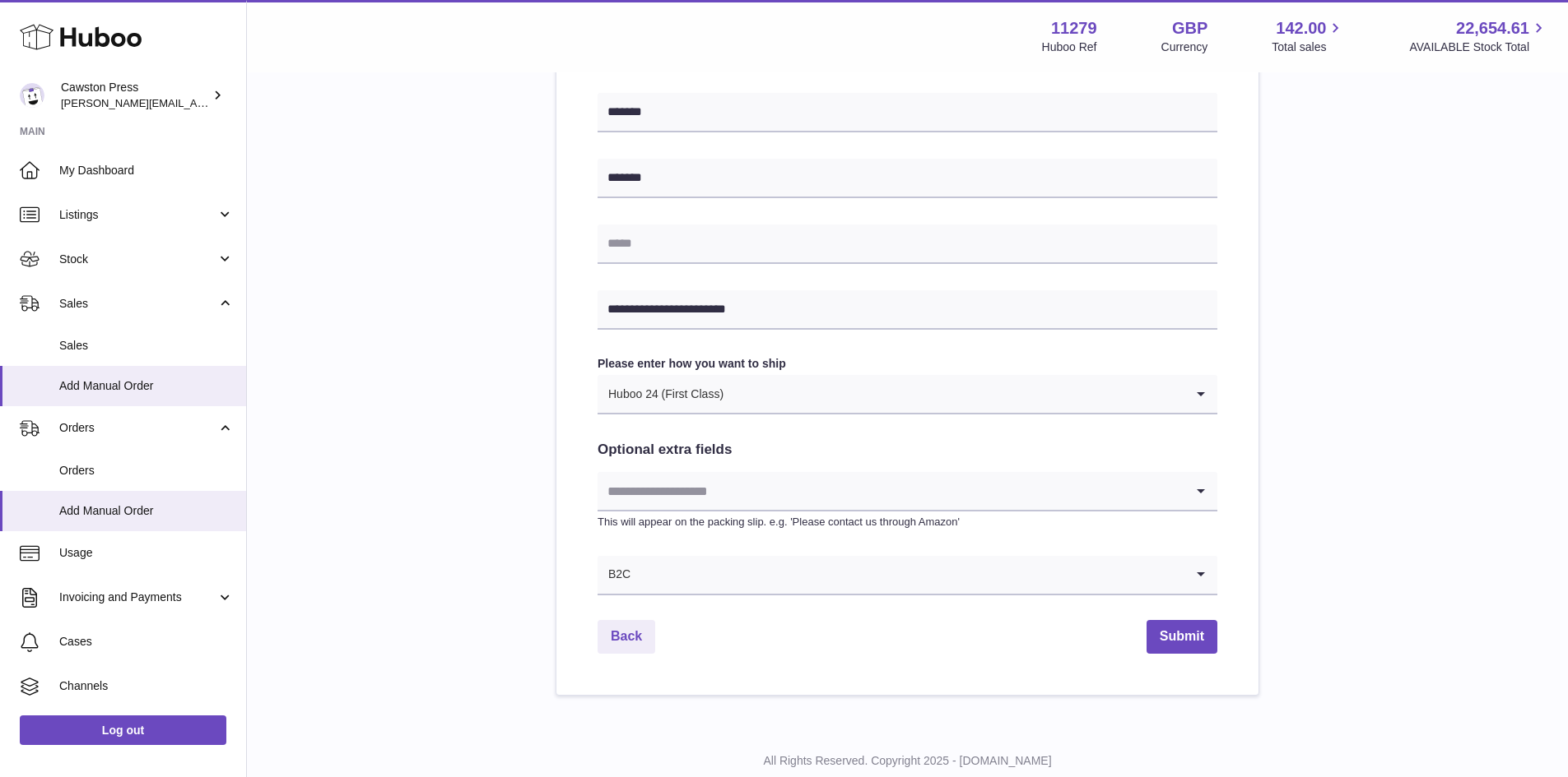
scroll to position [713, 0]
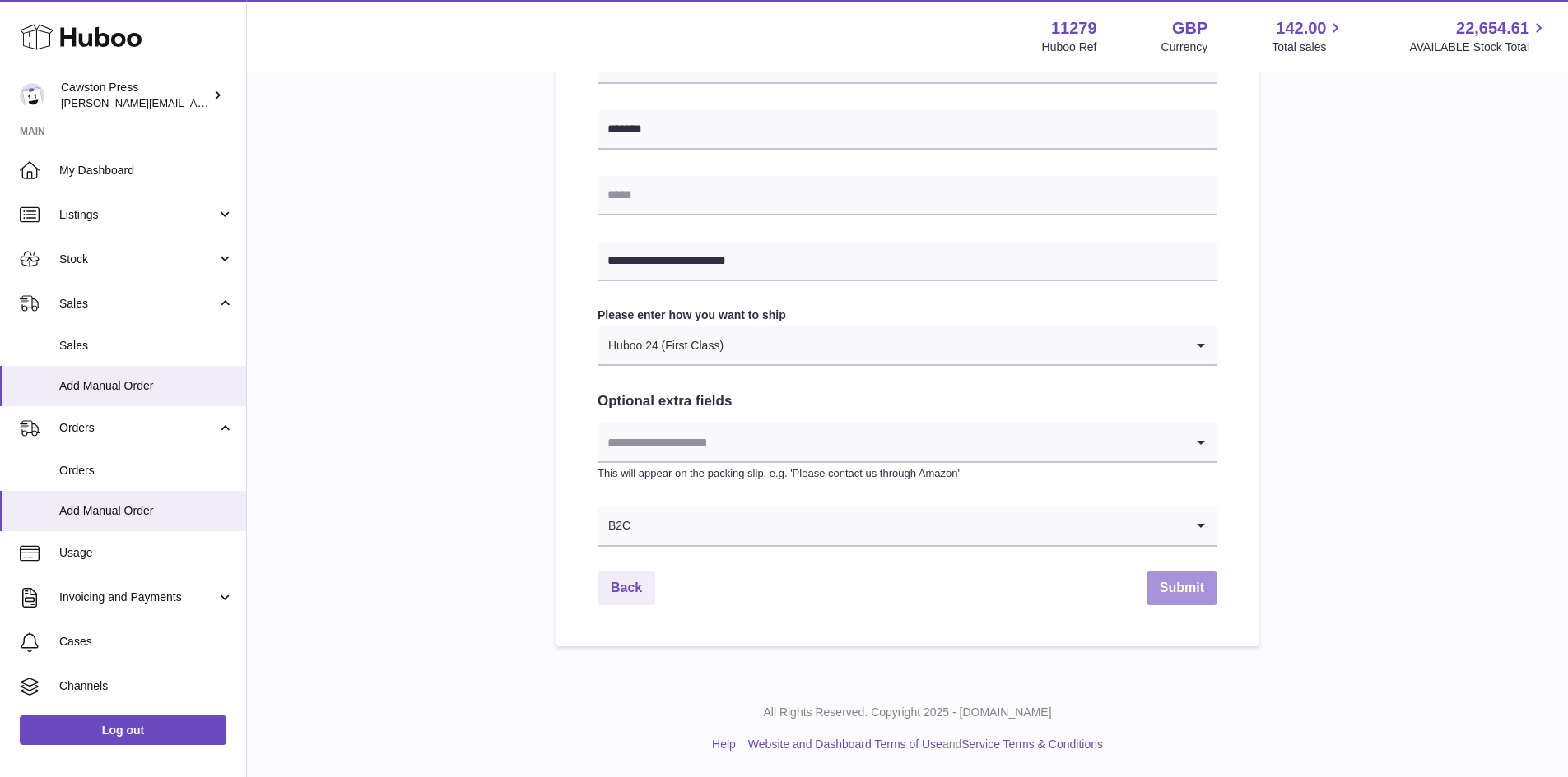
click at [1160, 580] on button "Submit" at bounding box center [1181, 588] width 71 height 34
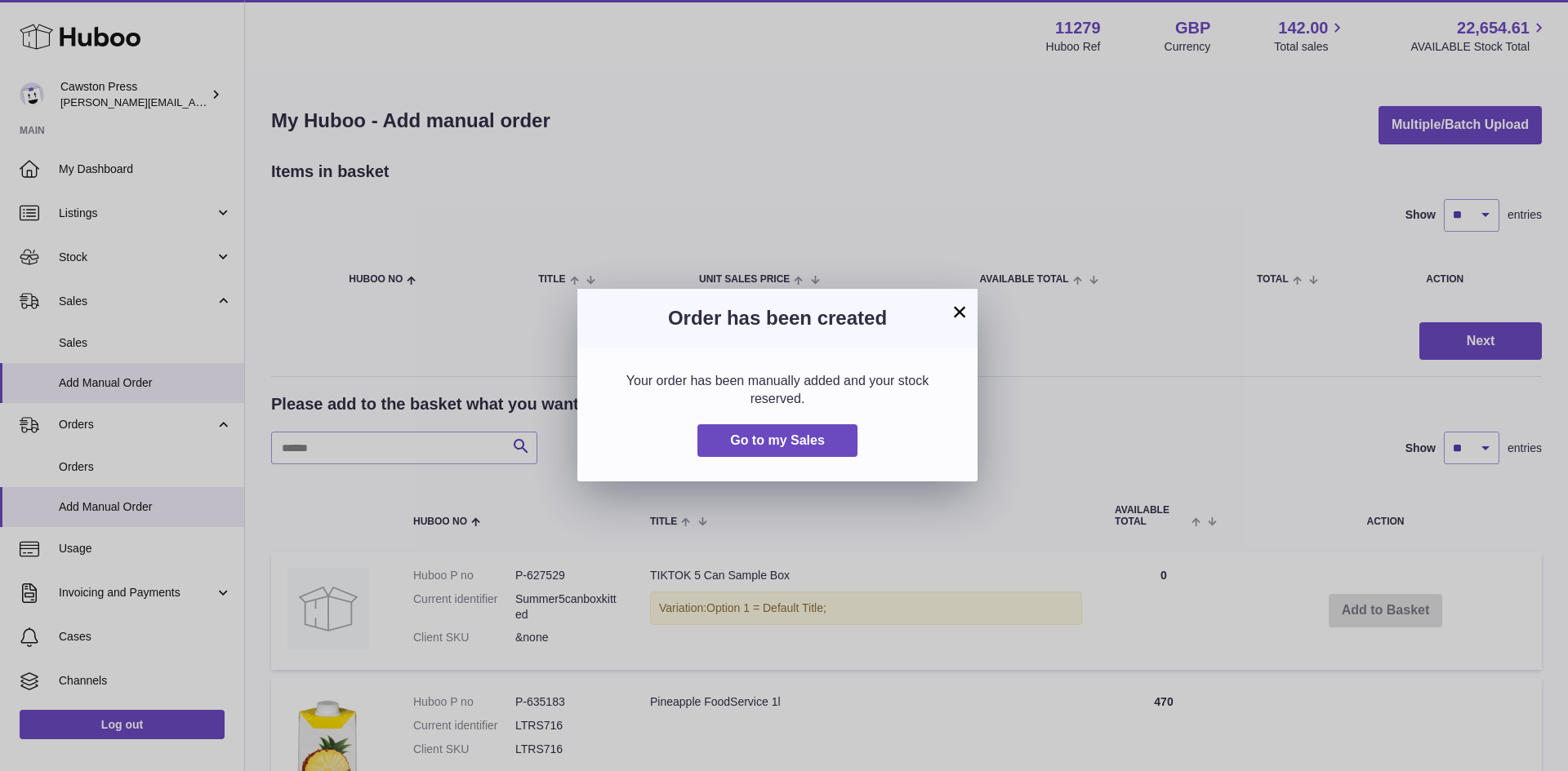
click at [959, 309] on button "×" at bounding box center [959, 311] width 20 height 20
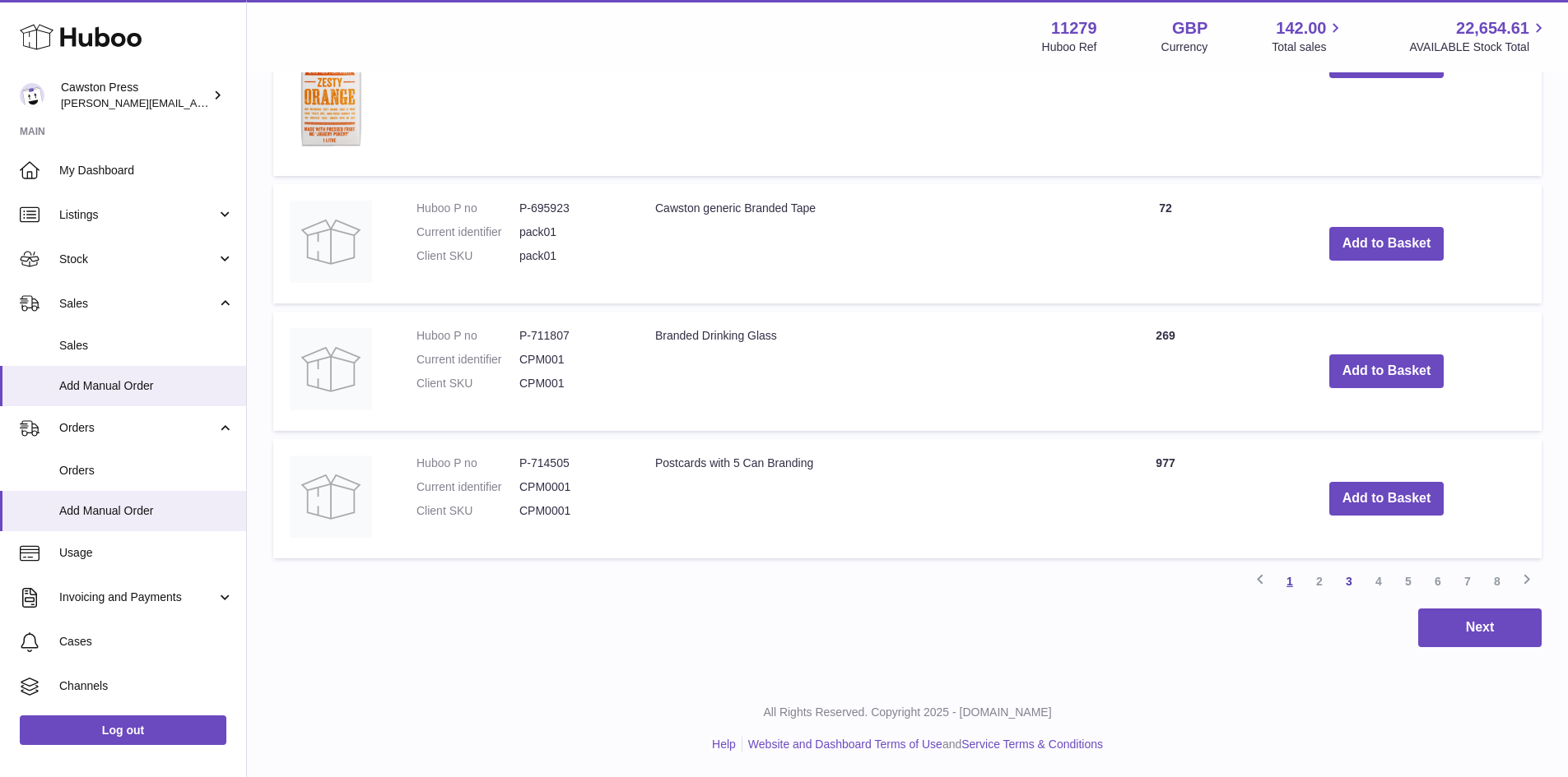
click at [1287, 581] on link "1" at bounding box center [1290, 582] width 30 height 30
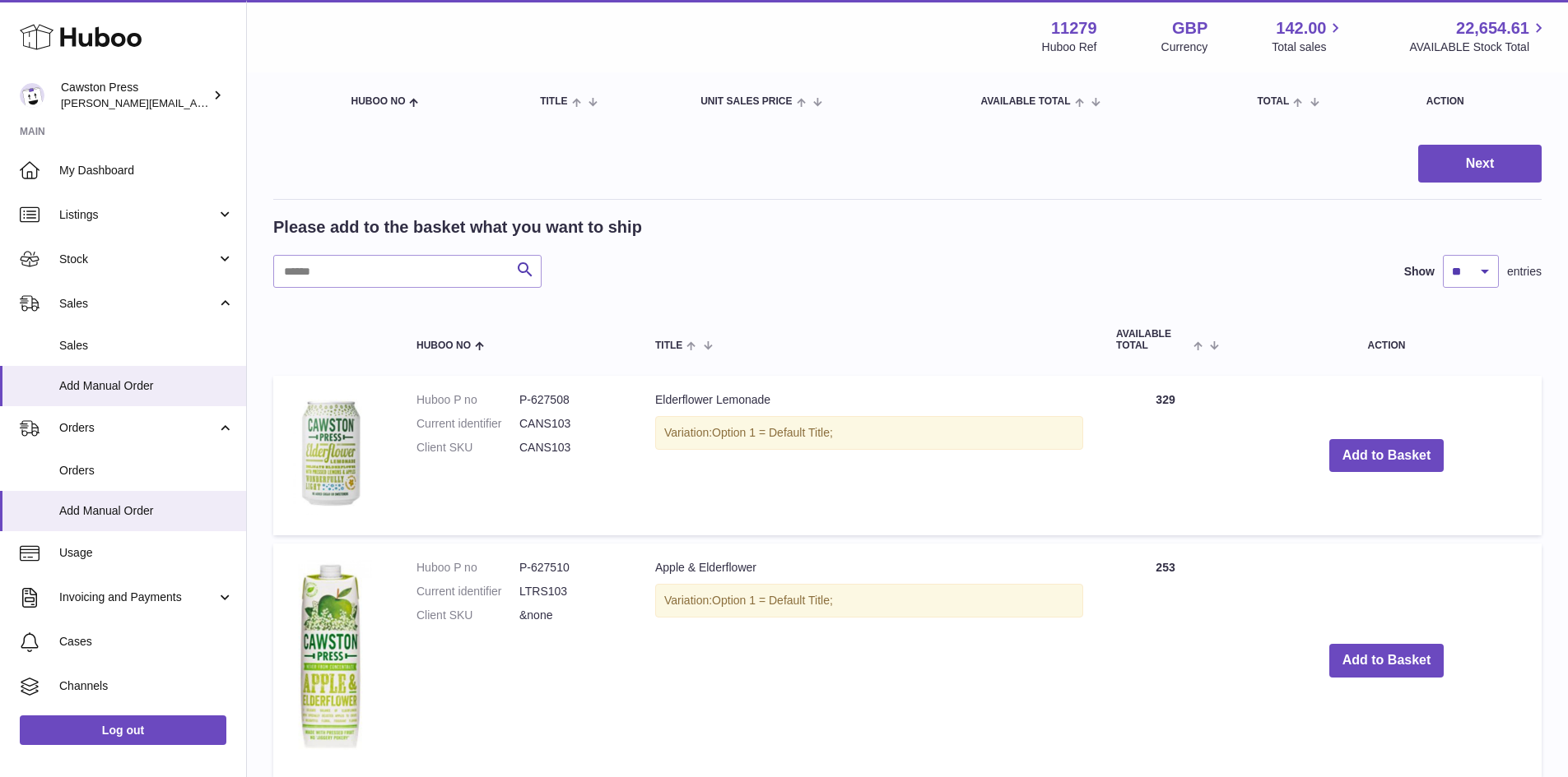
scroll to position [321, 0]
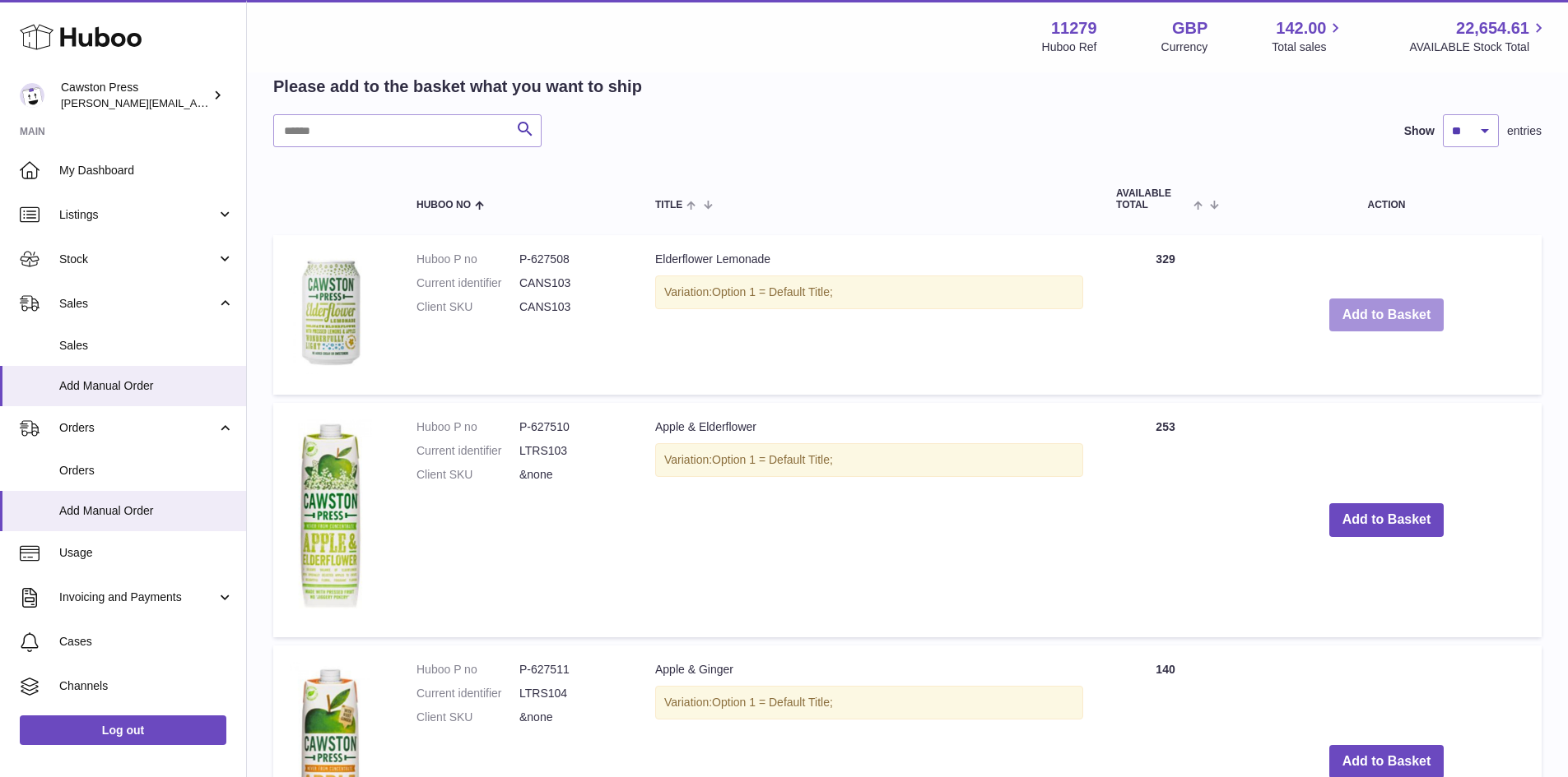
click at [1361, 314] on button "Add to Basket" at bounding box center [1387, 315] width 115 height 34
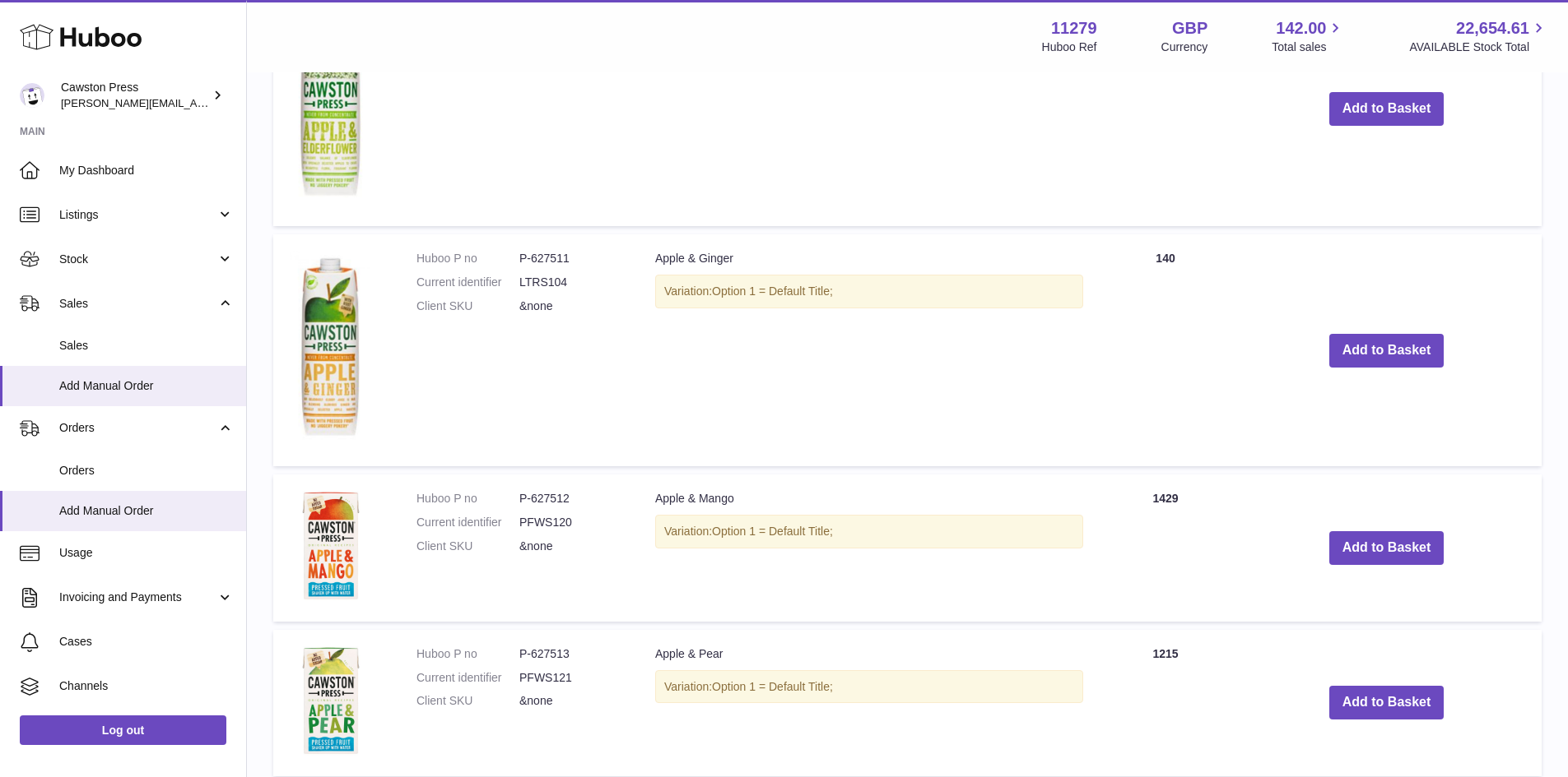
scroll to position [1238, 0]
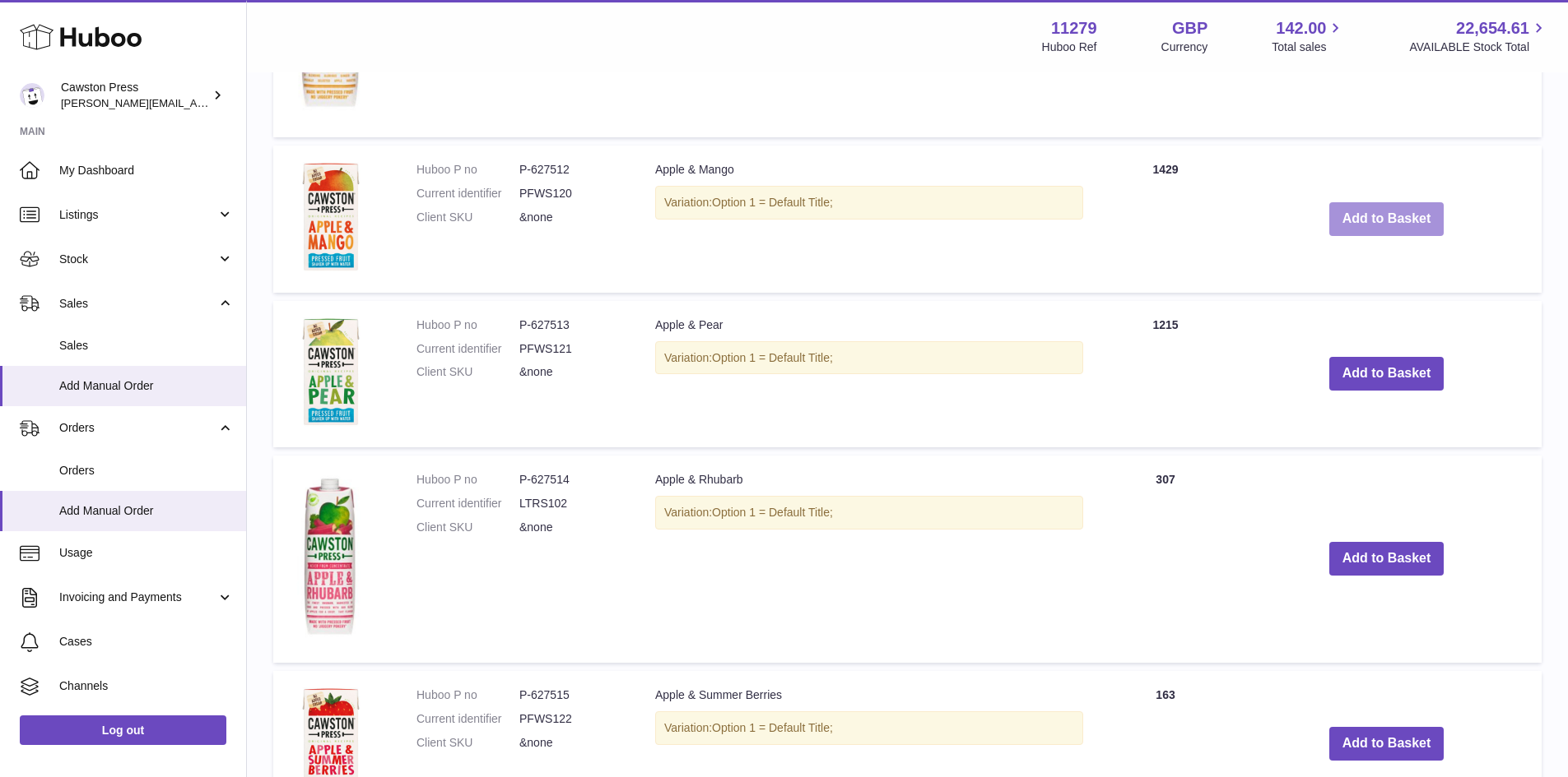
click at [1400, 228] on button "Add to Basket" at bounding box center [1387, 219] width 115 height 34
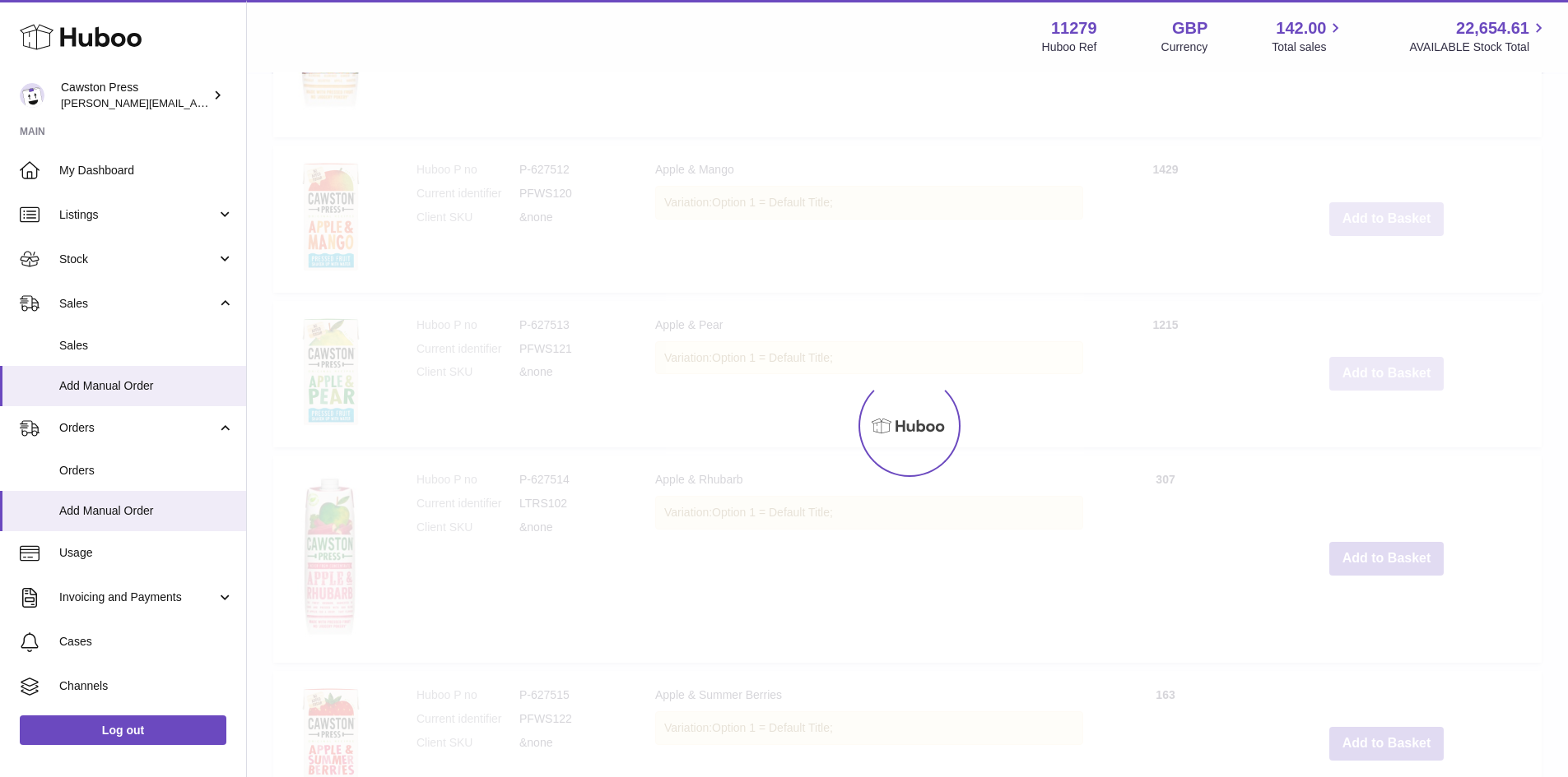
scroll to position [1393, 0]
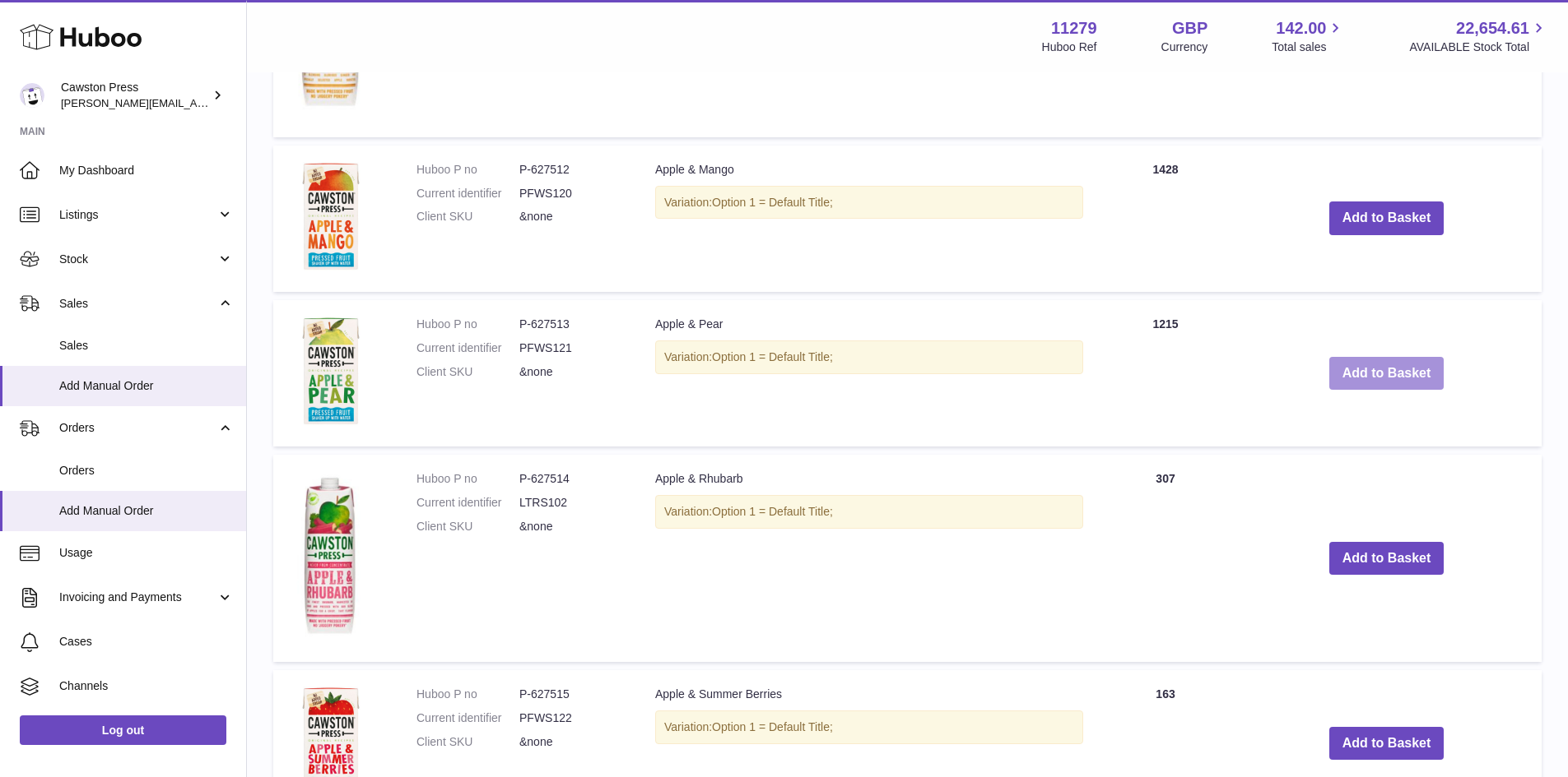
click at [1342, 371] on button "Add to Basket" at bounding box center [1387, 374] width 115 height 34
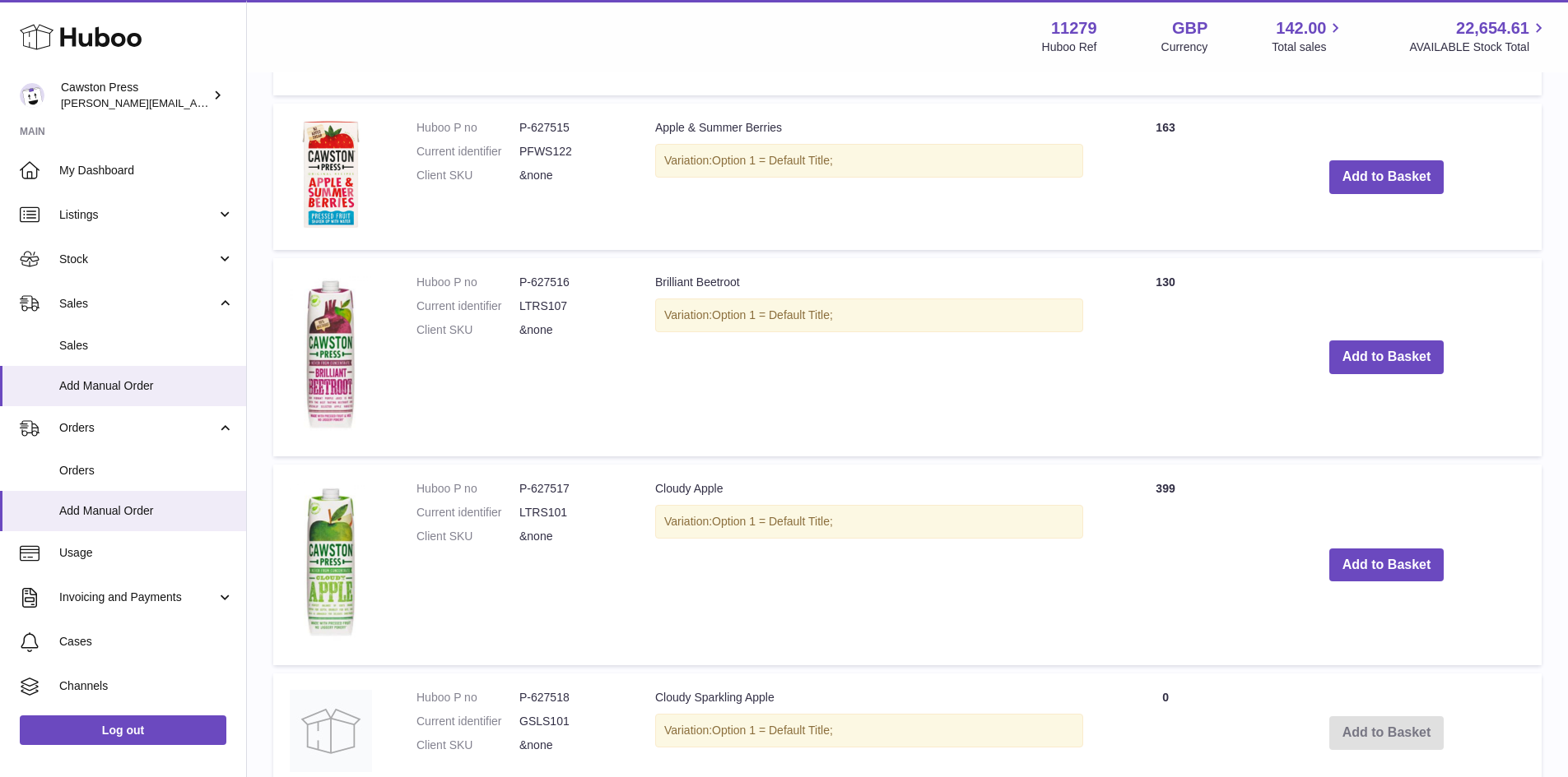
scroll to position [1959, 0]
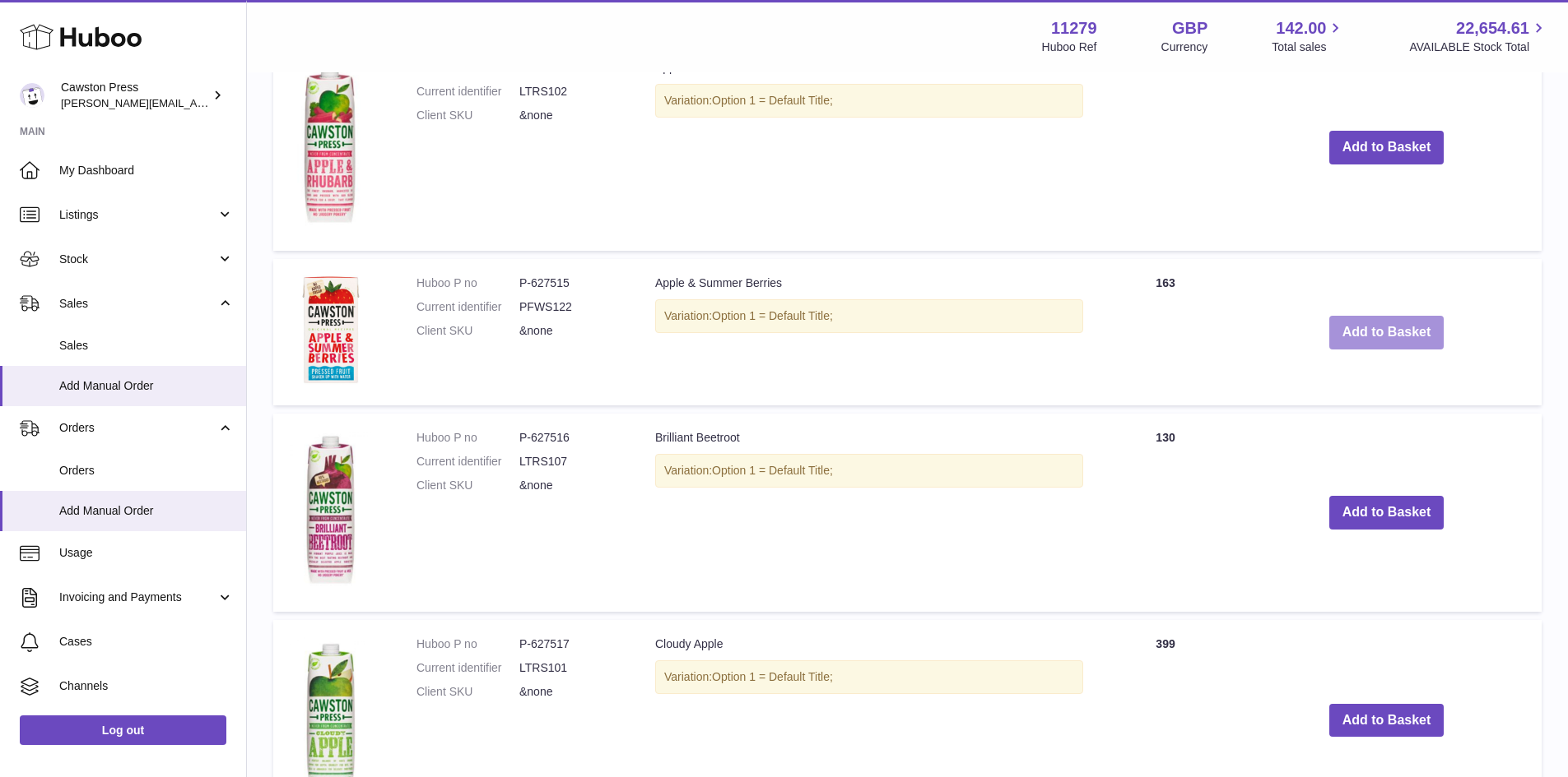
click at [1401, 334] on button "Add to Basket" at bounding box center [1387, 333] width 115 height 34
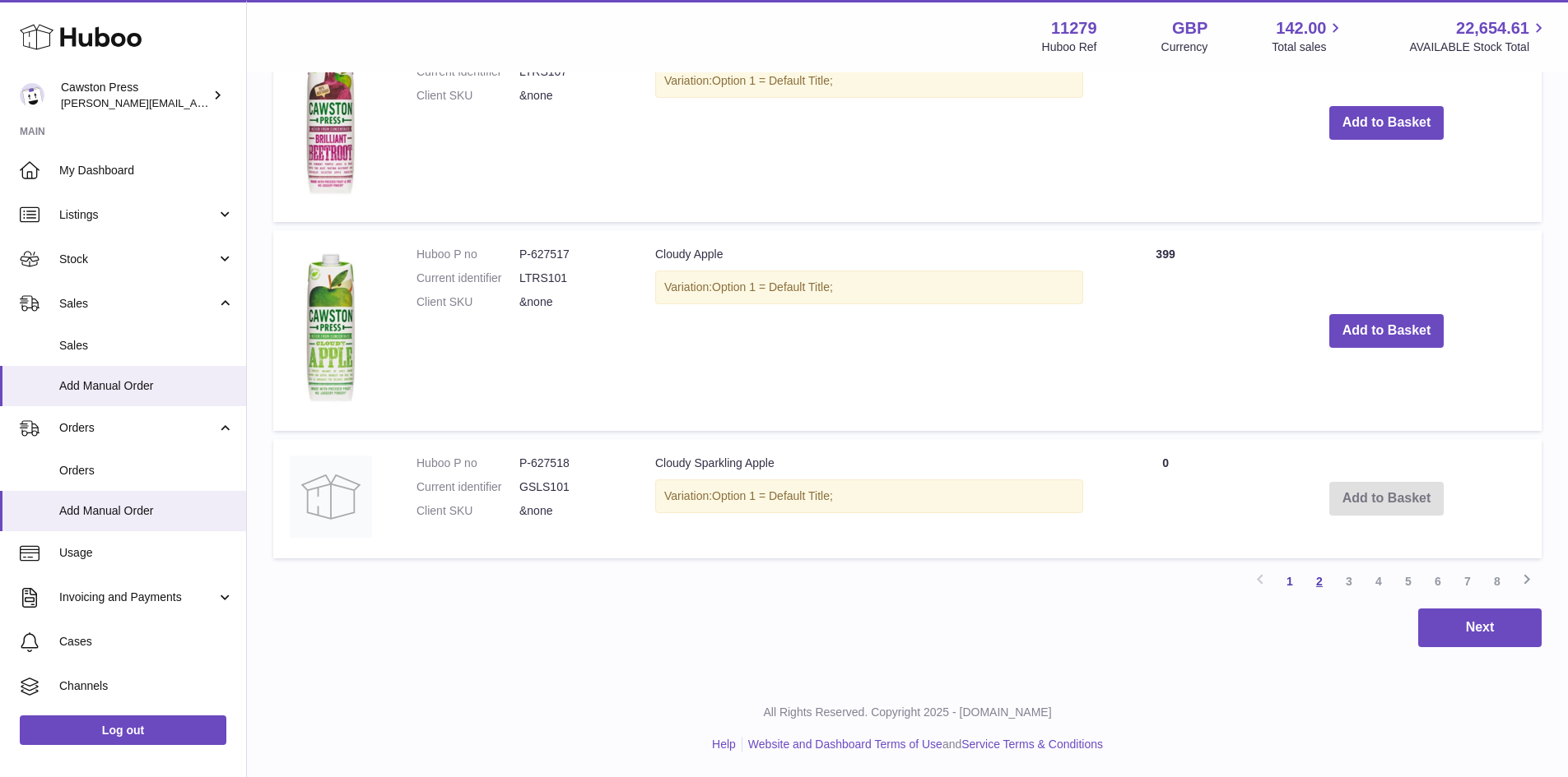
click at [1319, 579] on link "2" at bounding box center [1320, 582] width 30 height 30
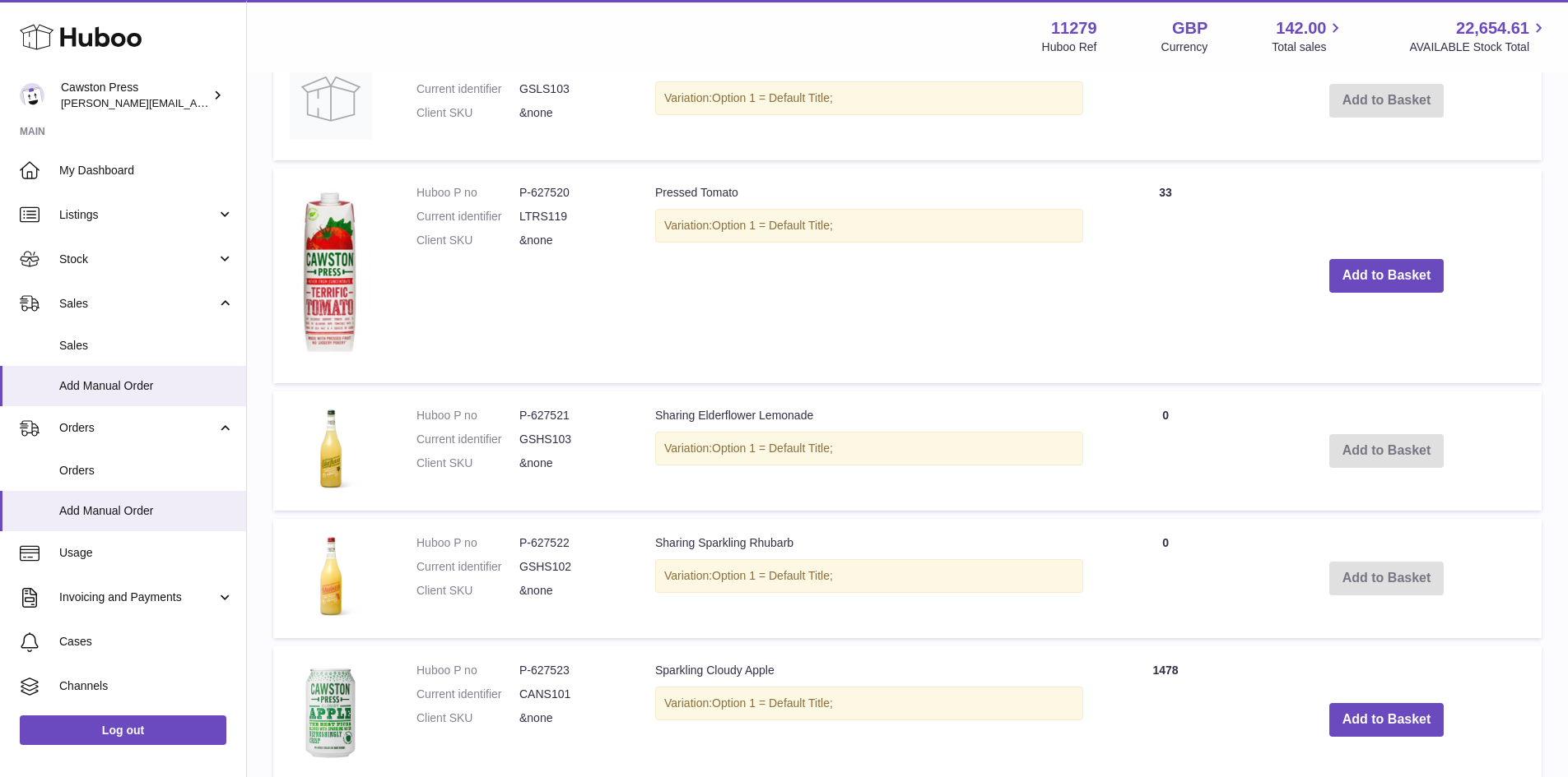
scroll to position [1307, 0]
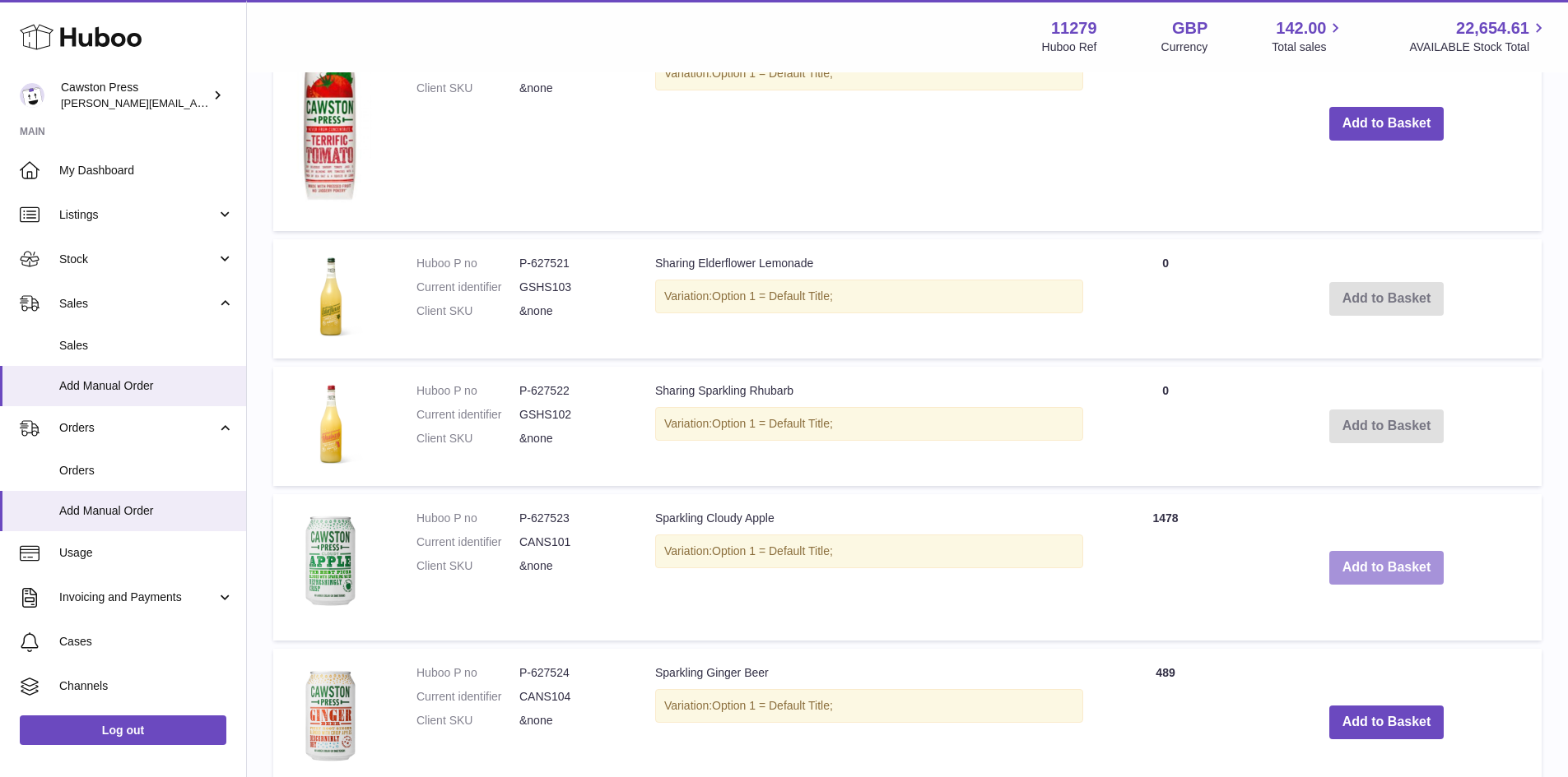
click at [1388, 571] on button "Add to Basket" at bounding box center [1387, 568] width 115 height 34
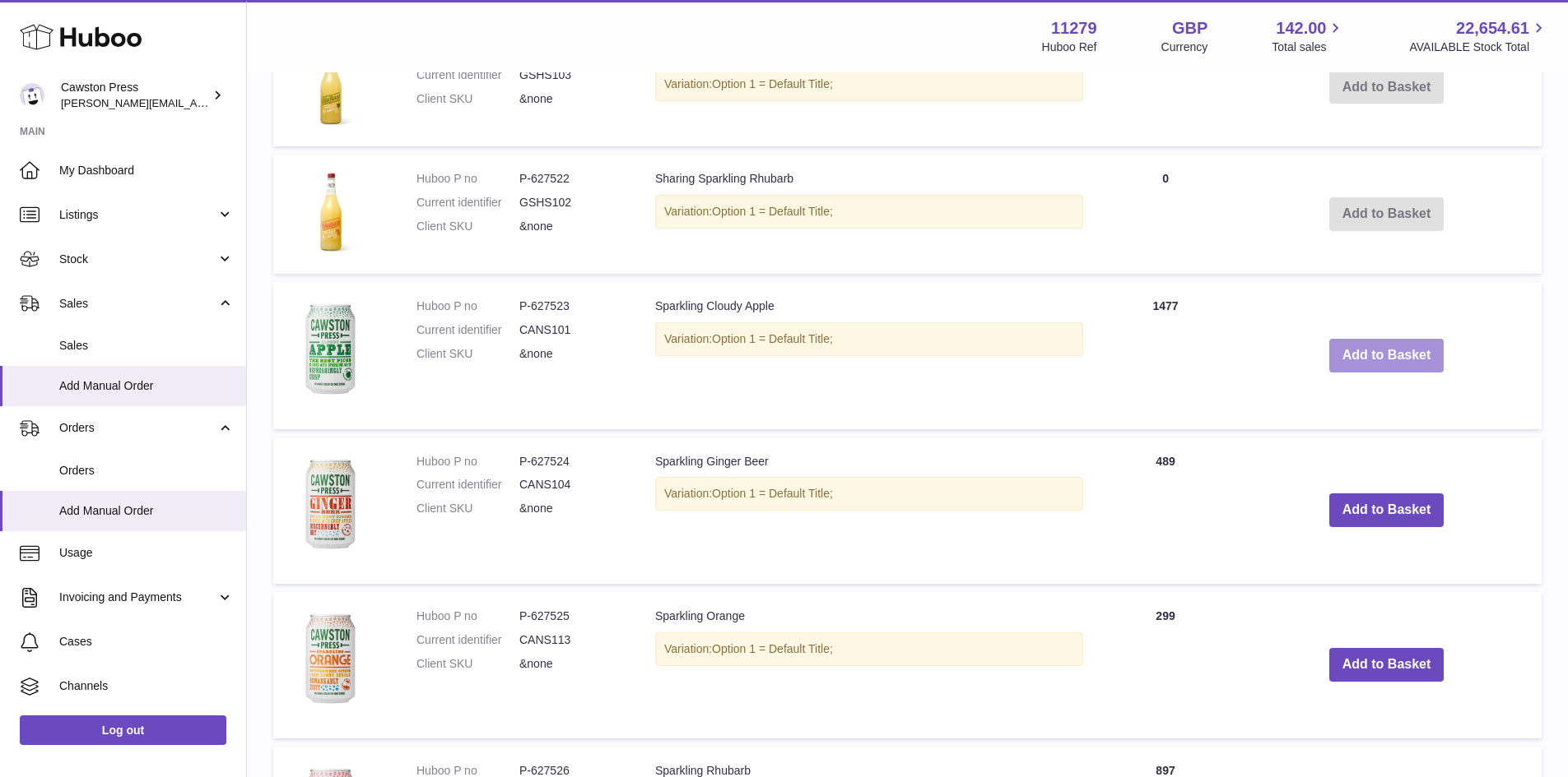
scroll to position [1710, 0]
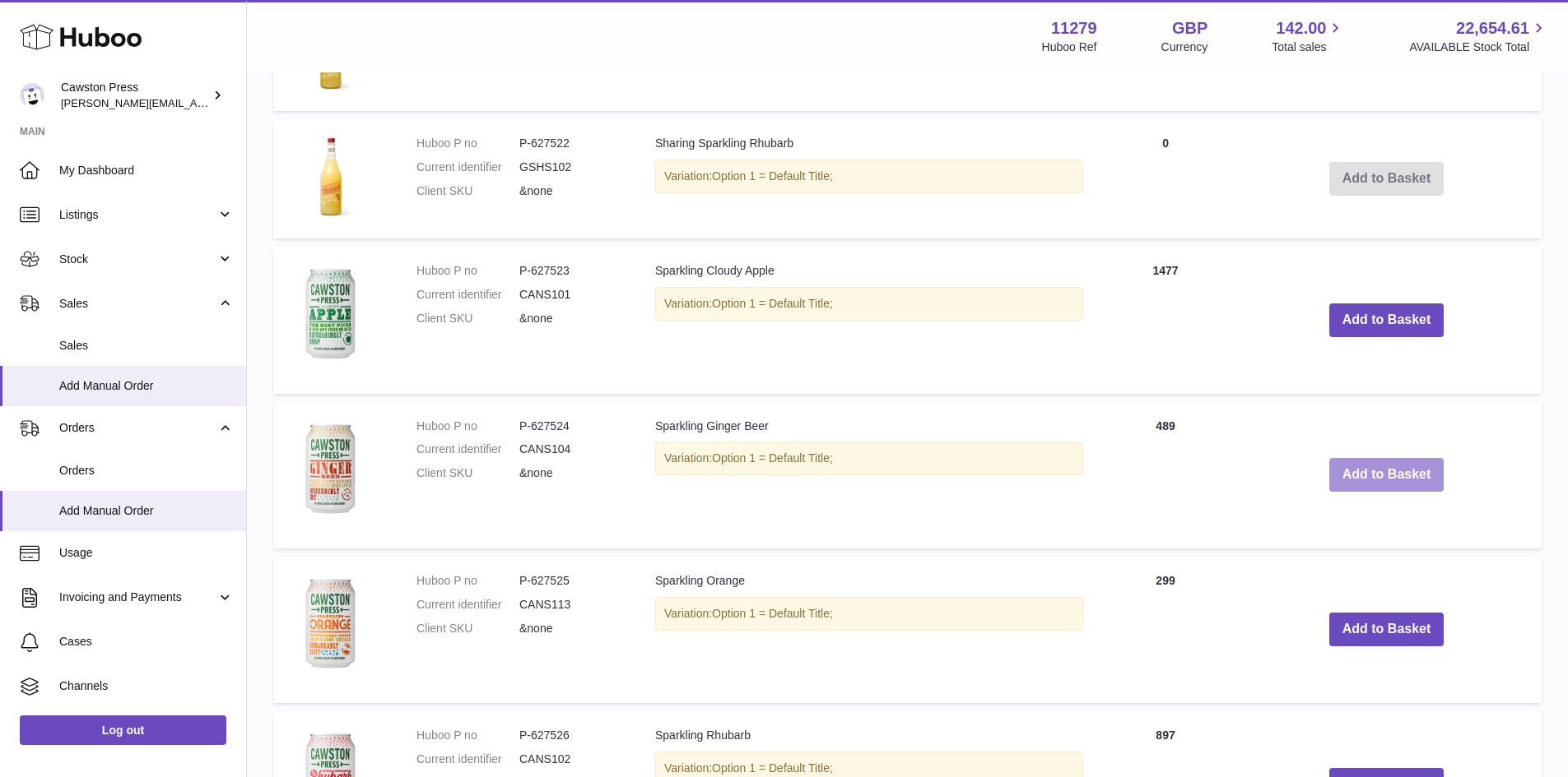
click at [1363, 476] on button "Add to Basket" at bounding box center [1387, 475] width 115 height 34
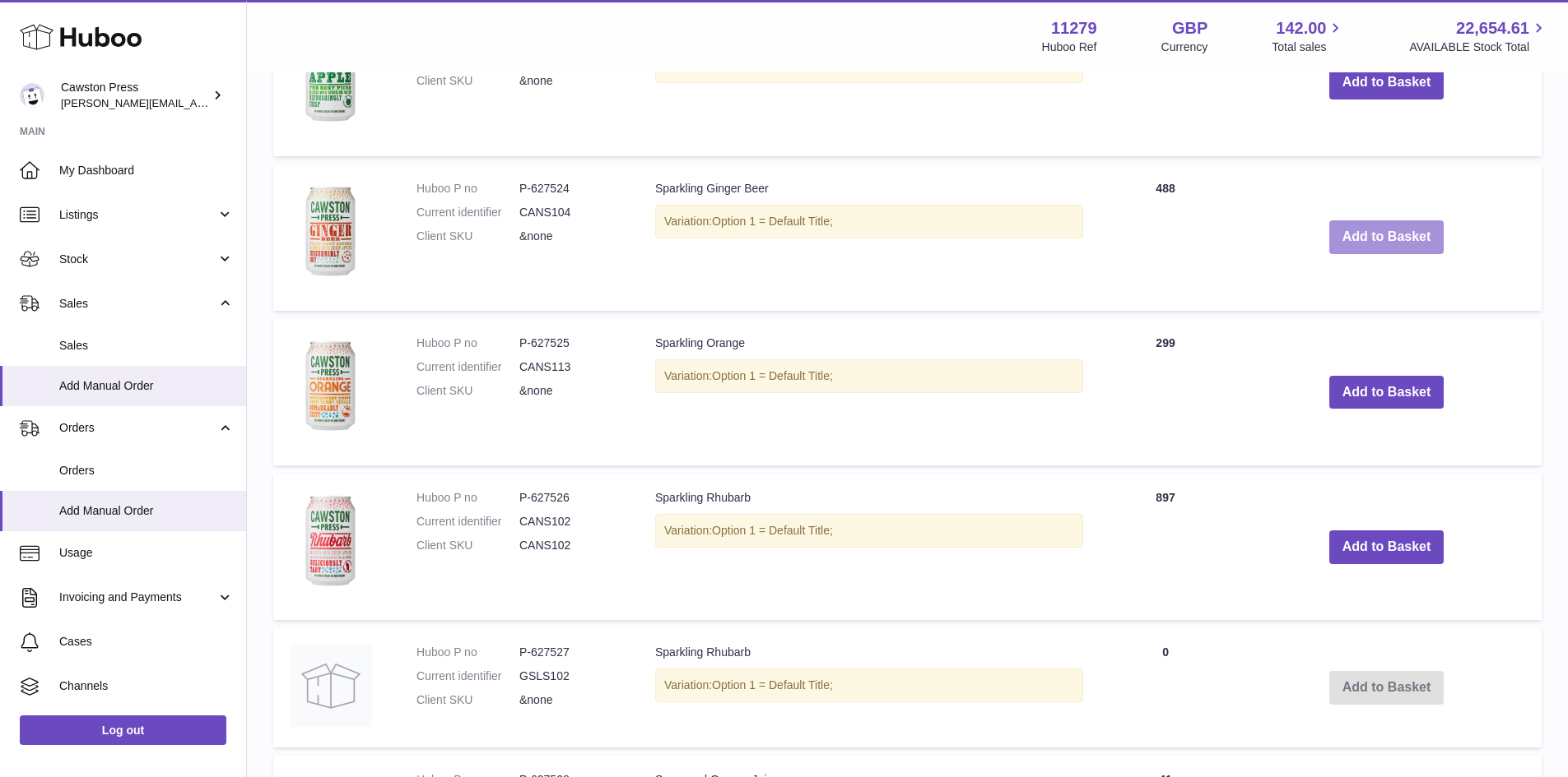
scroll to position [2111, 0]
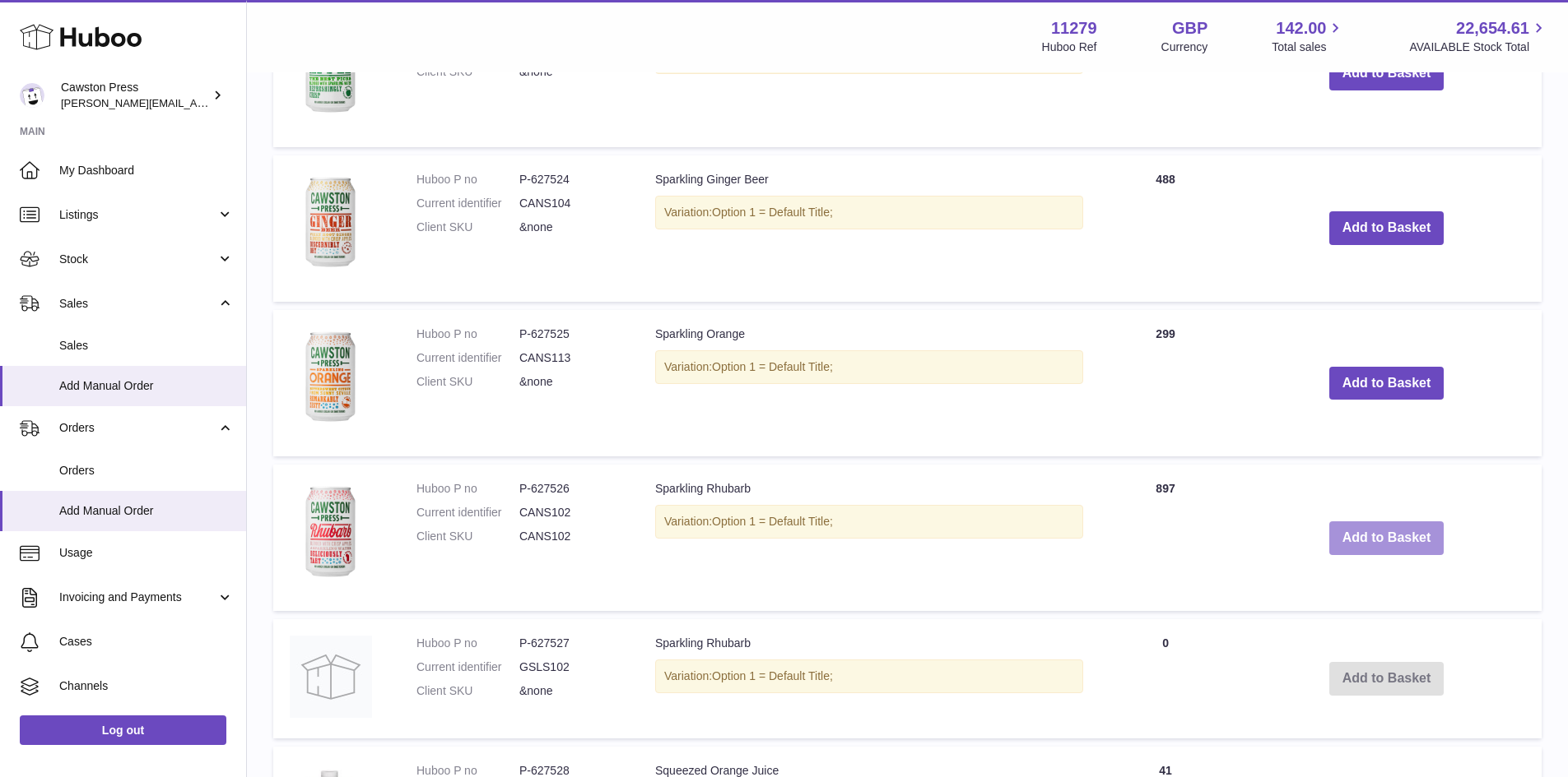
click at [1396, 537] on button "Add to Basket" at bounding box center [1387, 538] width 115 height 34
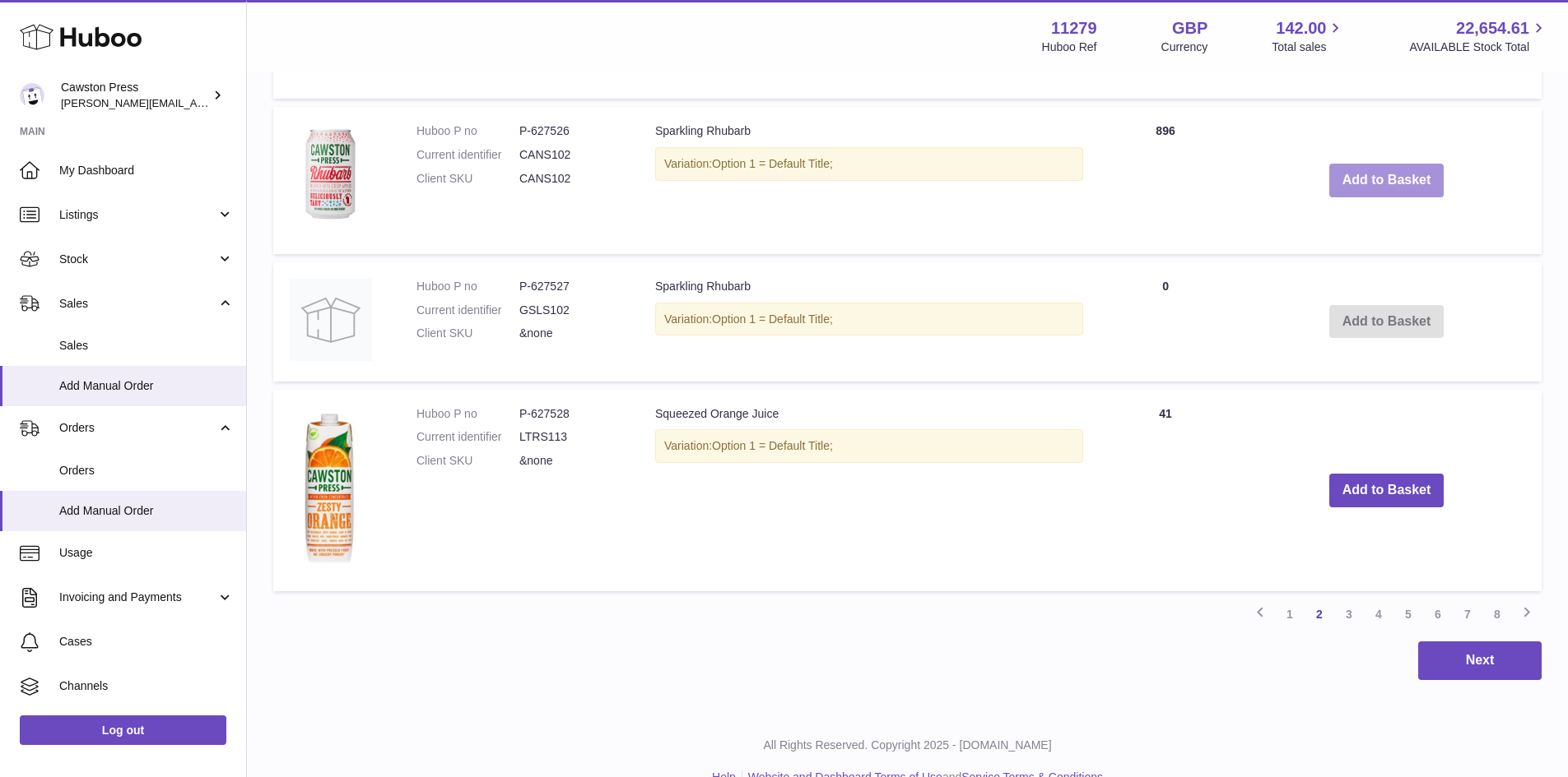
scroll to position [2657, 0]
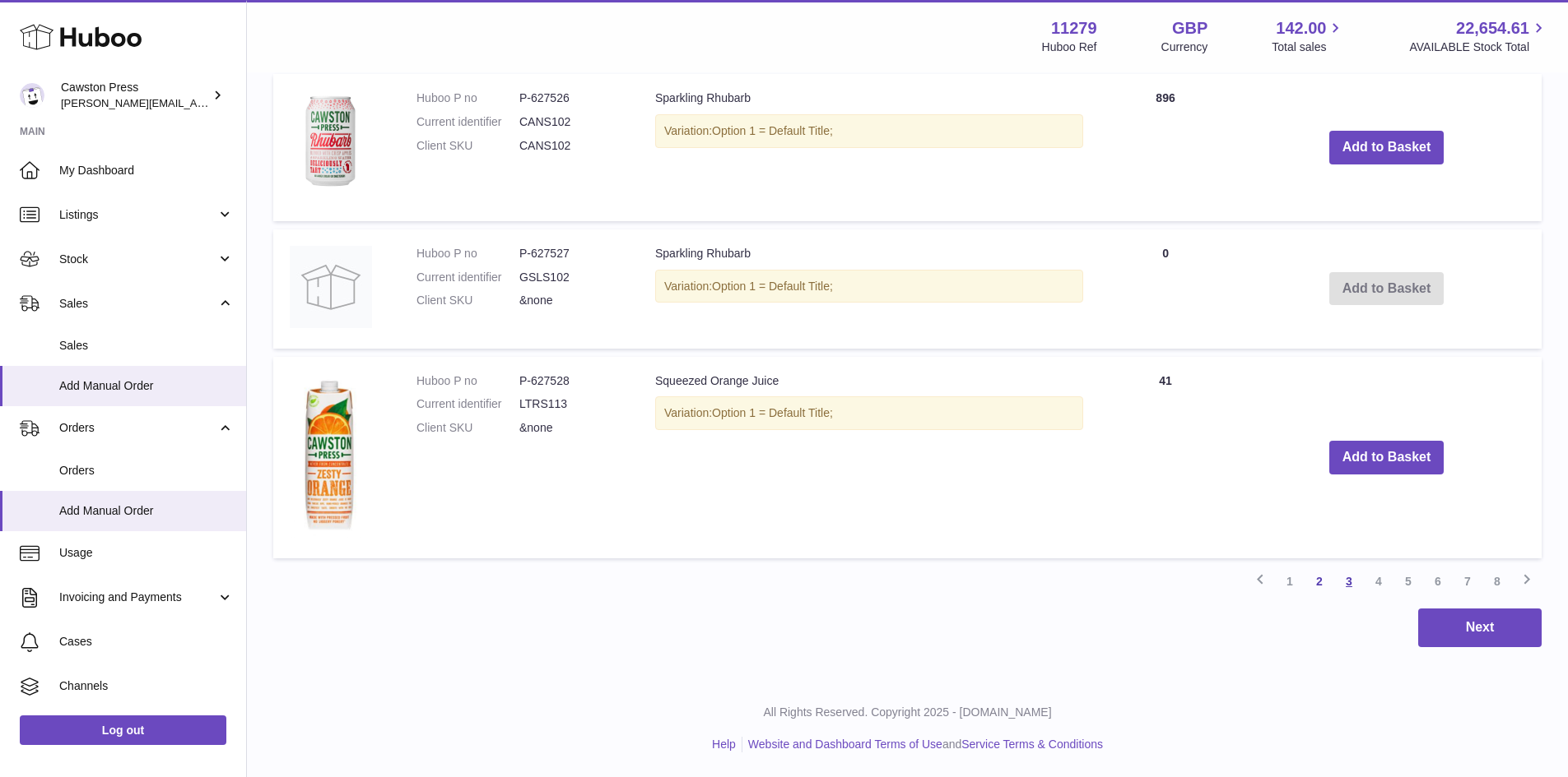
click at [1351, 584] on link "3" at bounding box center [1349, 582] width 30 height 30
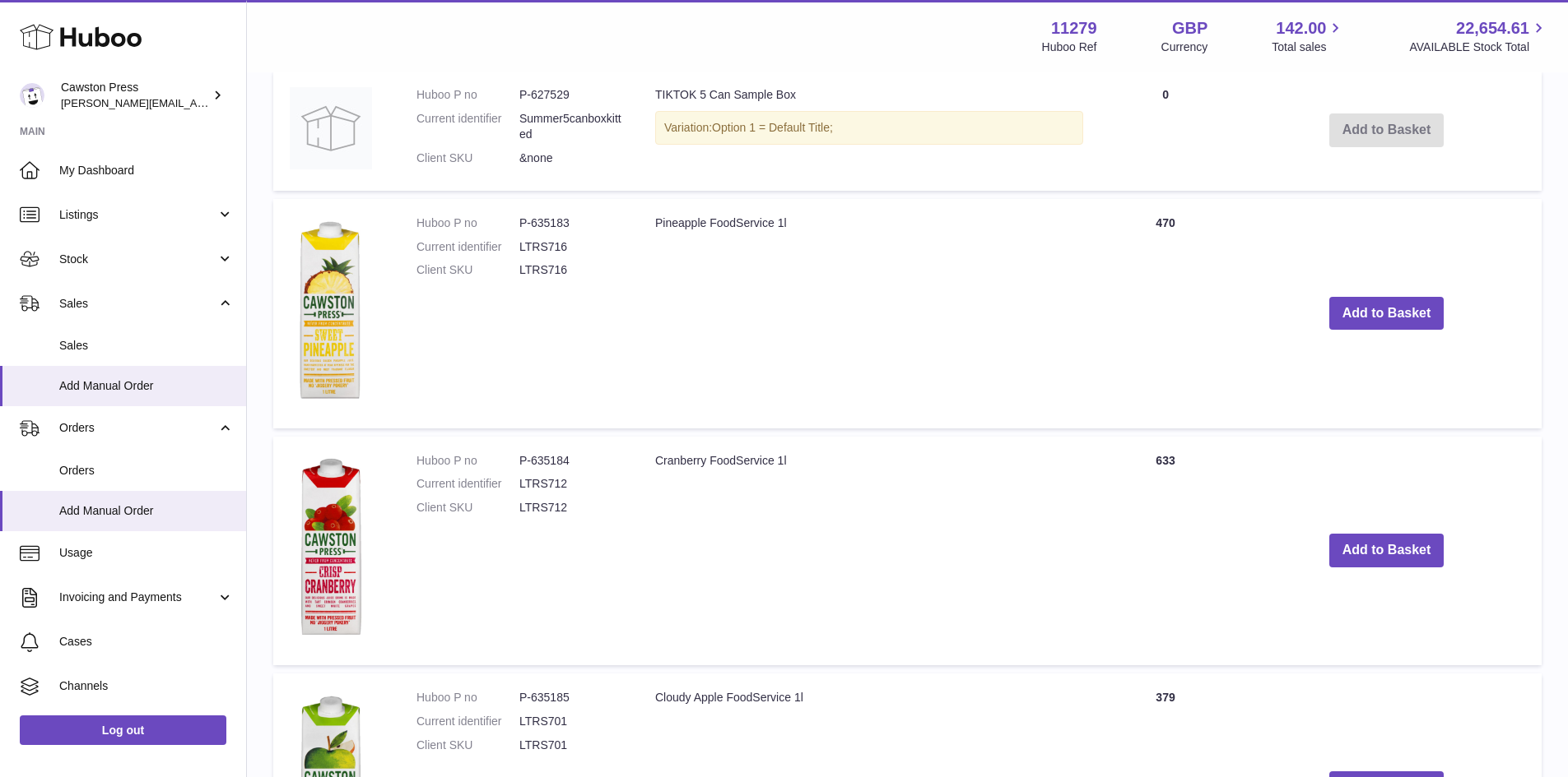
scroll to position [1637, 0]
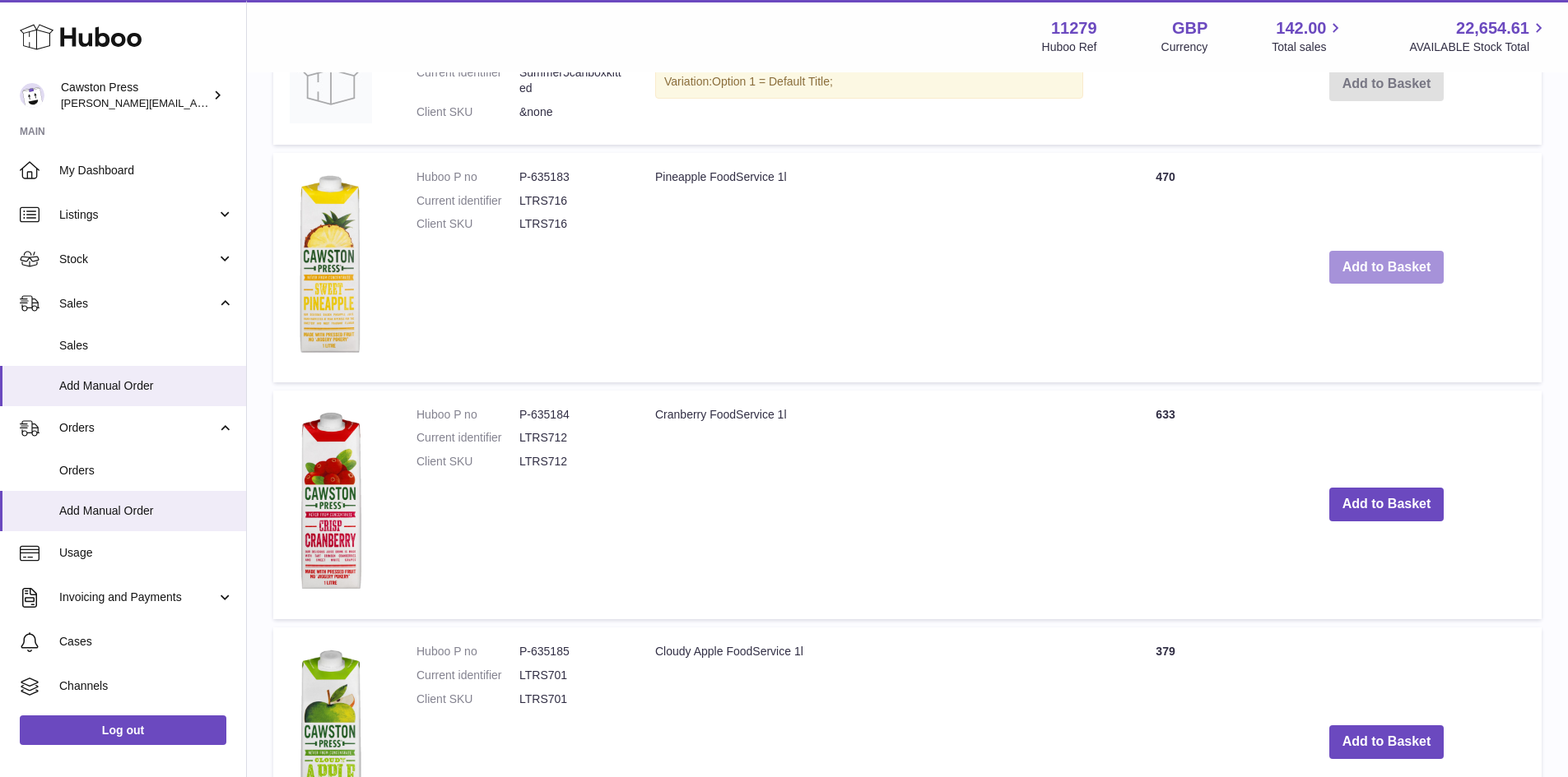
click at [1385, 255] on button "Add to Basket" at bounding box center [1387, 267] width 115 height 34
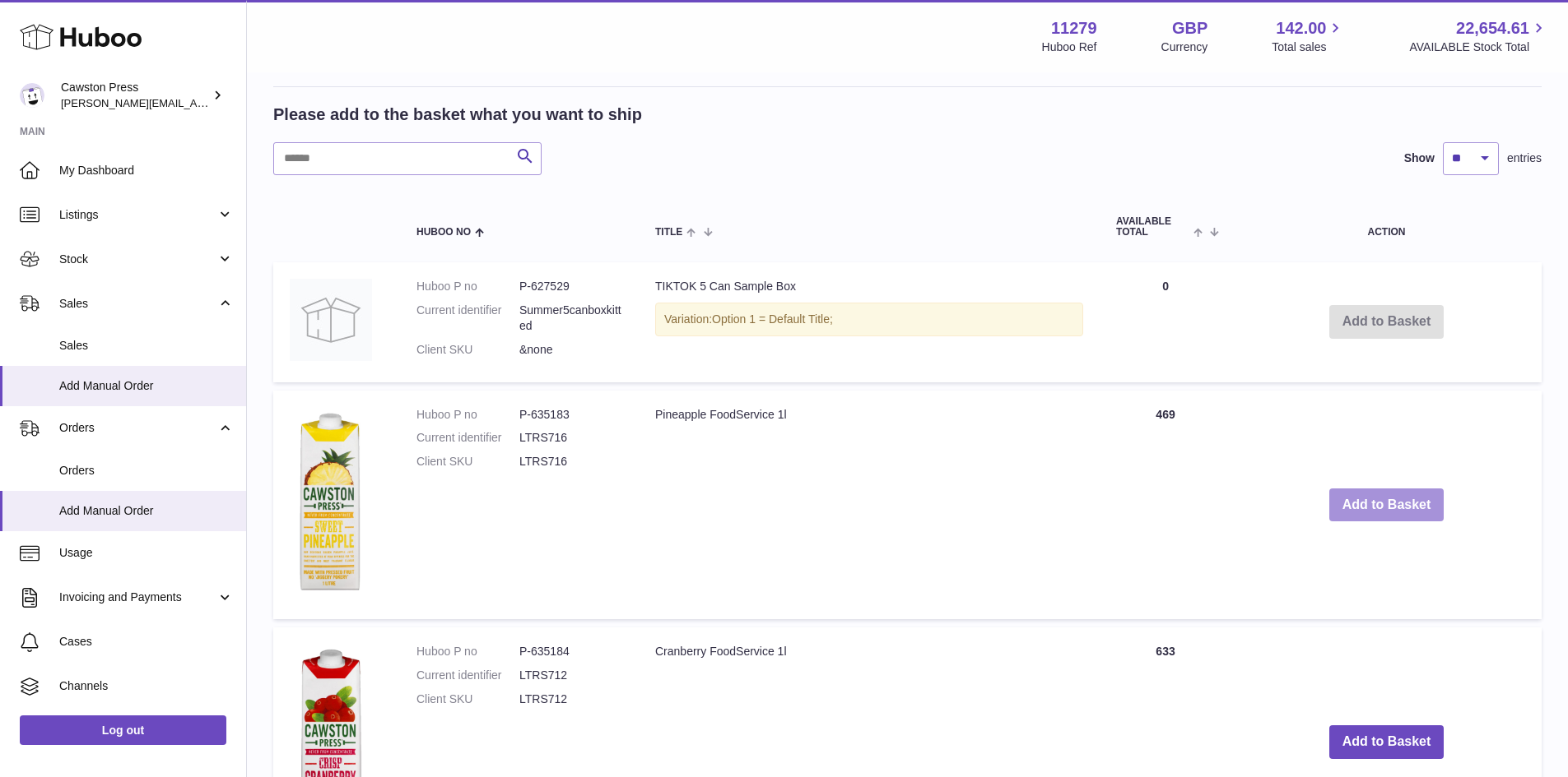
scroll to position [1875, 0]
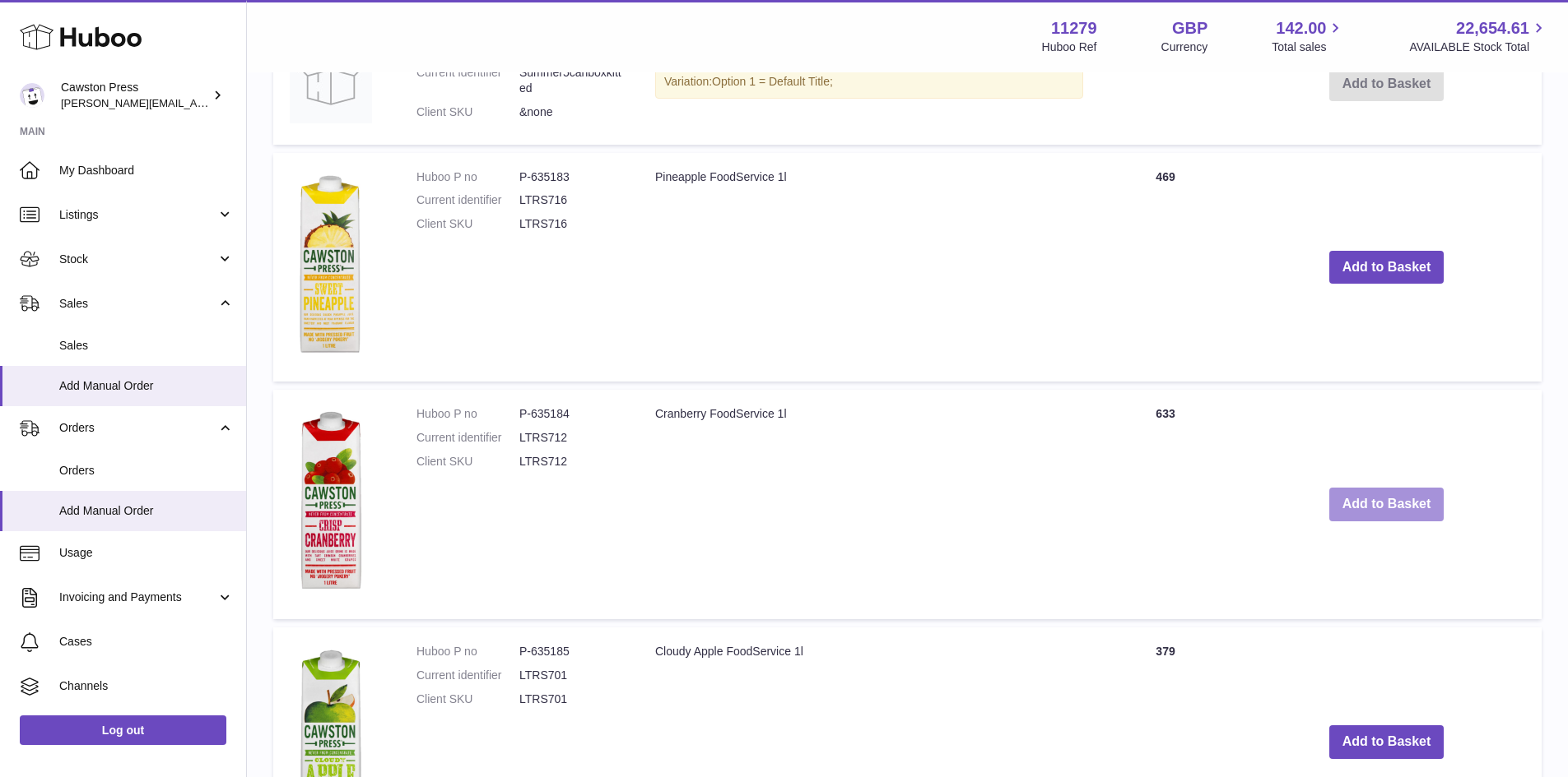
click at [1362, 503] on button "Add to Basket" at bounding box center [1387, 504] width 115 height 34
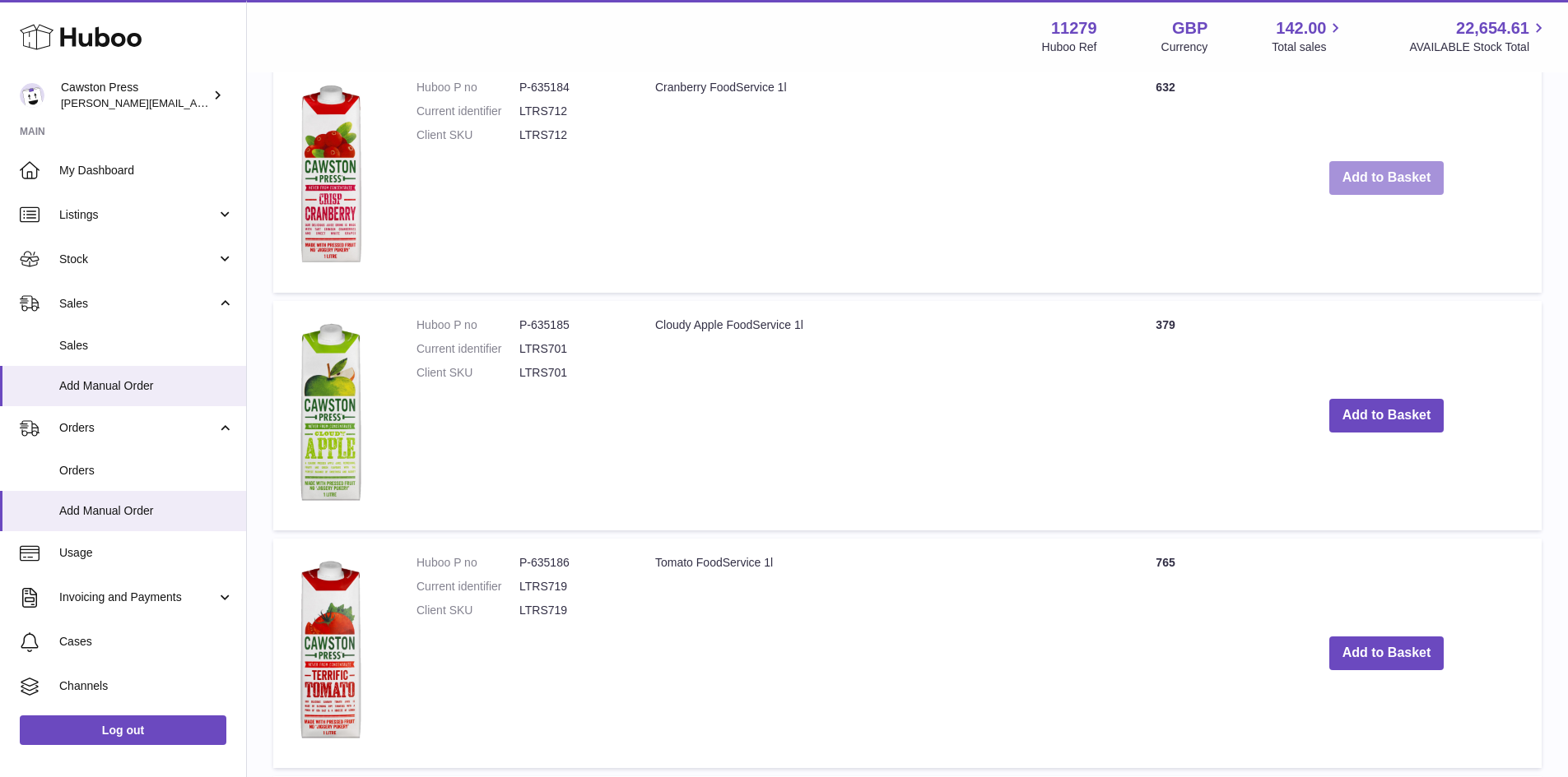
scroll to position [2440, 0]
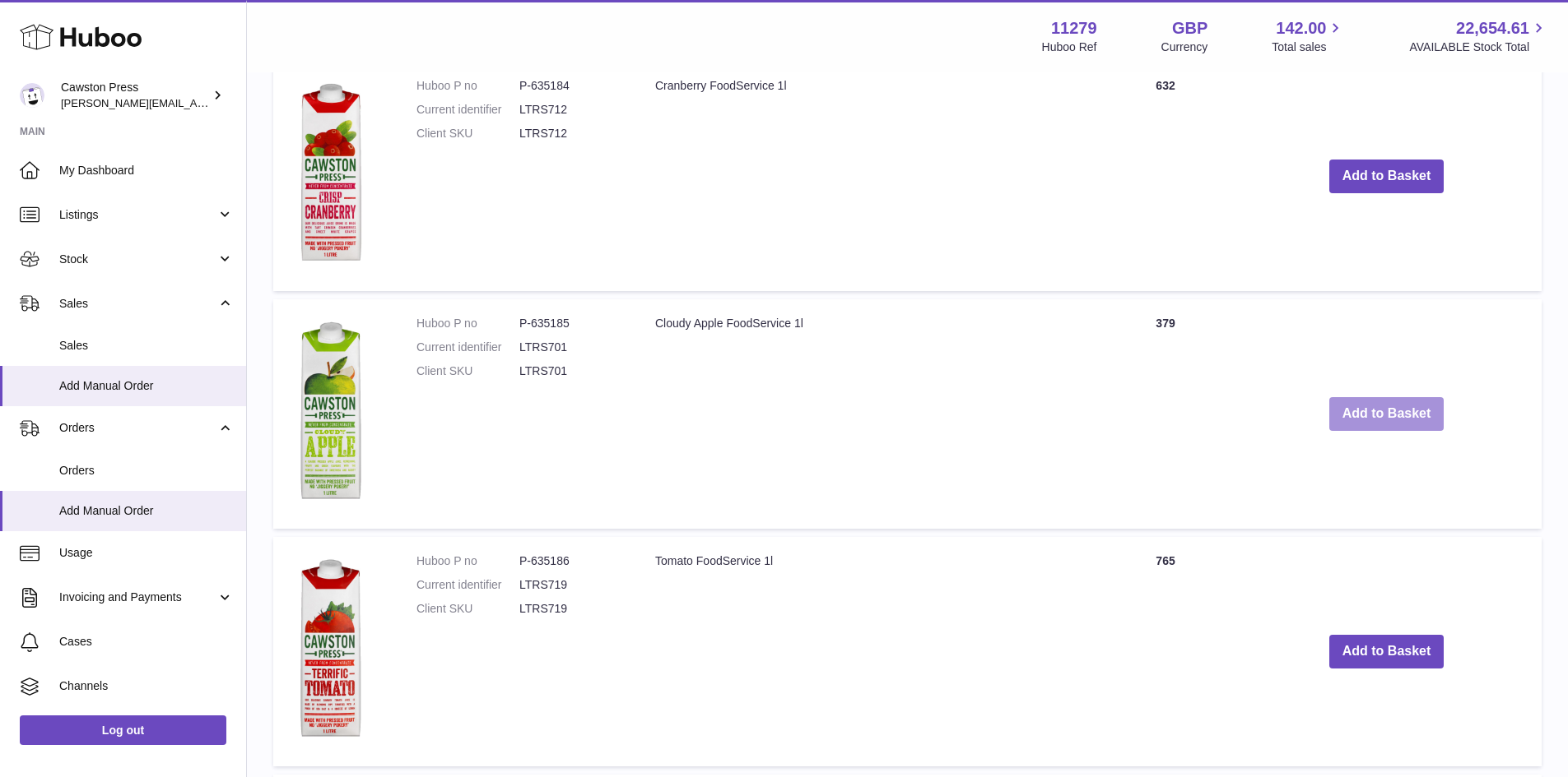
click at [1358, 411] on button "Add to Basket" at bounding box center [1387, 414] width 115 height 34
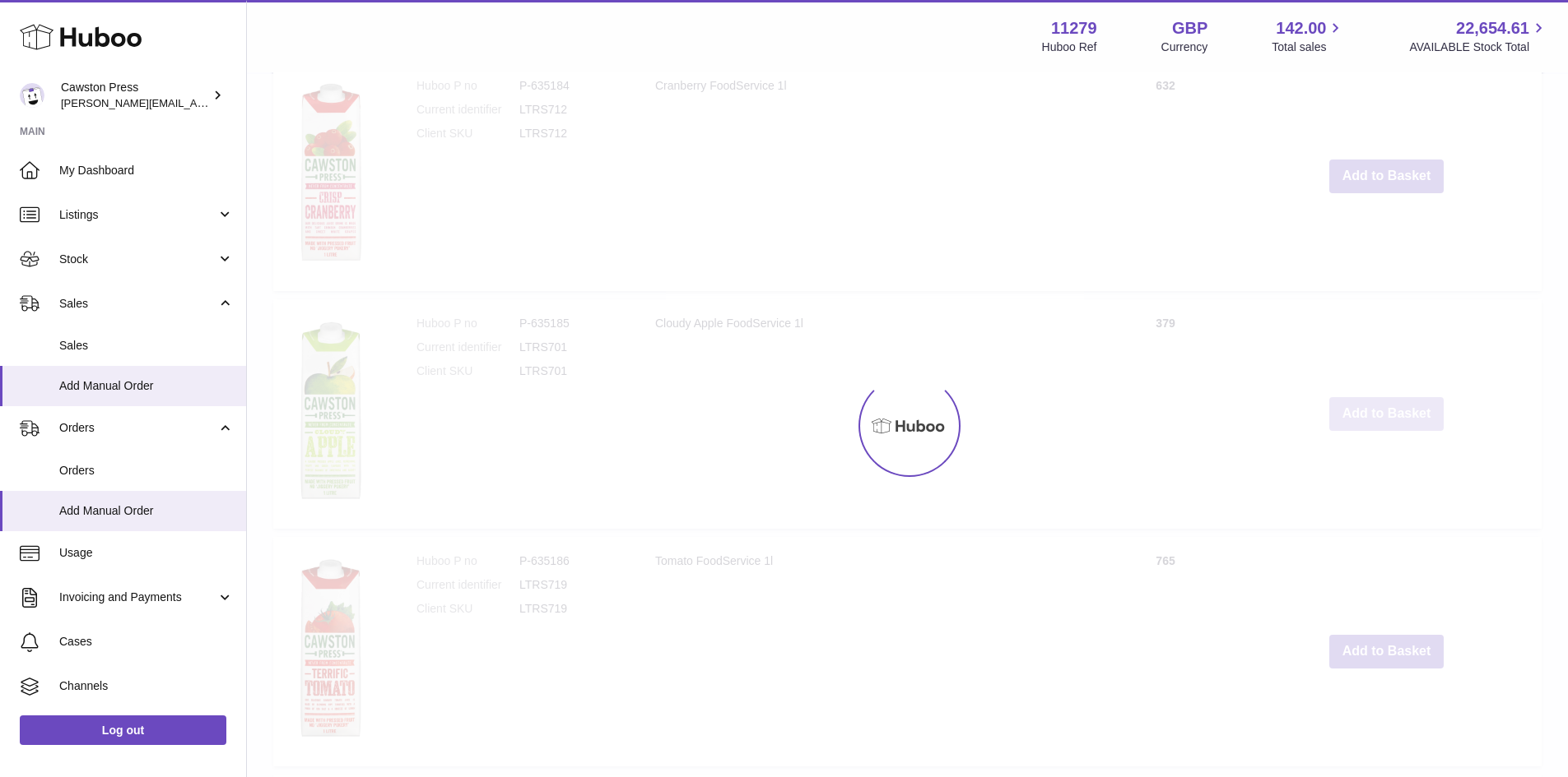
scroll to position [2678, 0]
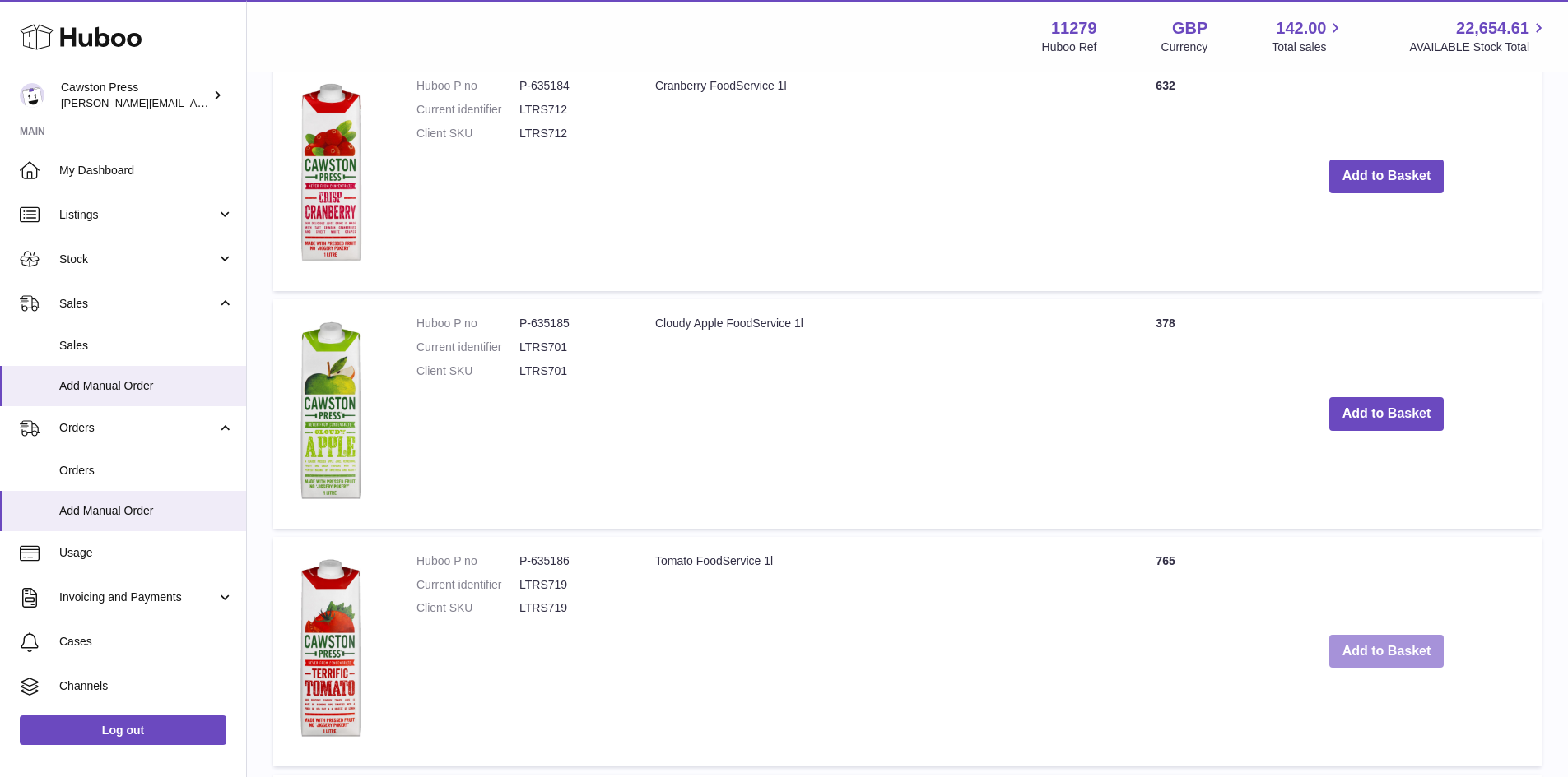
click at [1388, 642] on button "Add to Basket" at bounding box center [1387, 652] width 115 height 34
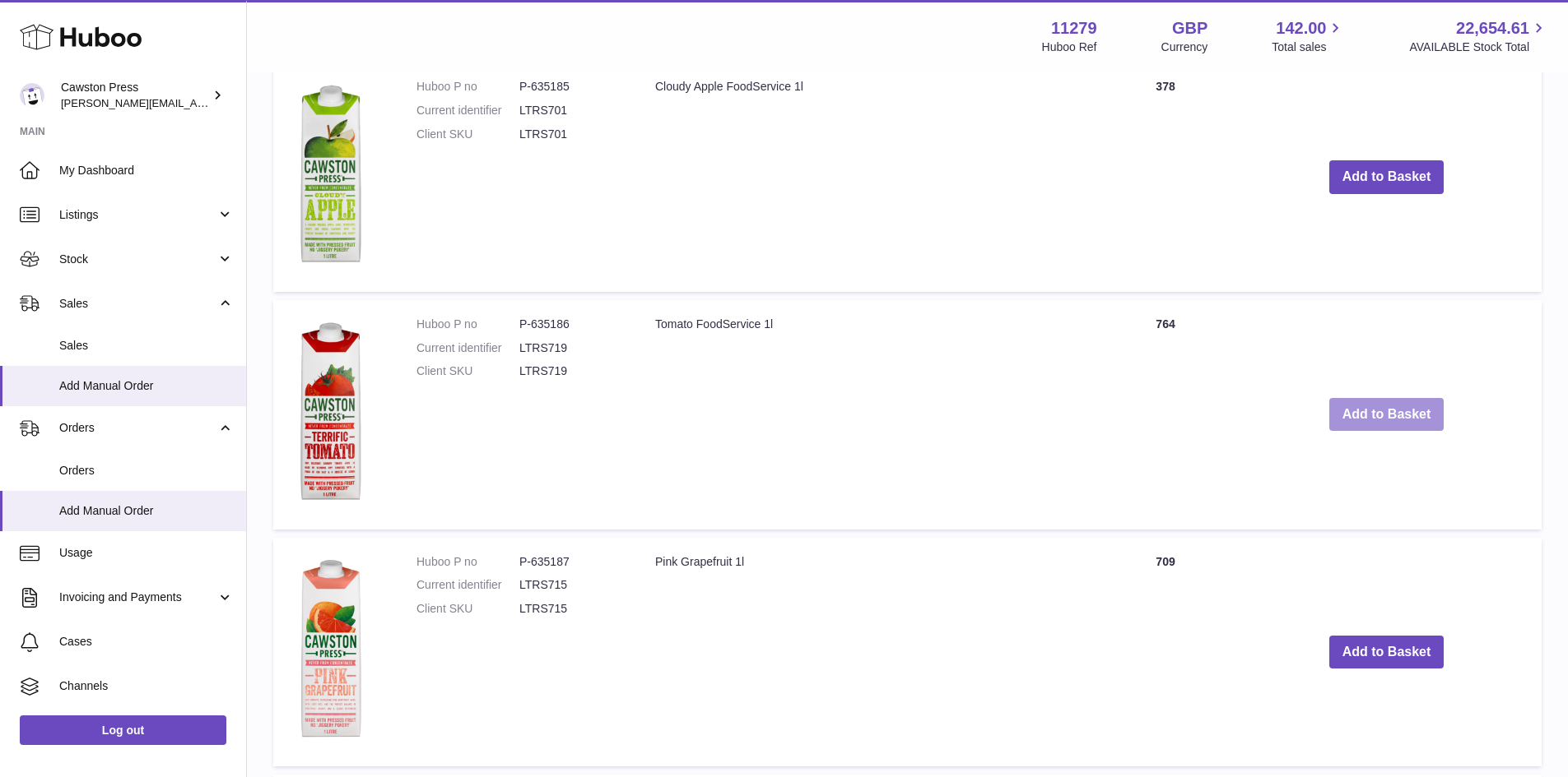
scroll to position [2967, 0]
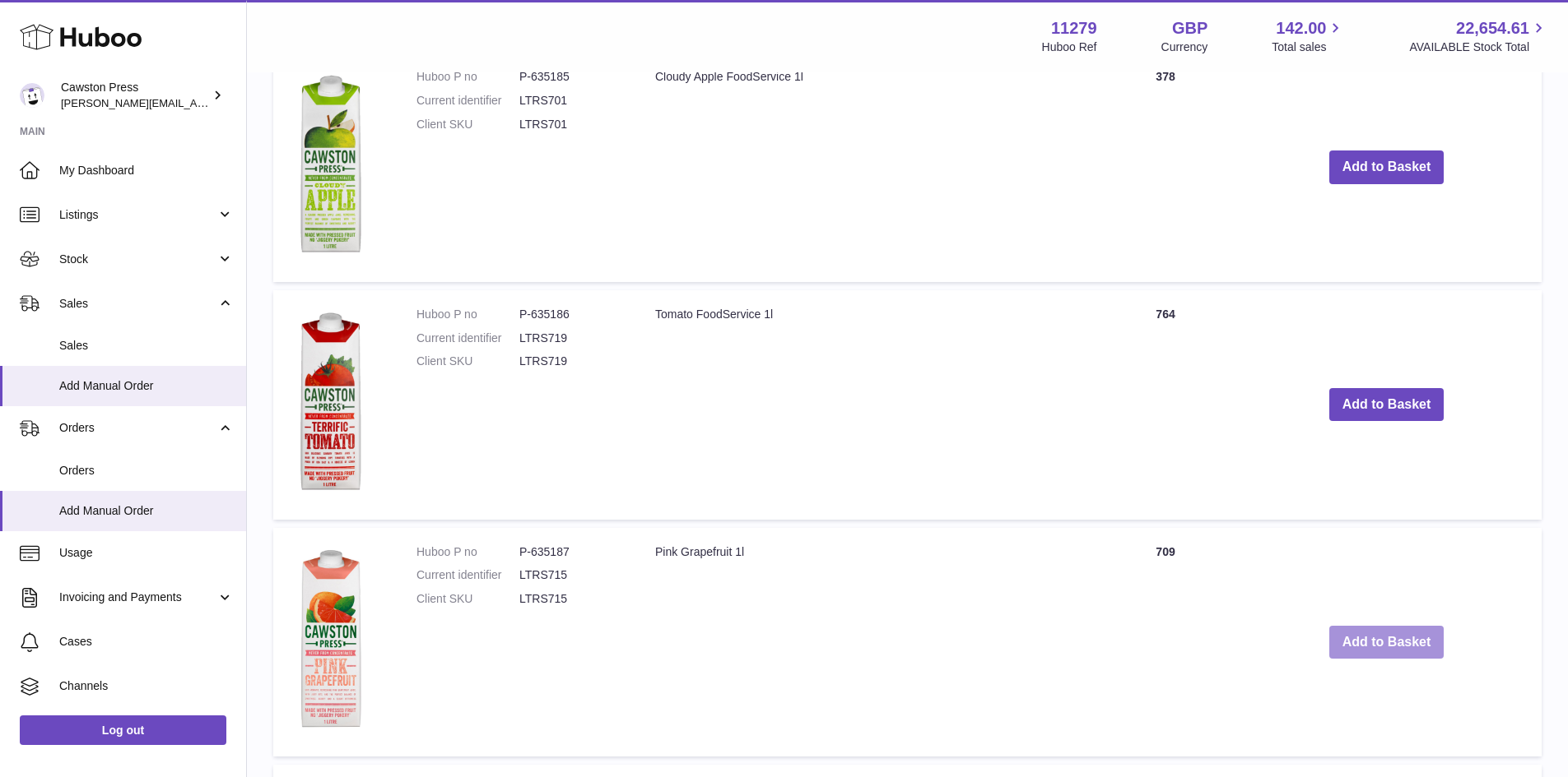
click at [1374, 632] on button "Add to Basket" at bounding box center [1387, 643] width 115 height 34
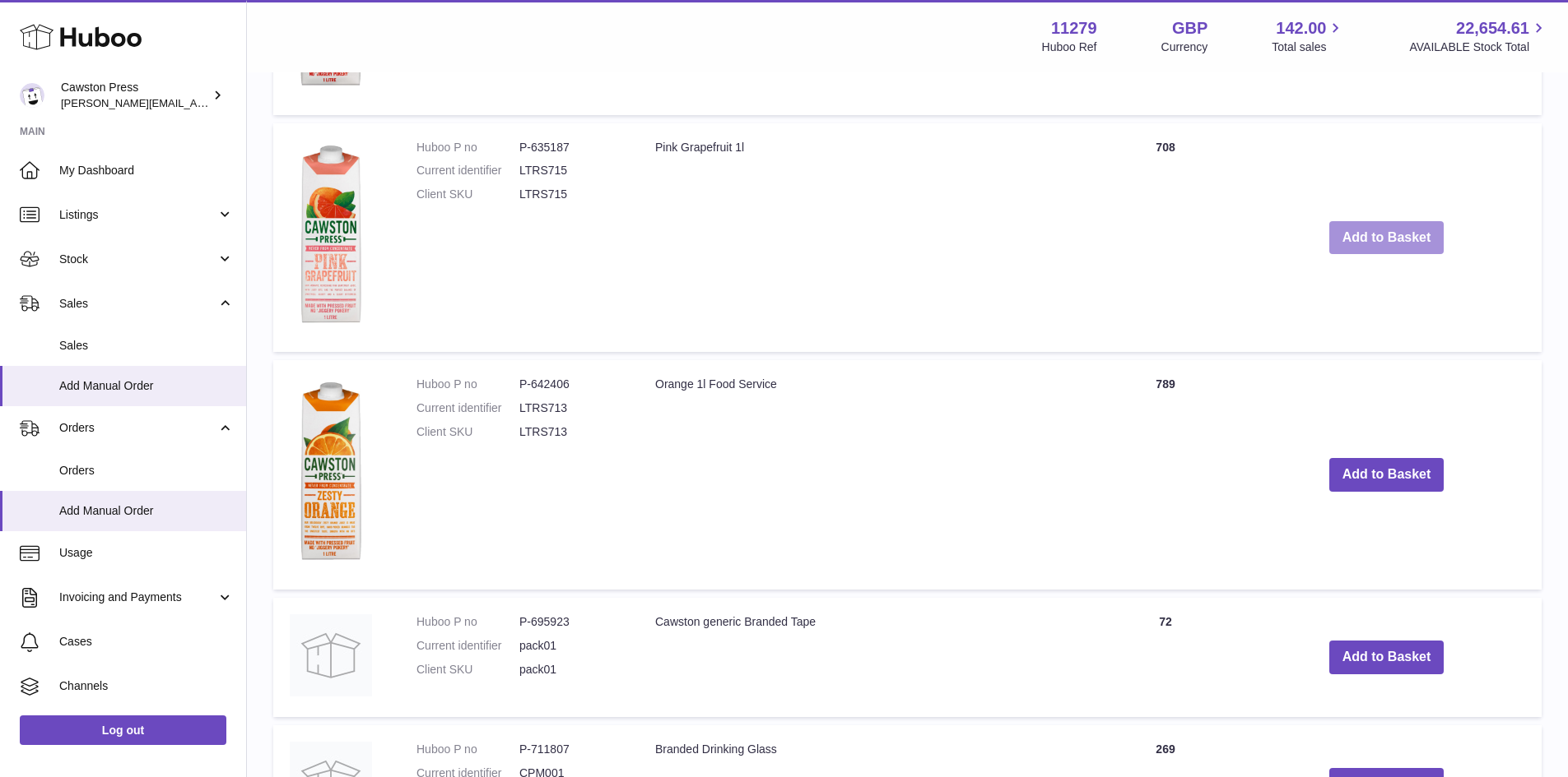
scroll to position [3378, 0]
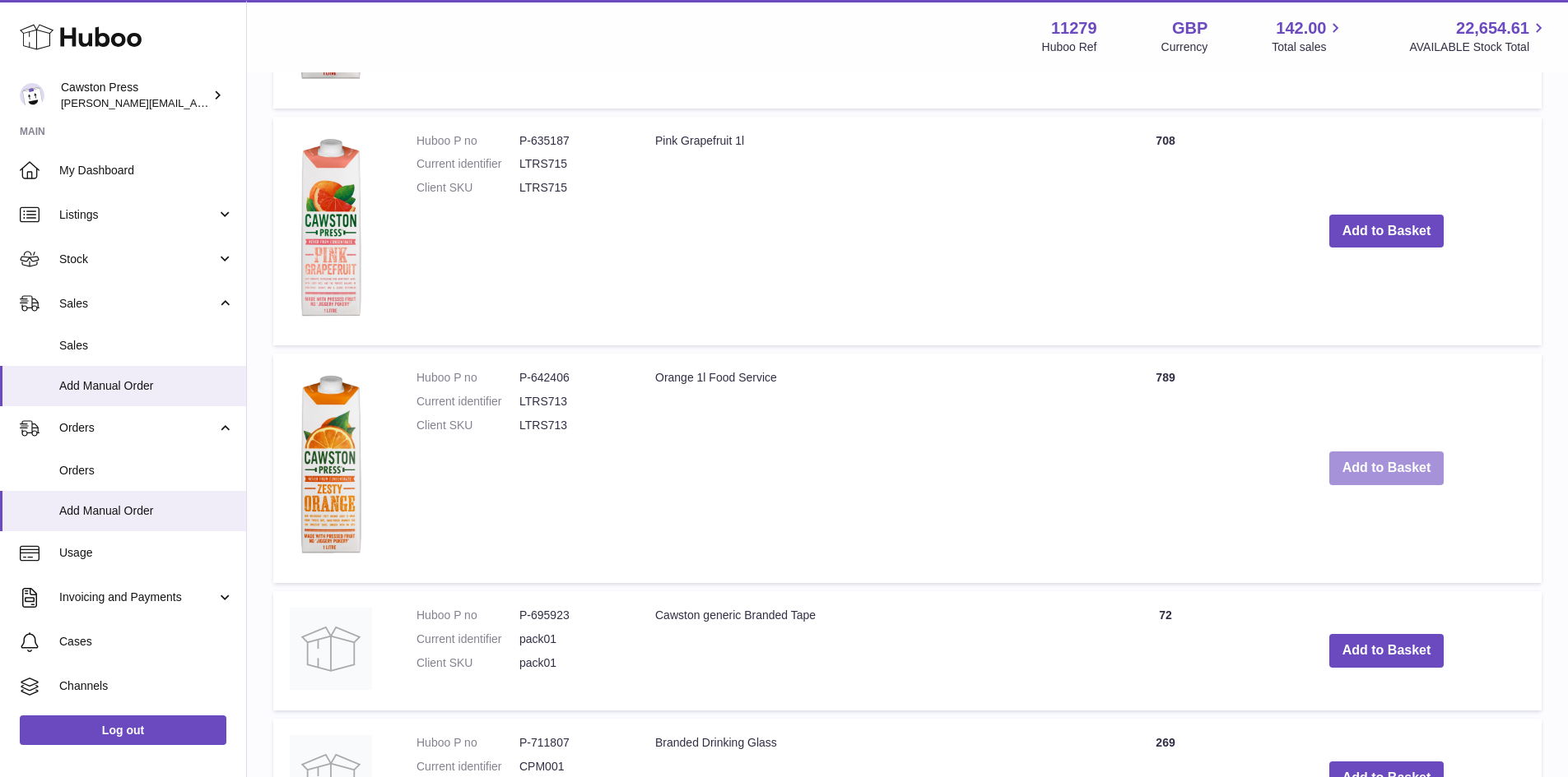
click at [1381, 457] on button "Add to Basket" at bounding box center [1387, 468] width 115 height 34
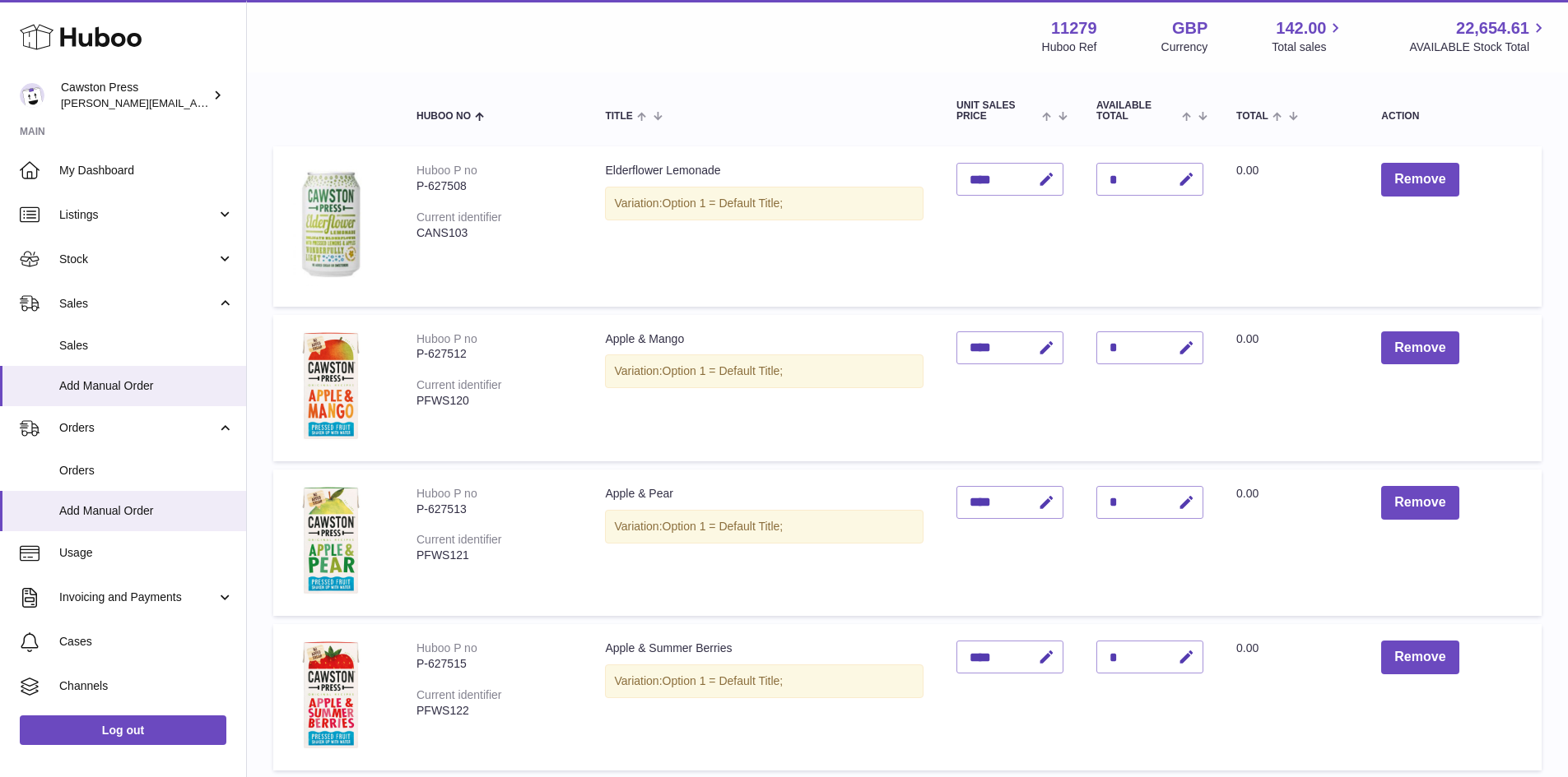
scroll to position [0, 0]
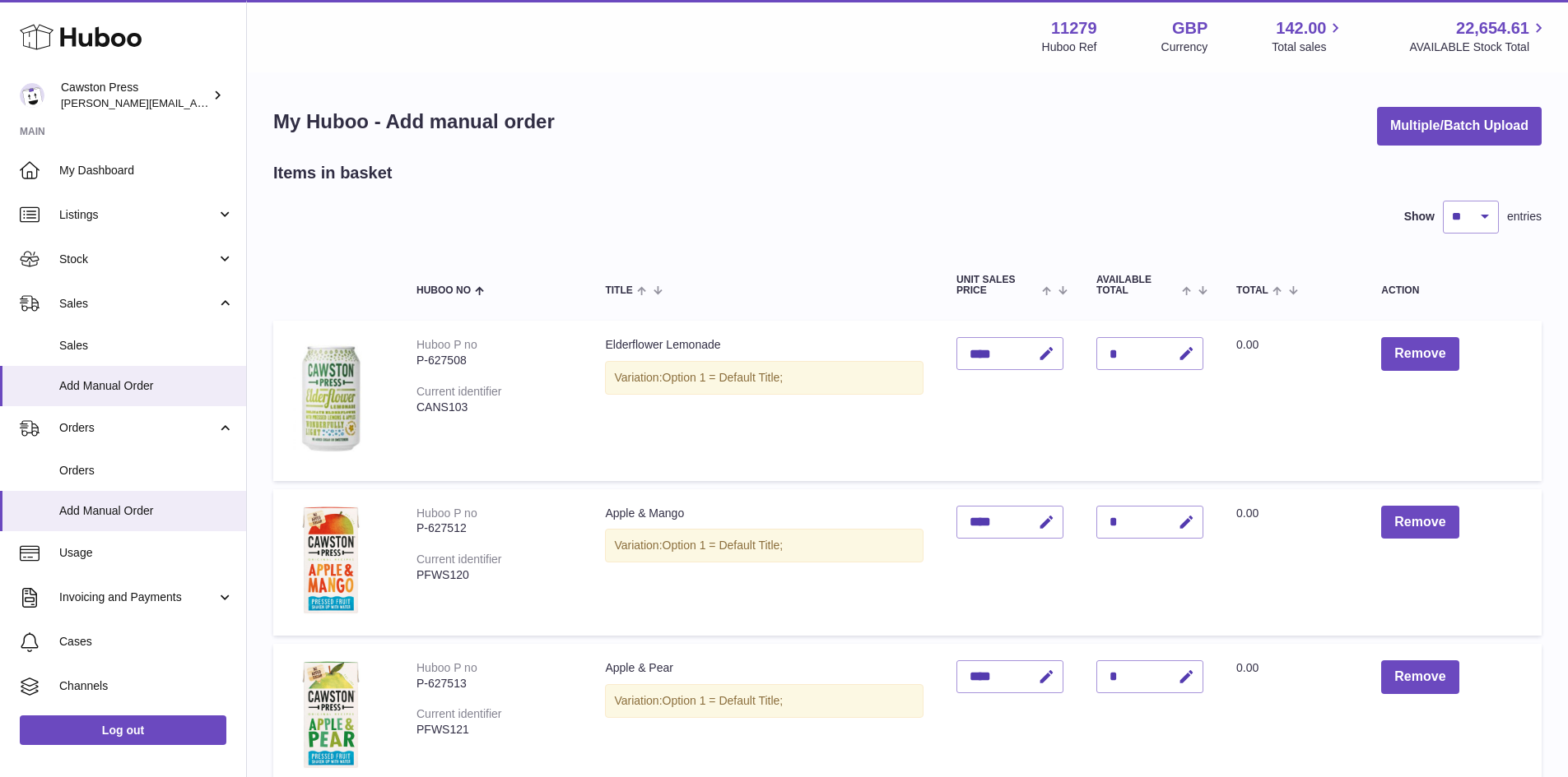
drag, startPoint x: 1187, startPoint y: 355, endPoint x: 1117, endPoint y: 361, distance: 70.3
click at [1187, 355] on icon "button" at bounding box center [1186, 355] width 17 height 17
click at [1115, 357] on input "*" at bounding box center [1150, 354] width 107 height 33
click at [1117, 356] on input "*" at bounding box center [1150, 354] width 107 height 33
type input "*"
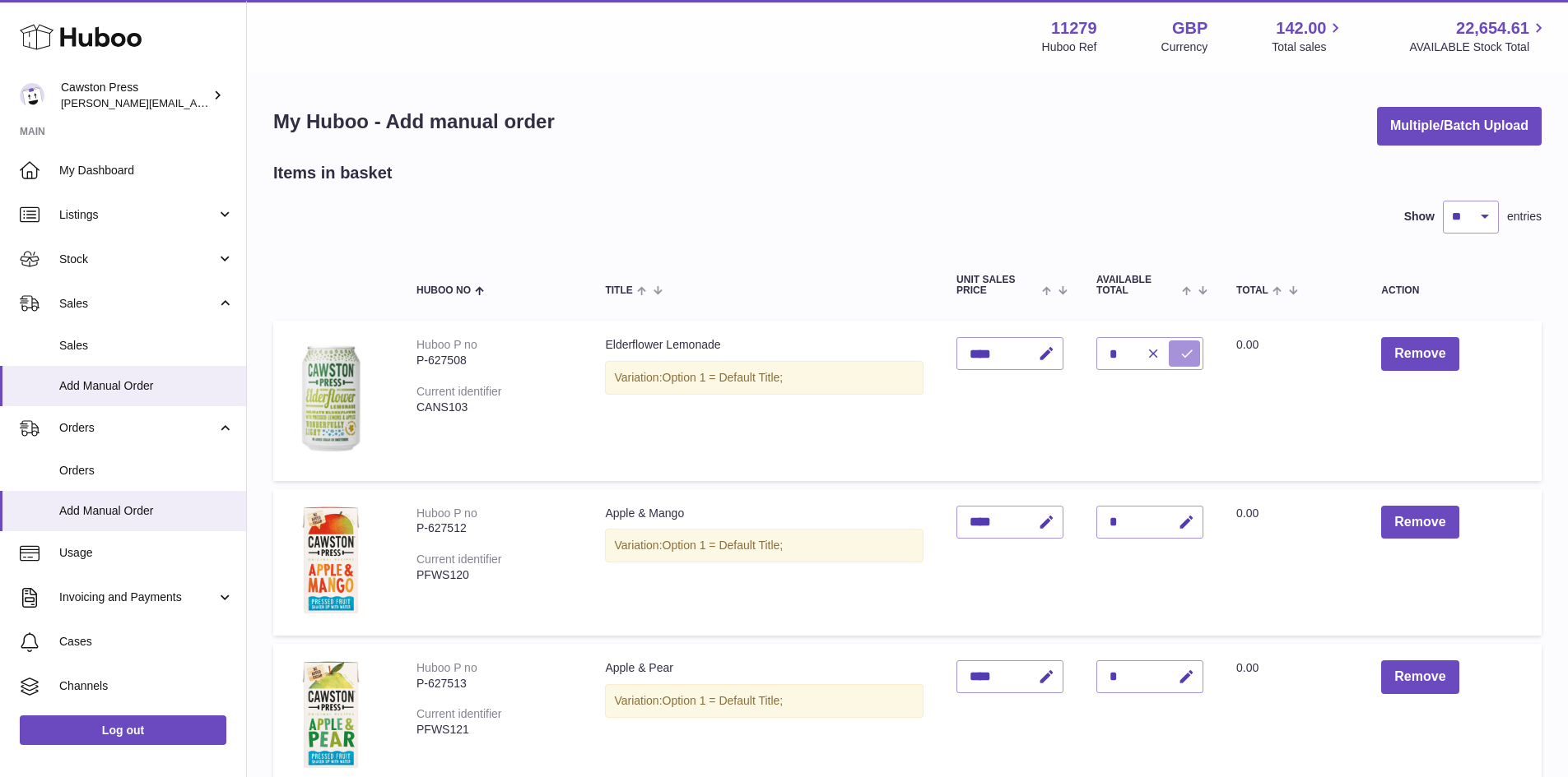
click at [1191, 357] on icon "submit" at bounding box center [1186, 354] width 15 height 15
click at [1184, 525] on icon "button" at bounding box center [1186, 523] width 17 height 17
click at [1129, 521] on input "*" at bounding box center [1150, 523] width 107 height 33
type input "*"
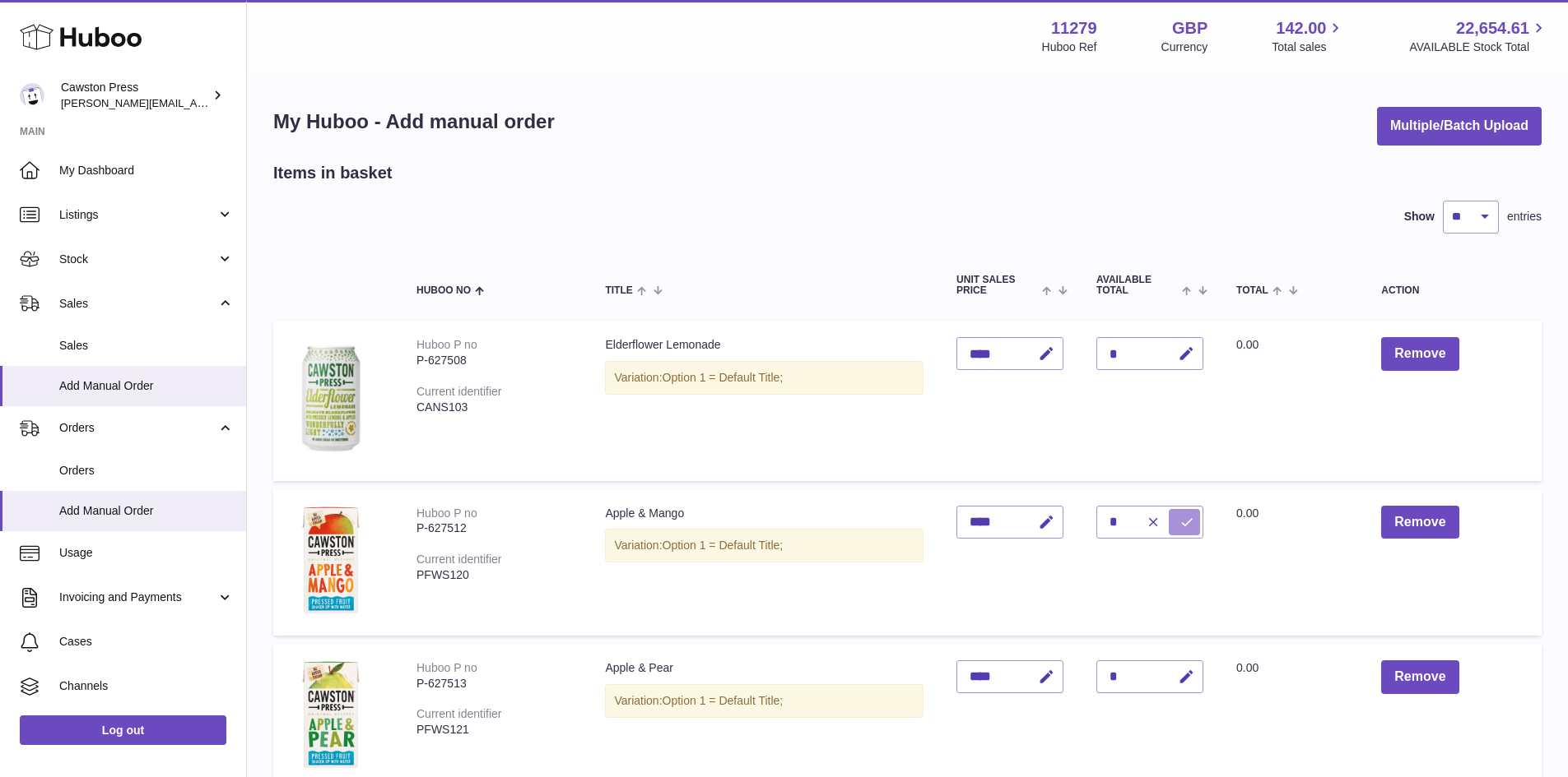
click at [1194, 521] on icon "submit" at bounding box center [1186, 522] width 15 height 15
click at [1187, 675] on icon "button" at bounding box center [1186, 678] width 17 height 17
click at [1118, 675] on input "*" at bounding box center [1150, 677] width 107 height 33
type input "*"
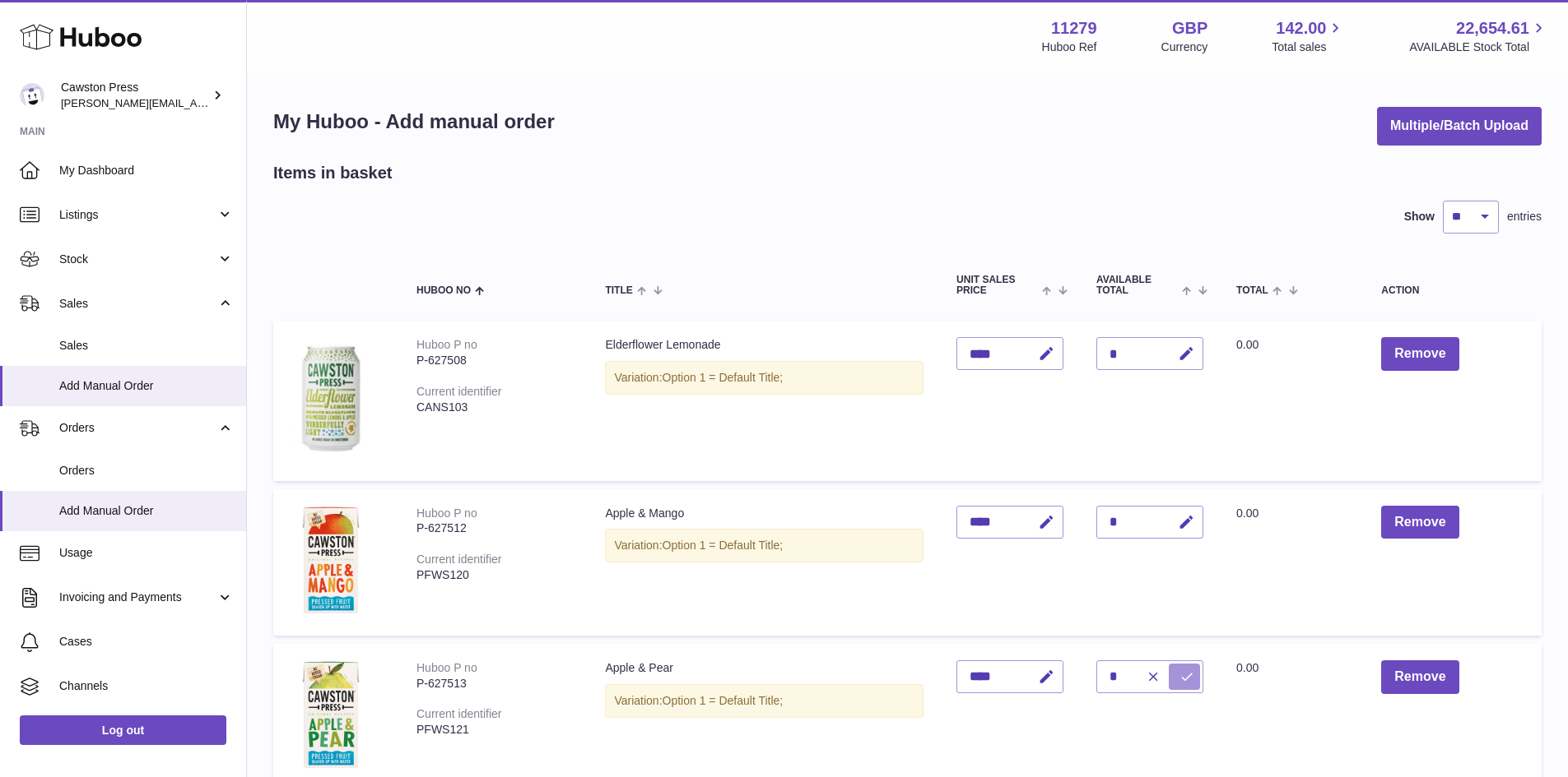
click at [1191, 678] on icon "submit" at bounding box center [1186, 677] width 15 height 15
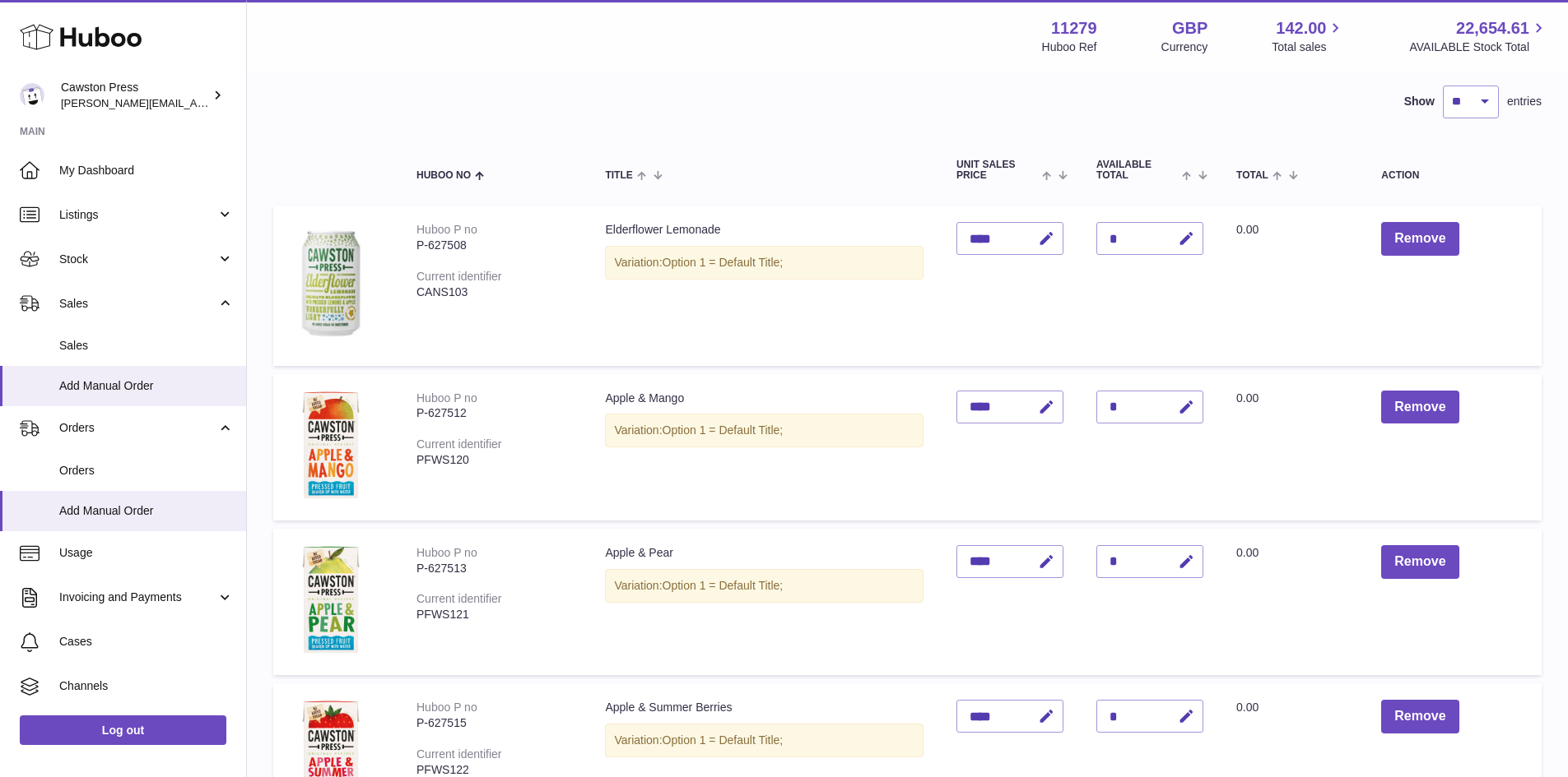
scroll to position [329, 0]
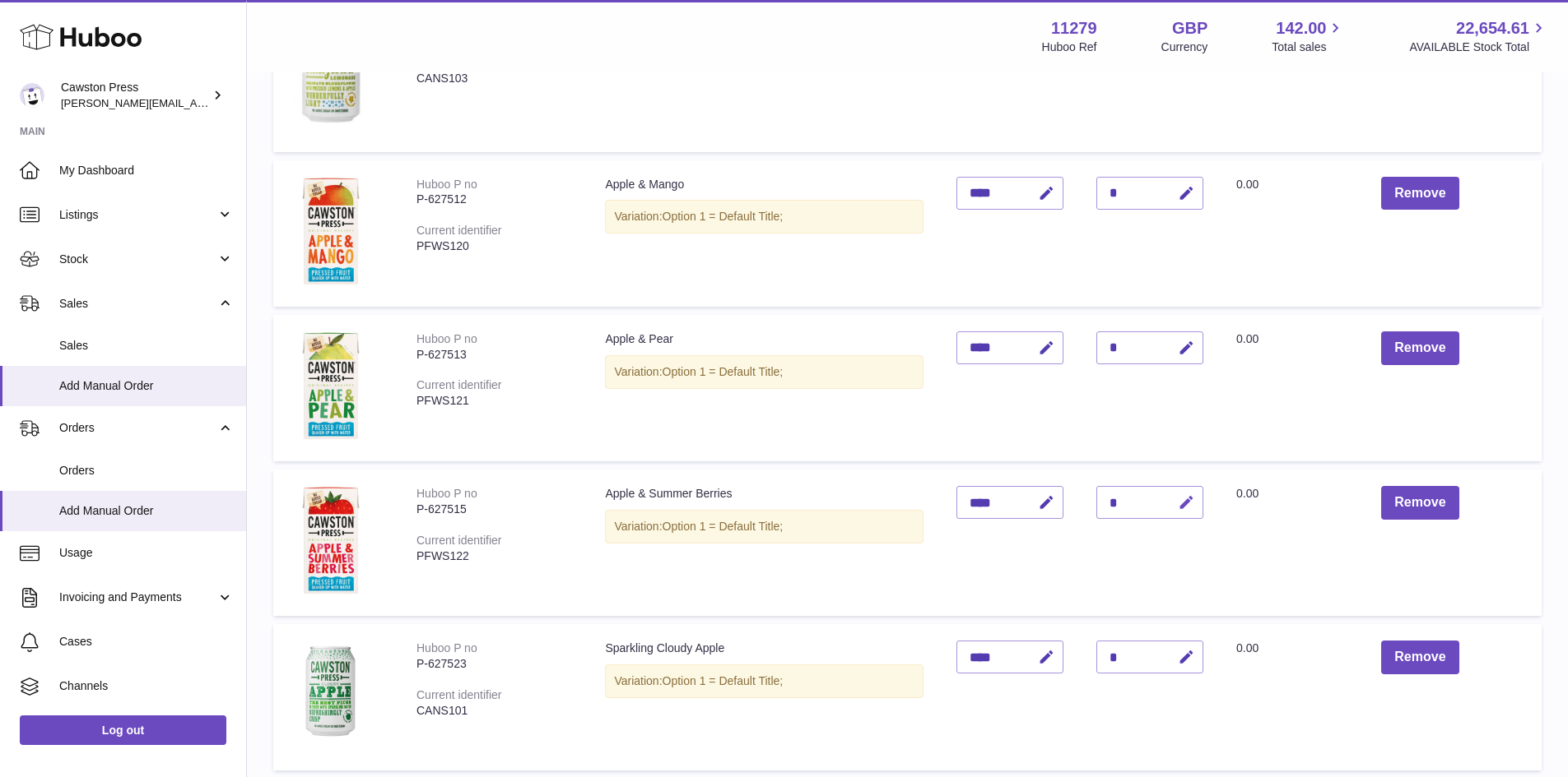
click at [1189, 500] on icon "button" at bounding box center [1186, 503] width 17 height 17
click at [1117, 502] on input "*" at bounding box center [1150, 503] width 107 height 33
type input "*"
click at [1184, 504] on icon "submit" at bounding box center [1186, 502] width 15 height 15
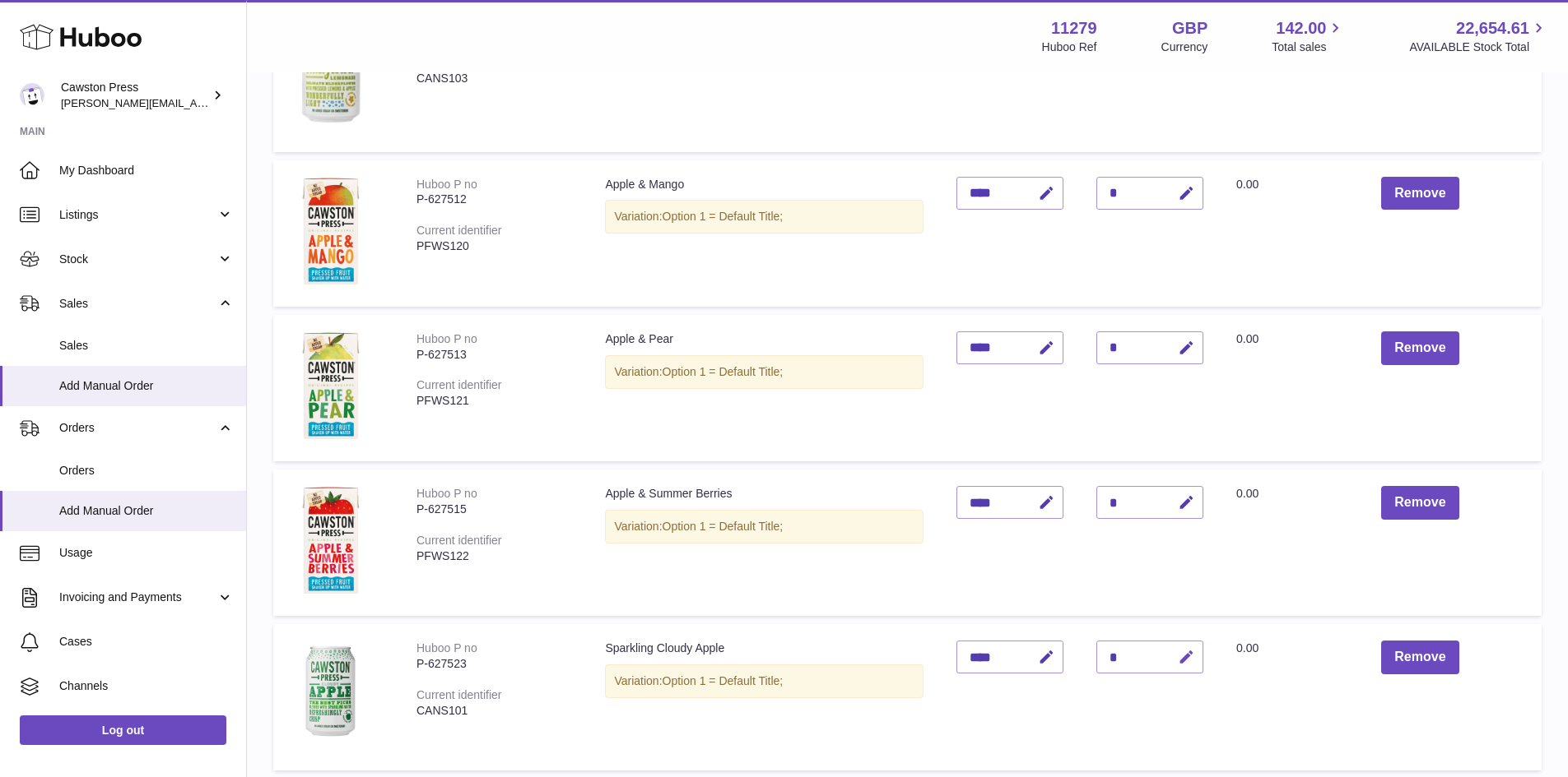
click at [1187, 656] on icon "button" at bounding box center [1186, 658] width 17 height 17
click at [1123, 653] on input "*" at bounding box center [1150, 658] width 107 height 33
type input "*"
click at [1184, 658] on icon "submit" at bounding box center [1186, 657] width 15 height 15
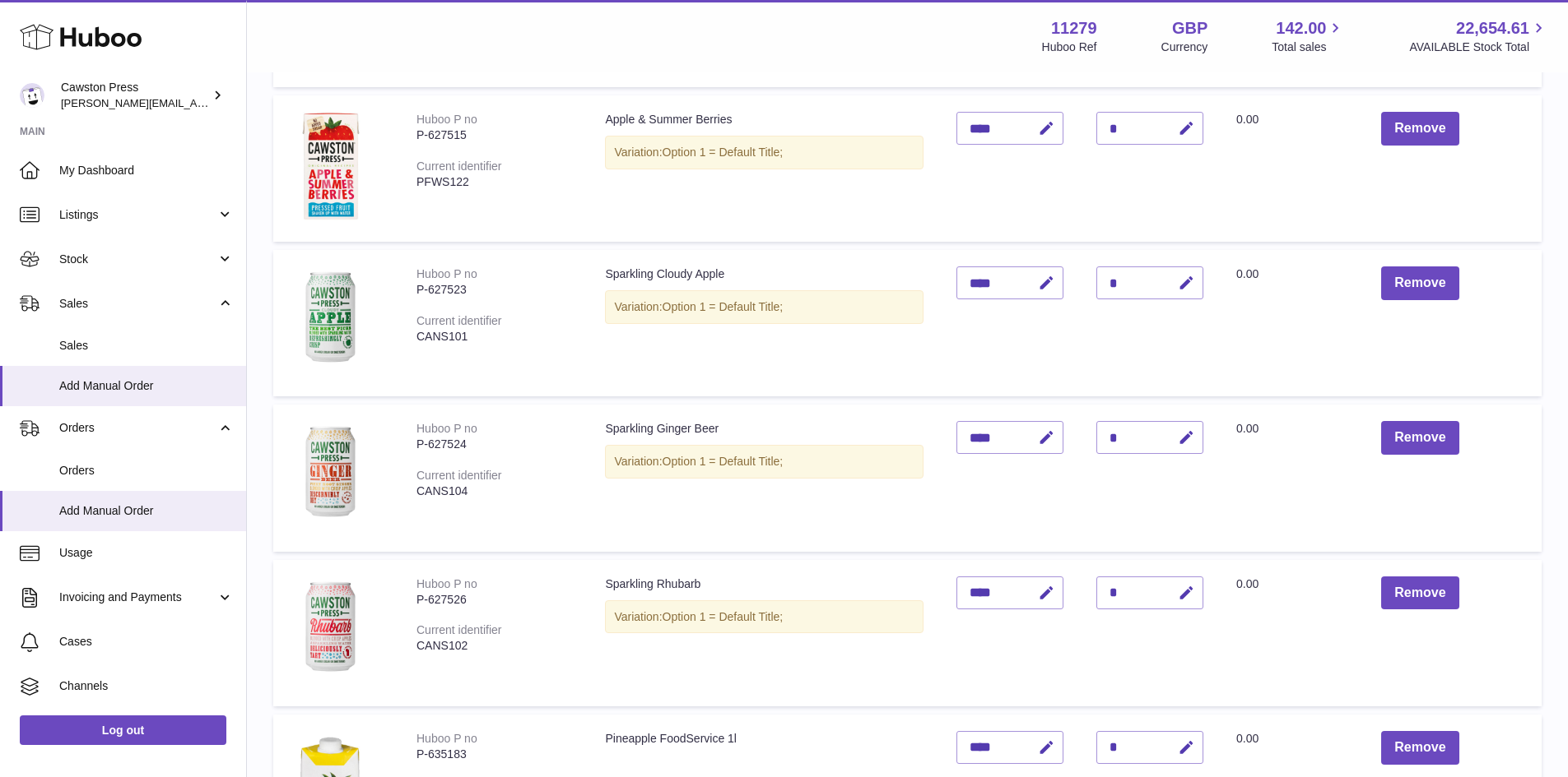
scroll to position [740, 0]
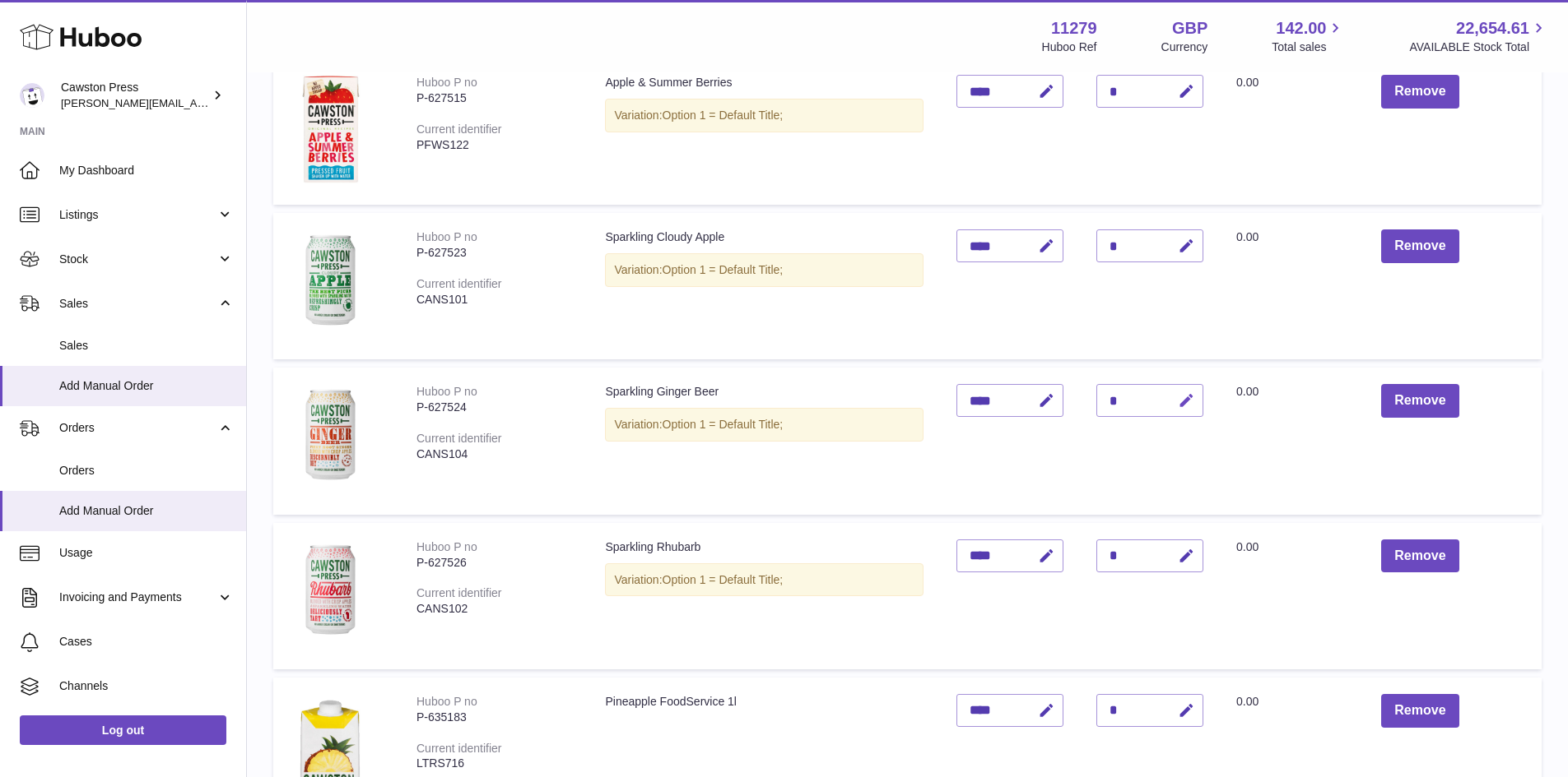
click at [1184, 399] on icon "button" at bounding box center [1186, 401] width 17 height 17
click at [1111, 402] on input "*" at bounding box center [1150, 401] width 107 height 33
type input "*"
click at [1185, 400] on icon "submit" at bounding box center [1186, 400] width 15 height 15
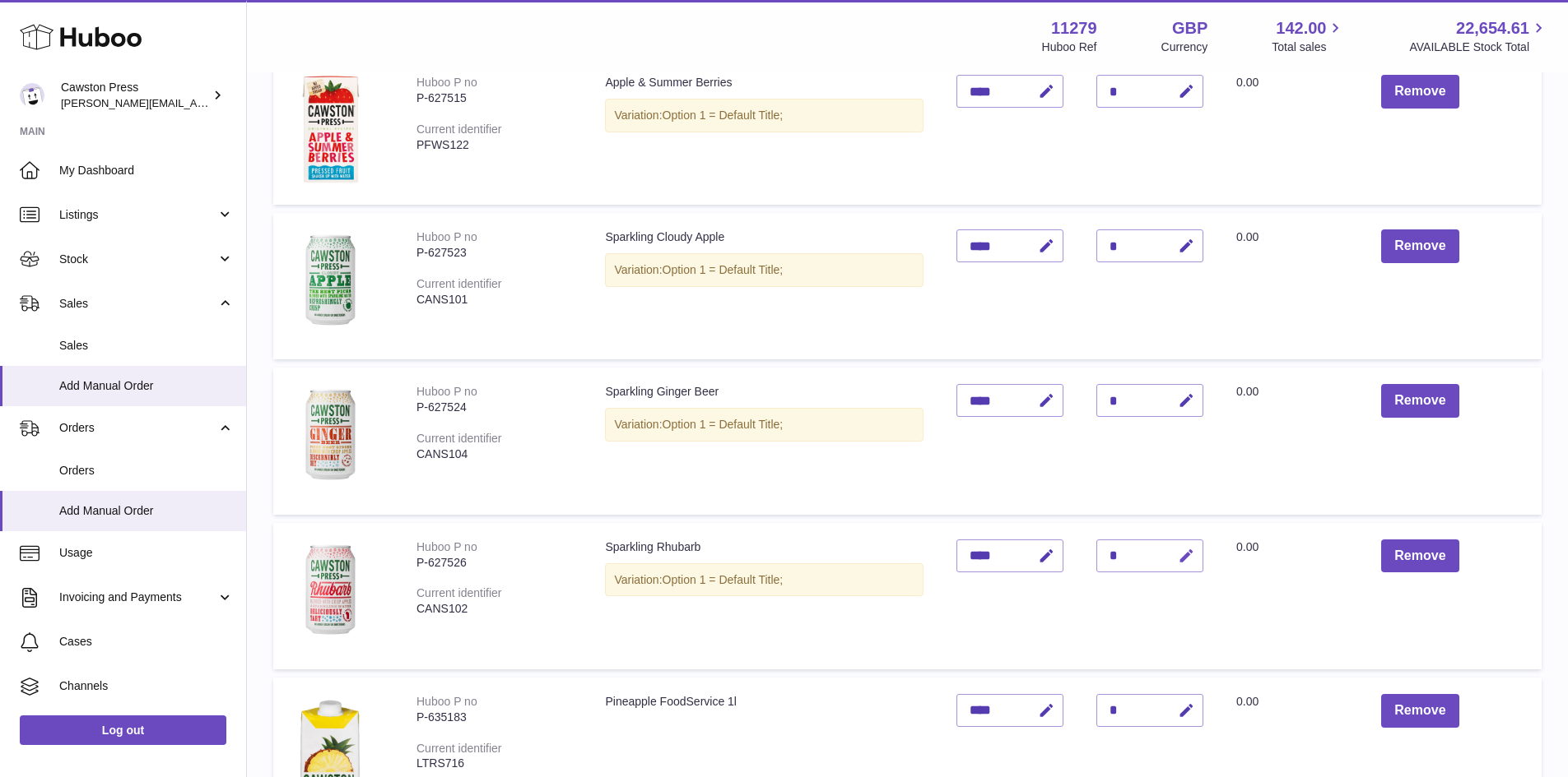
click at [1186, 558] on icon "button" at bounding box center [1186, 557] width 17 height 17
click at [1114, 555] on input "*" at bounding box center [1150, 556] width 107 height 33
type input "*"
click at [1184, 555] on icon "submit" at bounding box center [1186, 556] width 15 height 15
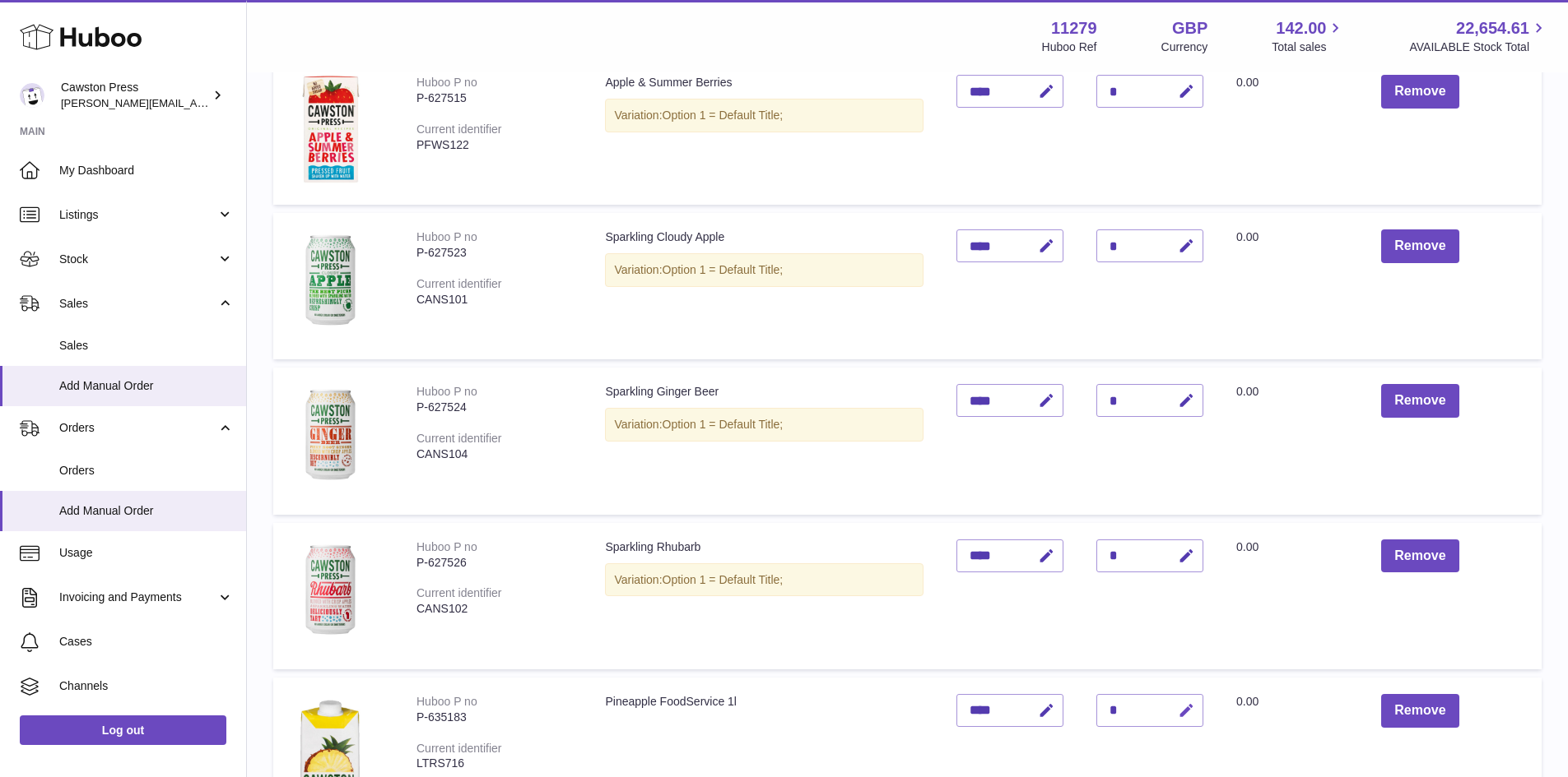
click at [1188, 711] on icon "button" at bounding box center [1186, 711] width 17 height 17
click at [1187, 713] on icon "submit" at bounding box center [1186, 710] width 15 height 15
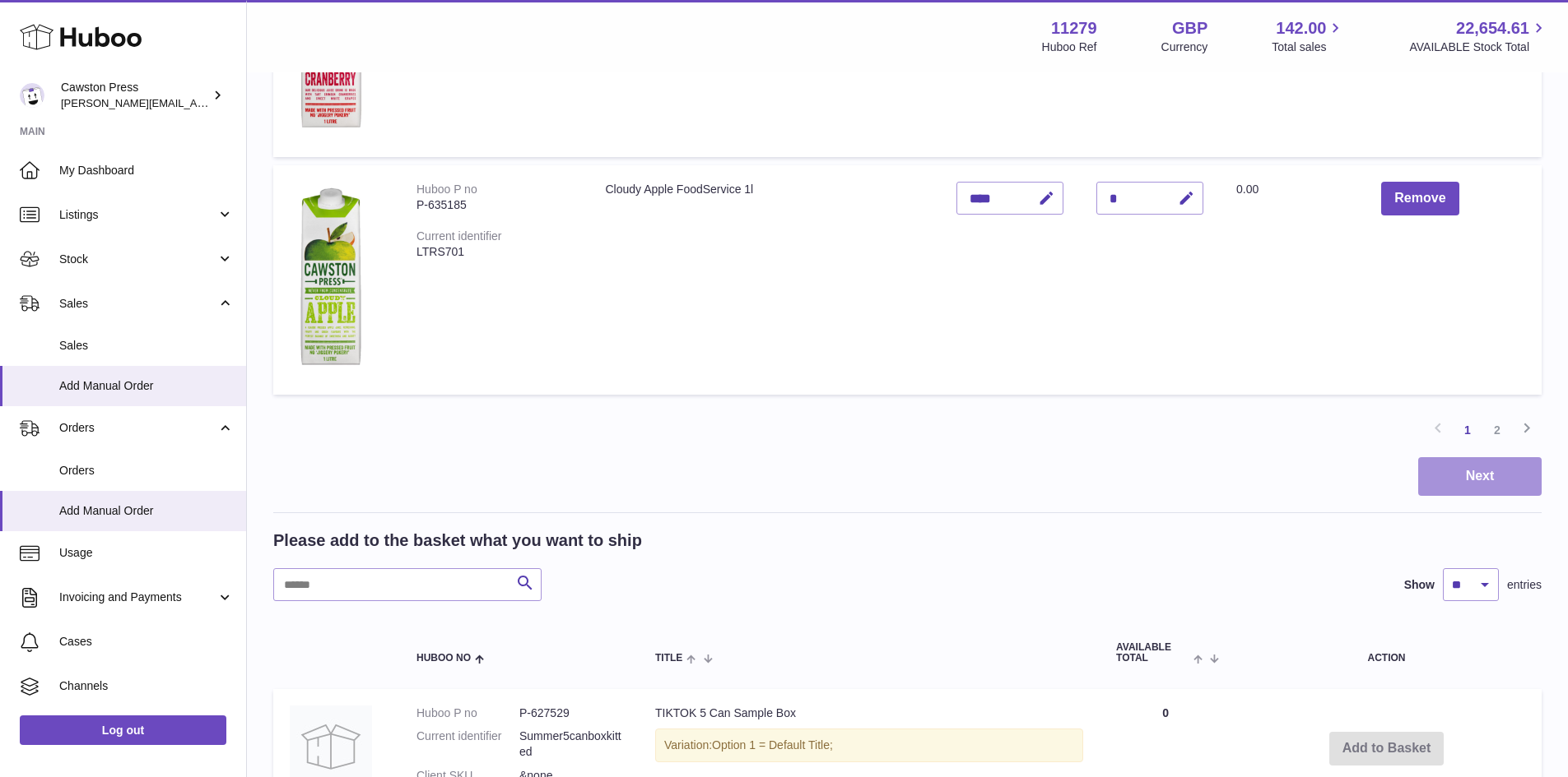
click at [1468, 482] on button "Next" at bounding box center [1480, 476] width 124 height 38
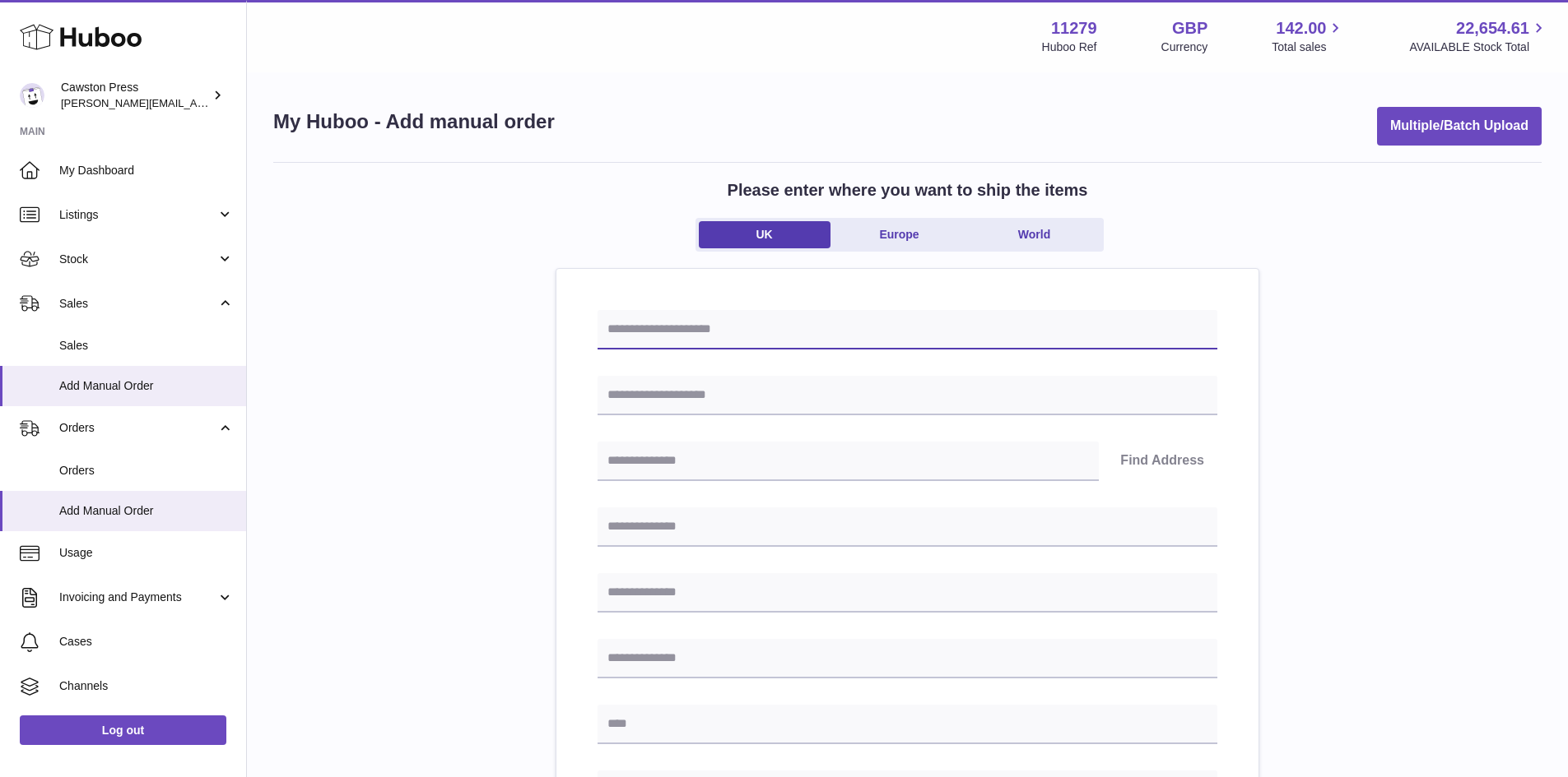
click at [780, 333] on input "text" at bounding box center [906, 329] width 620 height 39
type input "*"
click at [746, 333] on input "**********" at bounding box center [906, 329] width 620 height 39
type input "**********"
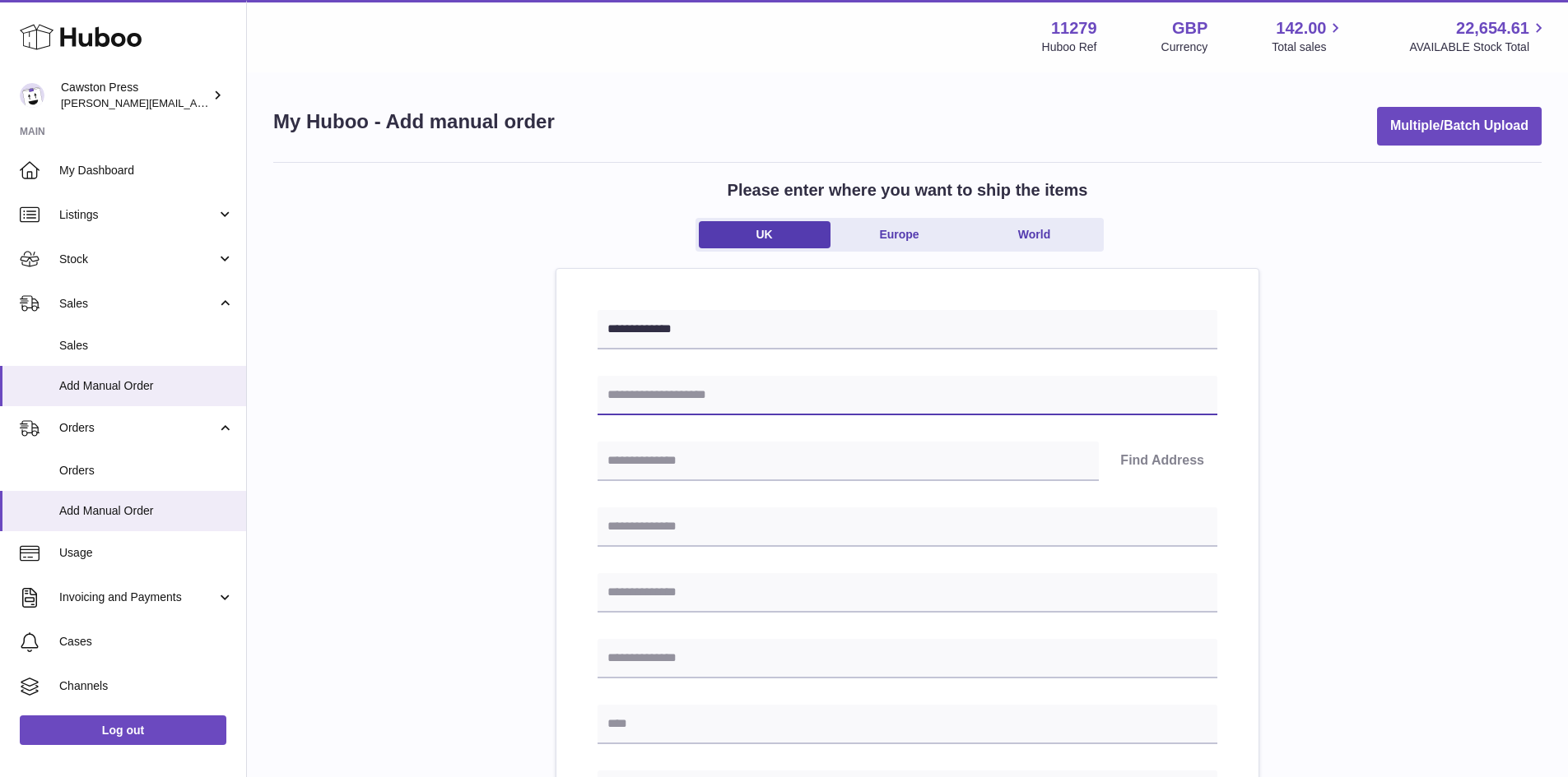
click at [731, 400] on input "text" at bounding box center [906, 395] width 620 height 39
type input "**********"
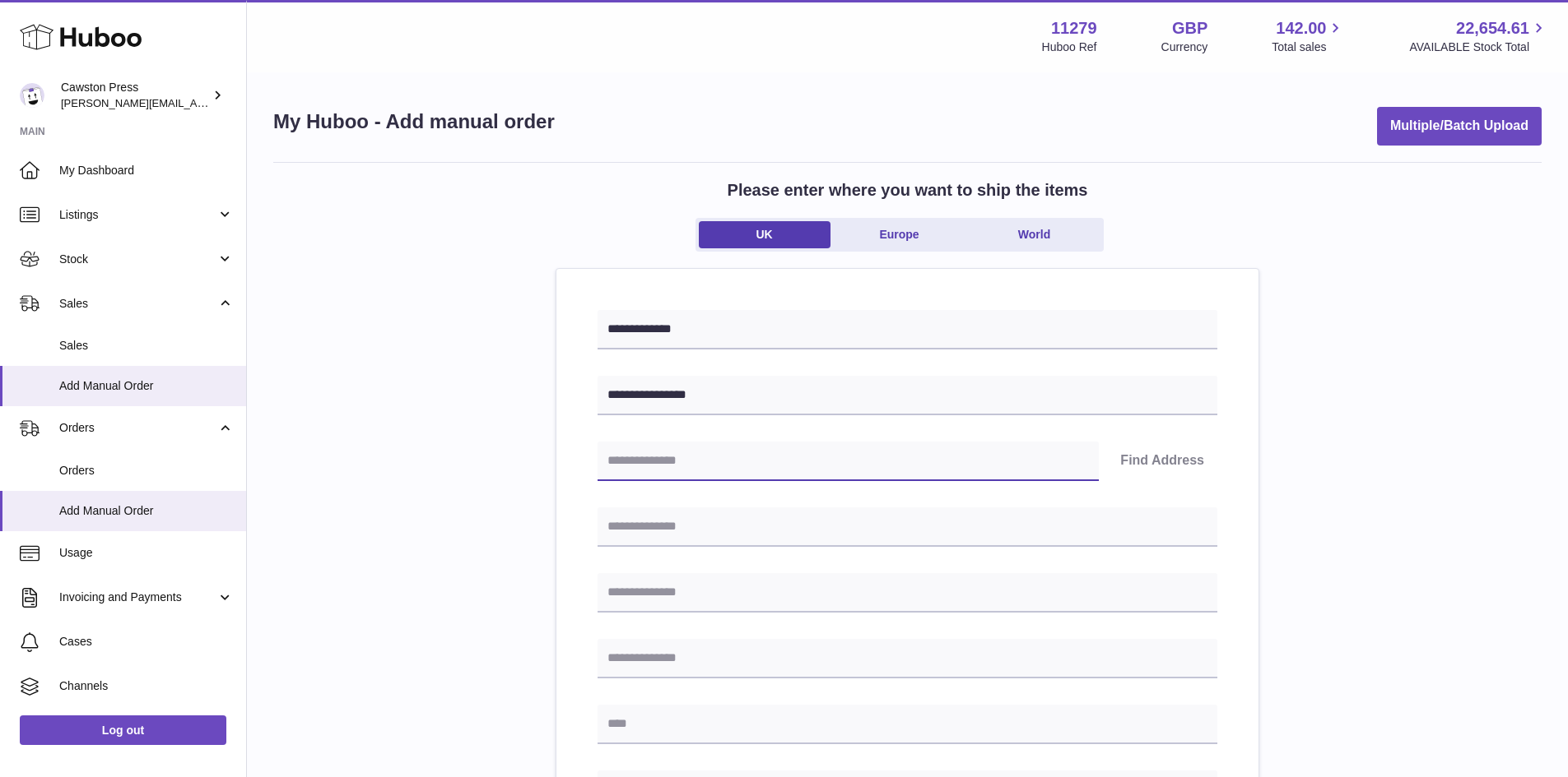
click at [655, 461] on input "text" at bounding box center [847, 461] width 501 height 39
type input "*******"
click at [1165, 467] on button "Find Address" at bounding box center [1162, 461] width 111 height 39
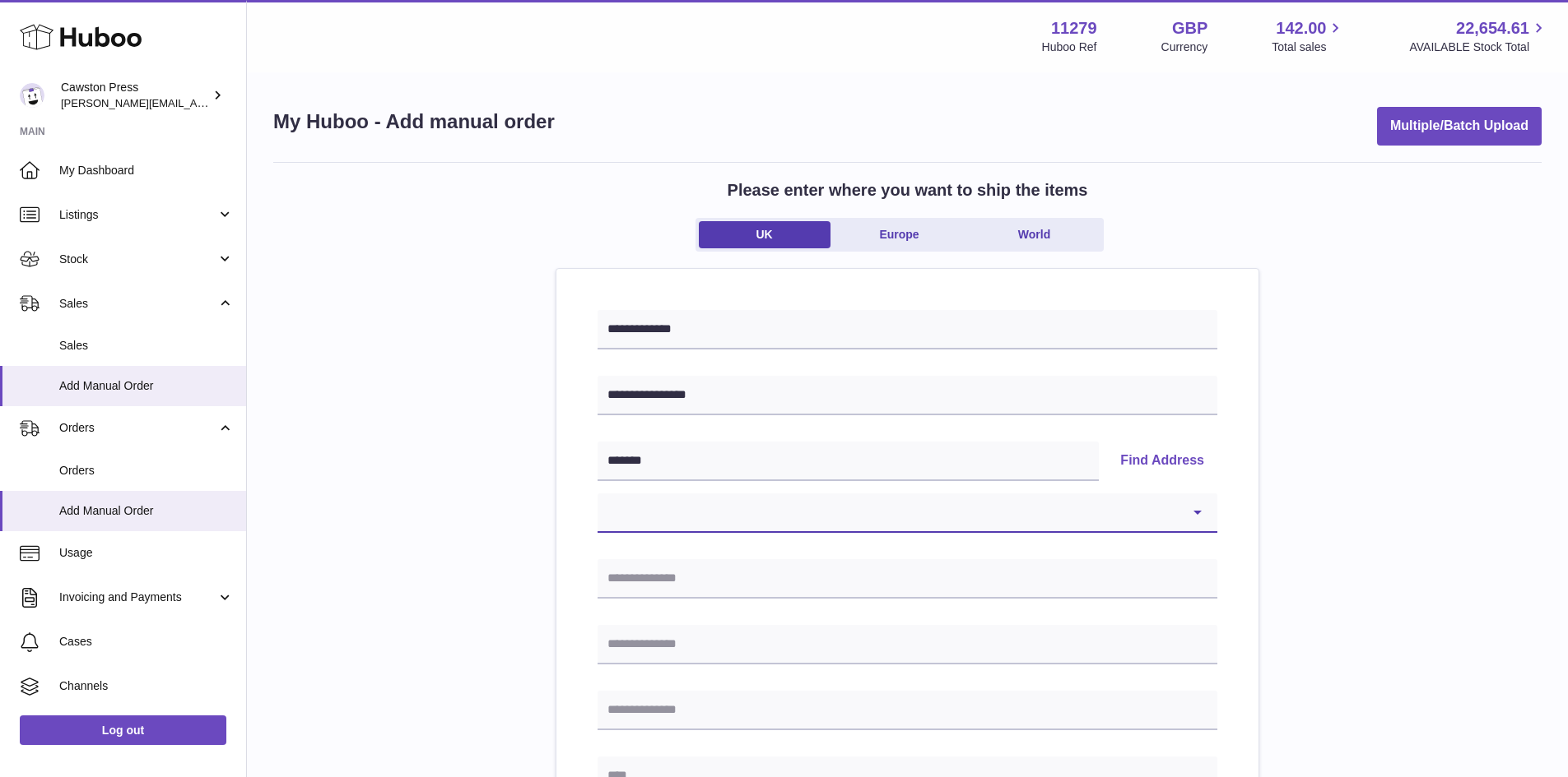
click at [1096, 504] on select "**********" at bounding box center [906, 513] width 620 height 39
select select "*"
click at [597, 494] on select "**********" at bounding box center [906, 513] width 620 height 39
type input "**********"
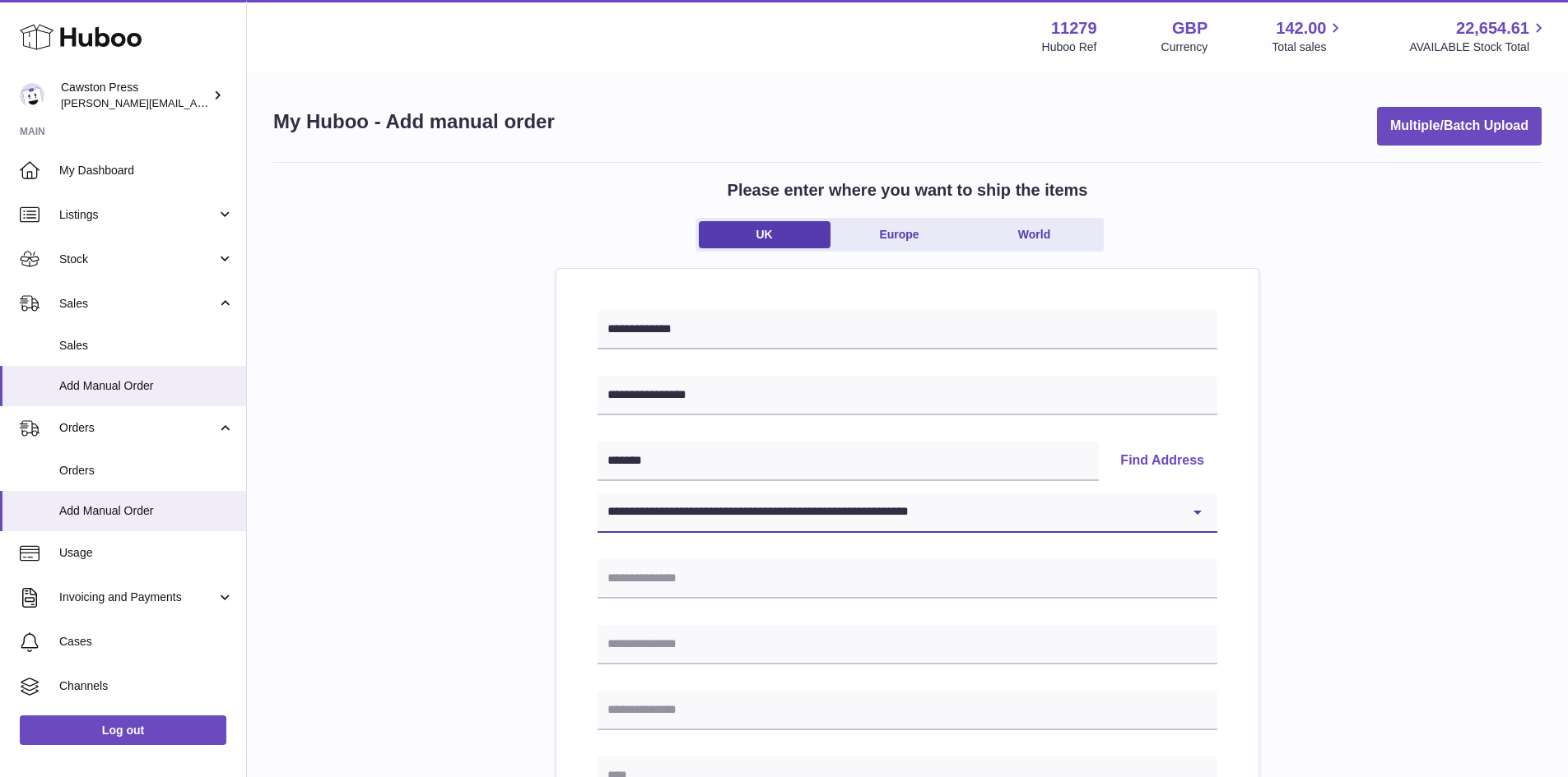
type input "*******"
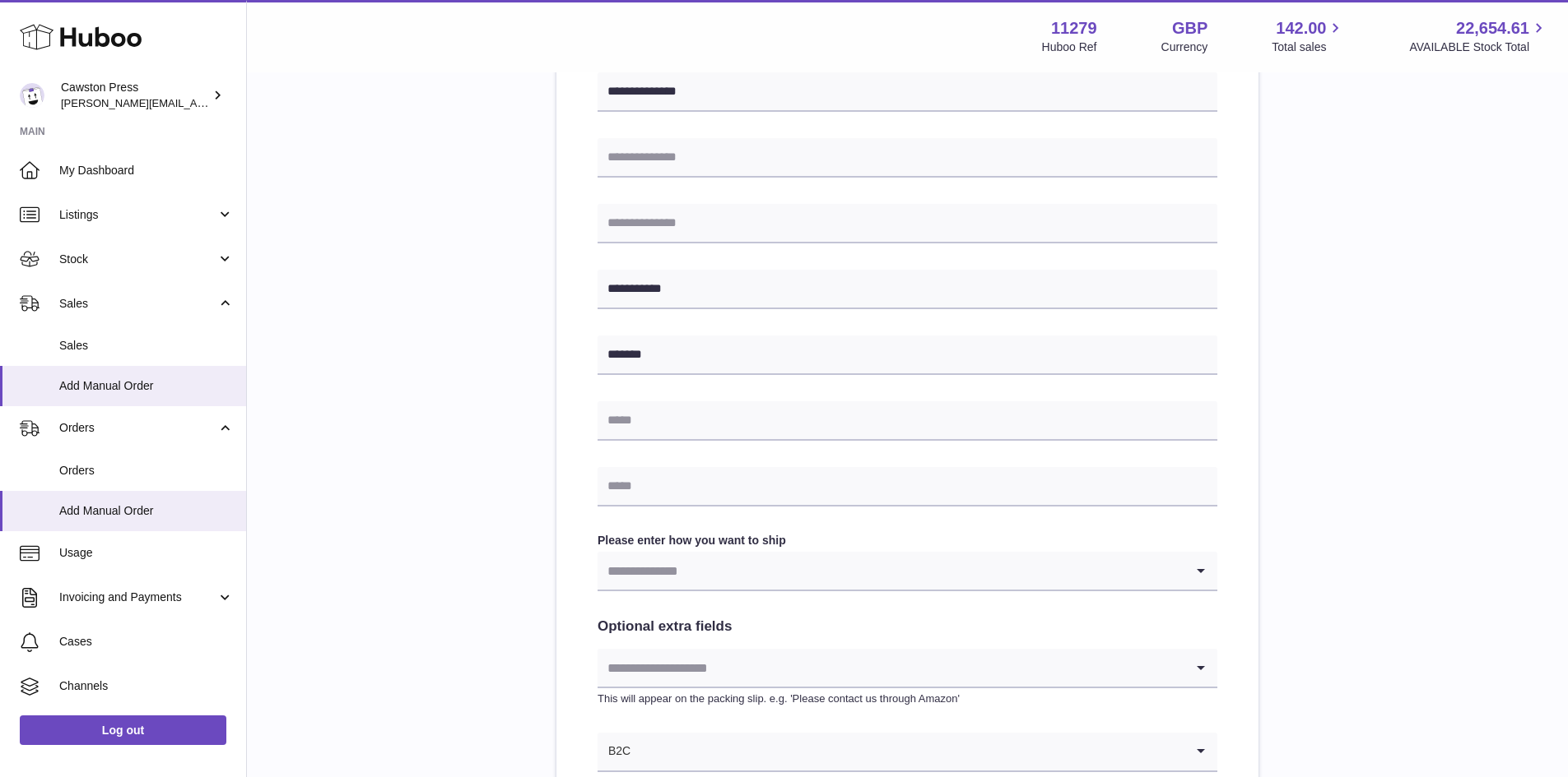
scroll to position [494, 0]
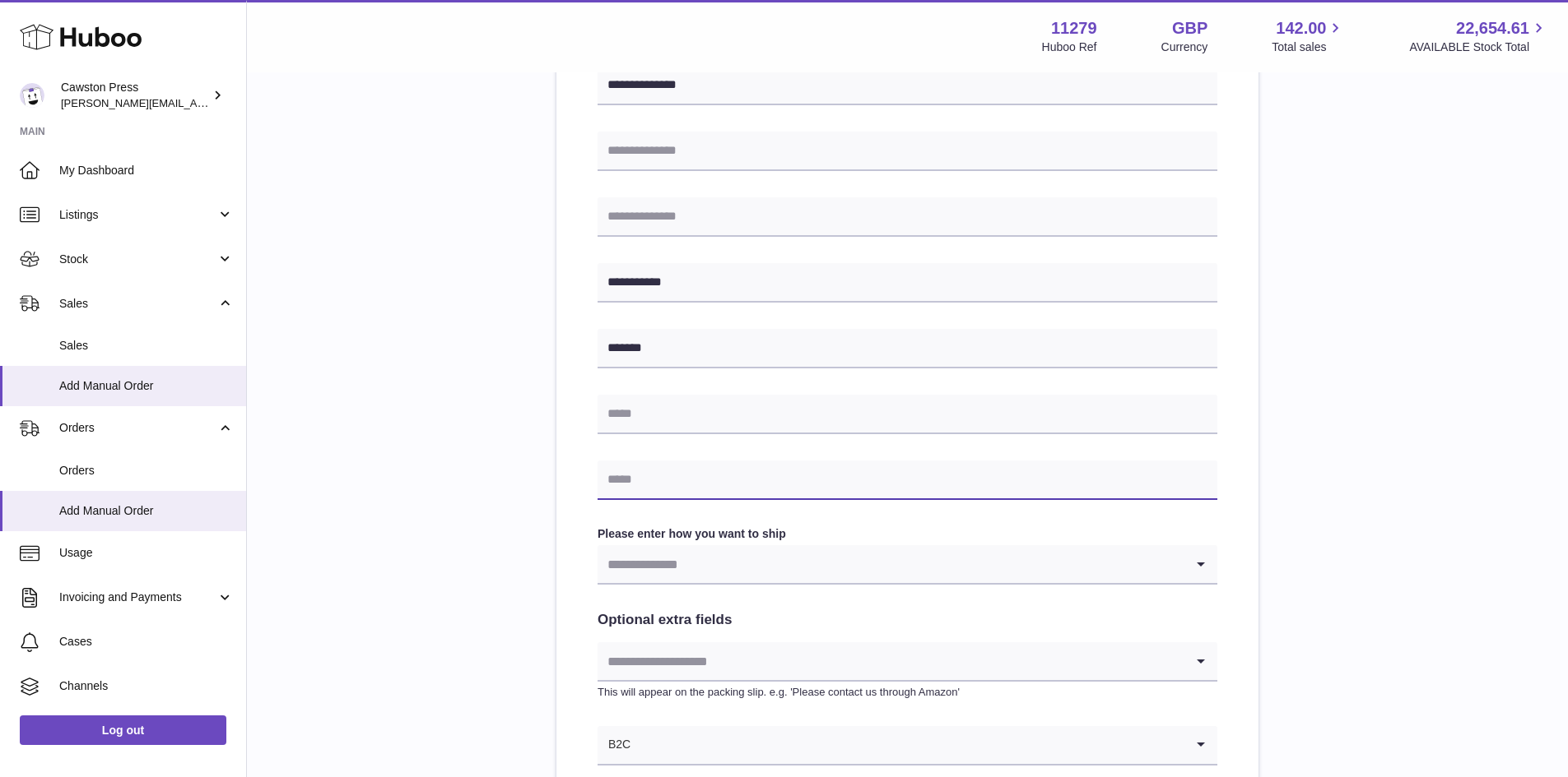
click at [675, 464] on input "text" at bounding box center [906, 480] width 620 height 39
type input "**********"
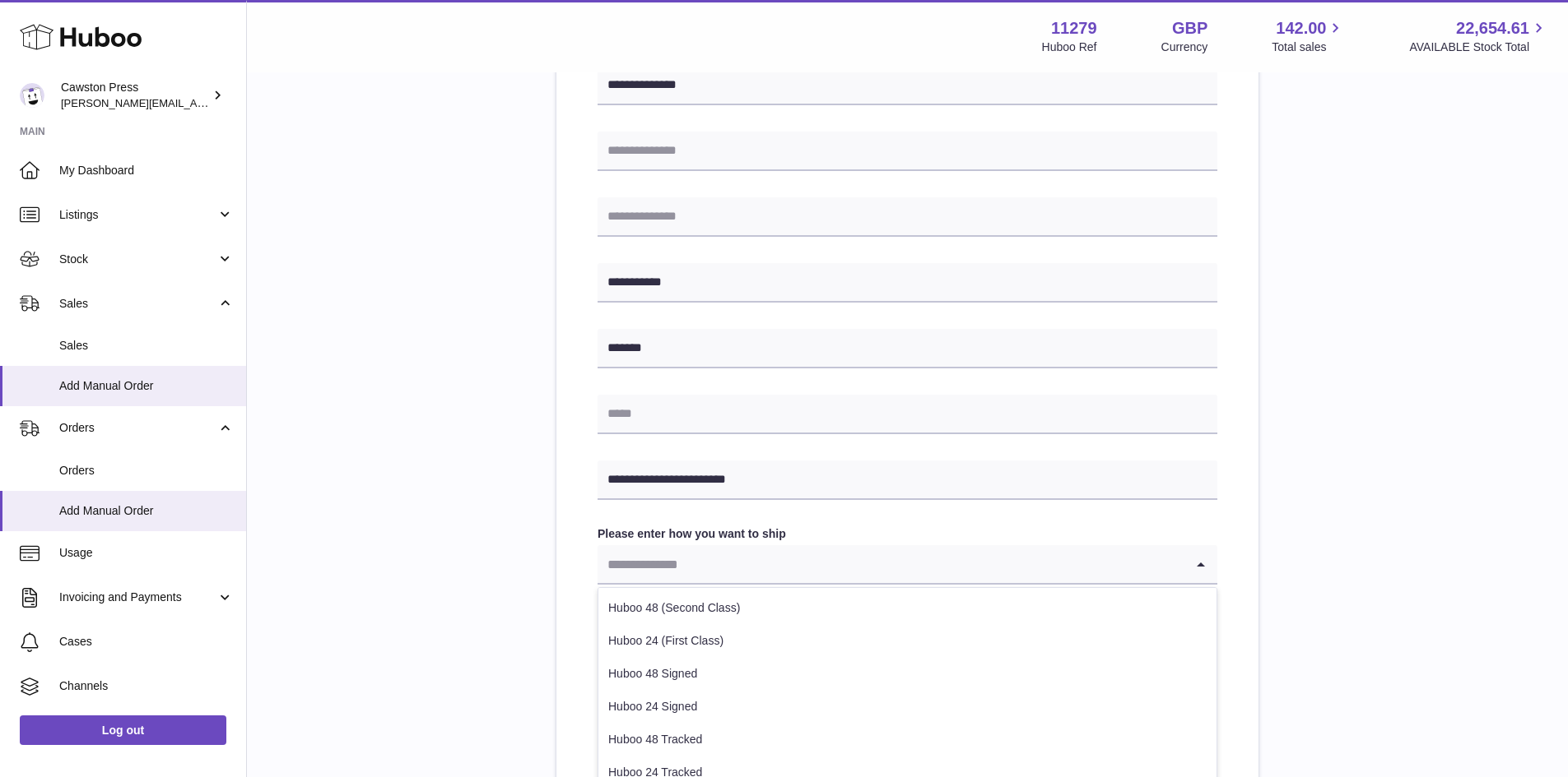
click at [789, 564] on input "Search for option" at bounding box center [890, 564] width 587 height 37
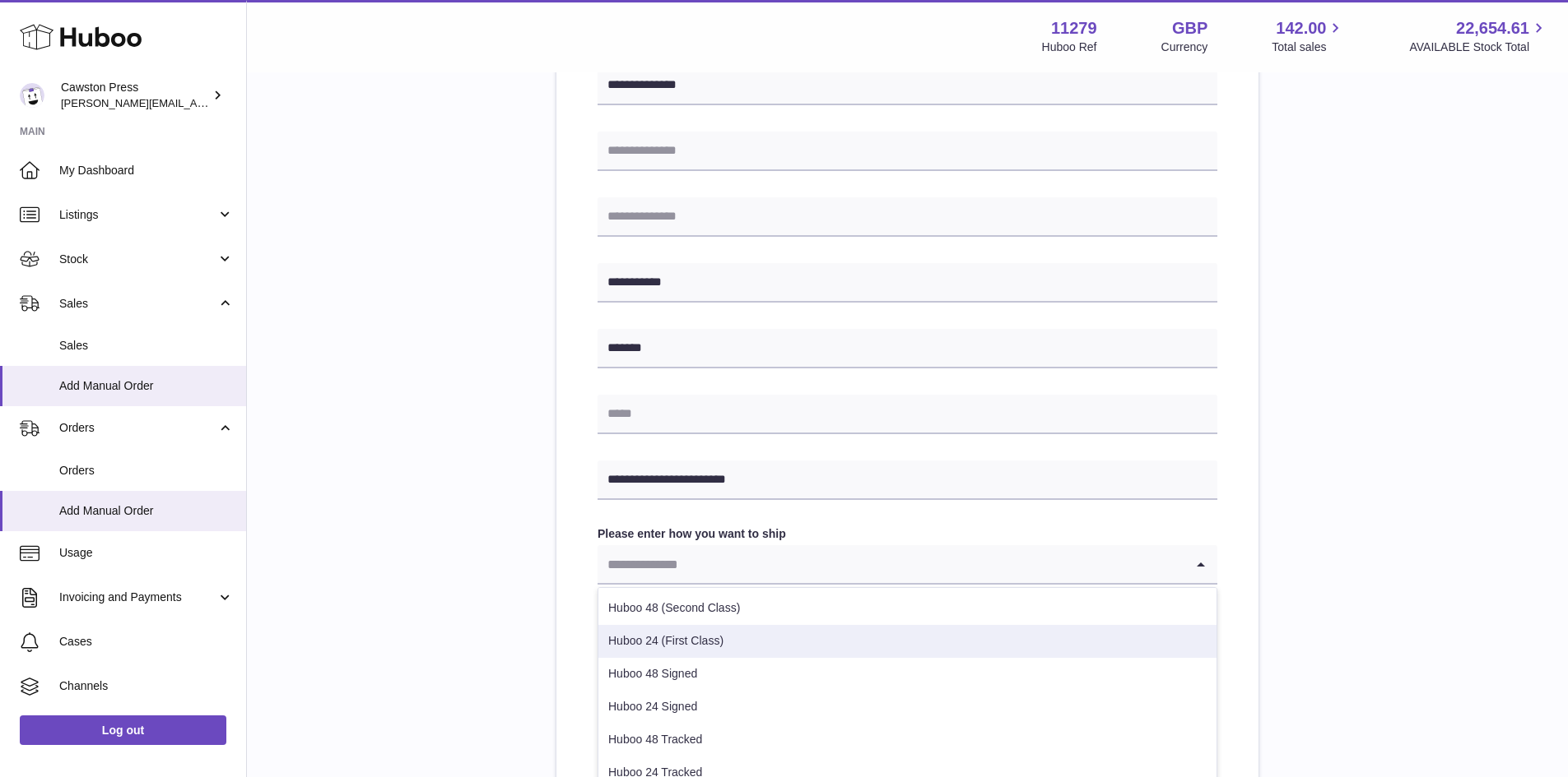
click at [723, 640] on li "Huboo 24 (First Class)" at bounding box center [906, 642] width 618 height 33
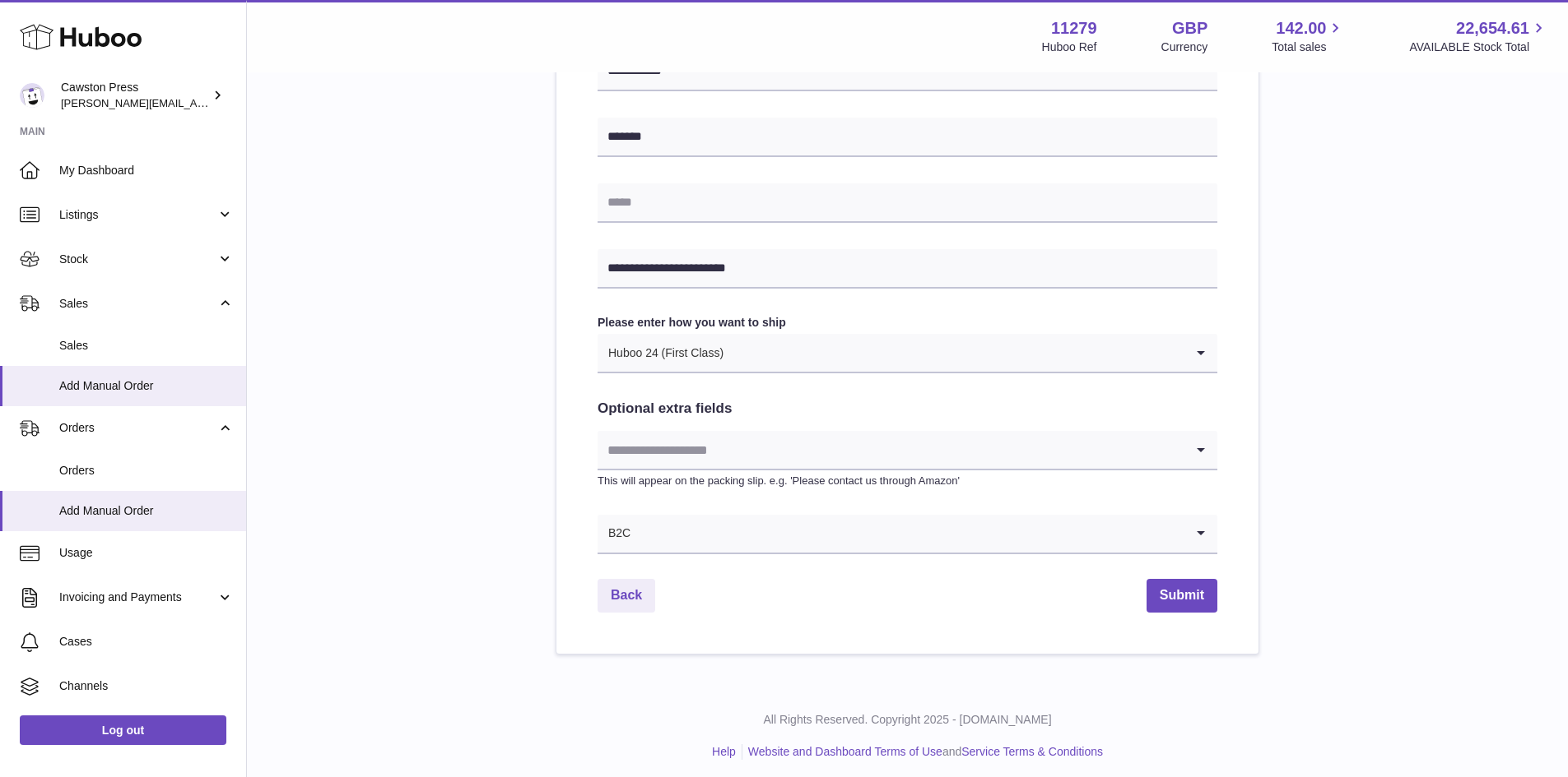
scroll to position [713, 0]
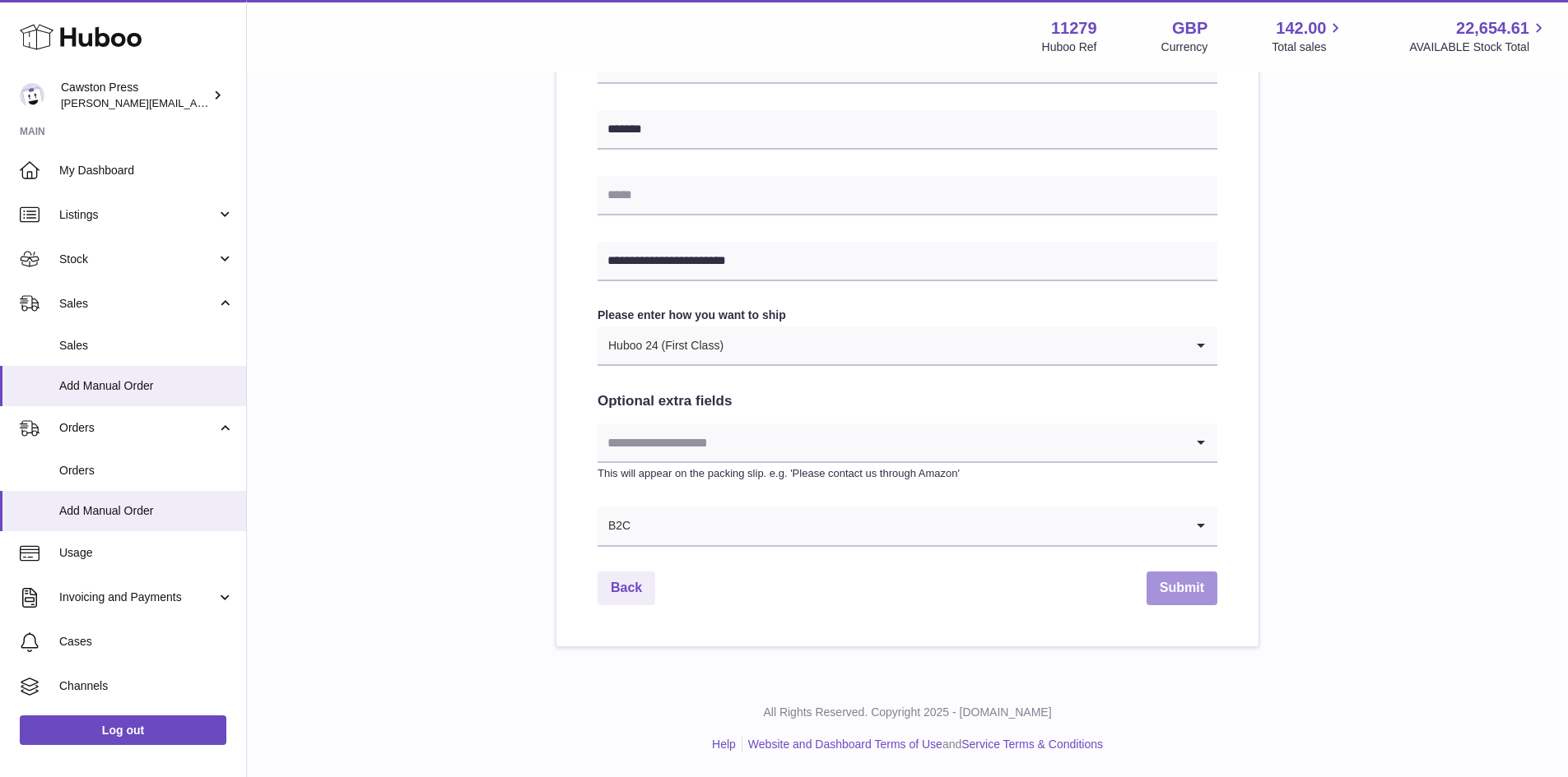
click at [1171, 591] on button "Submit" at bounding box center [1181, 588] width 71 height 34
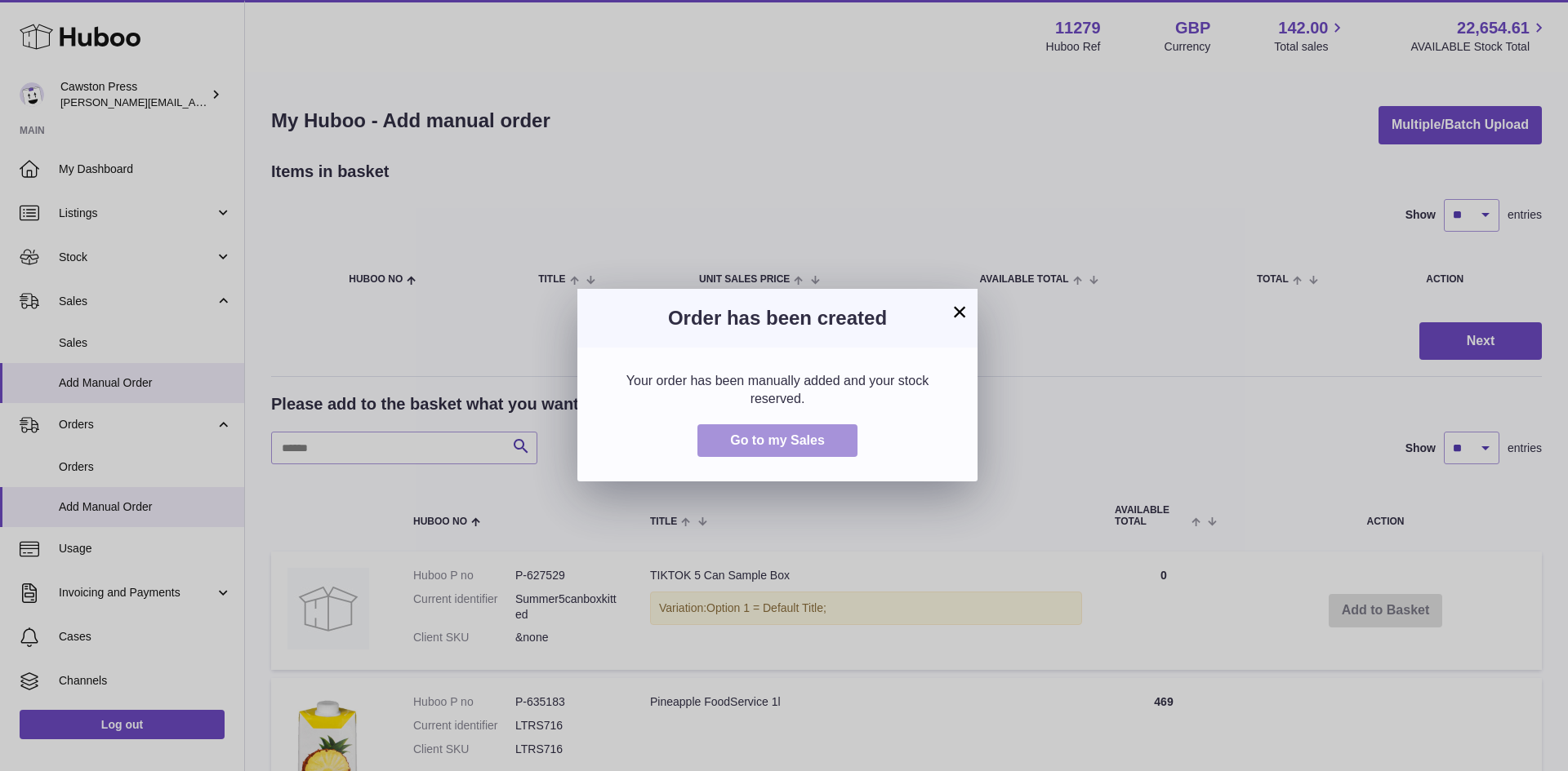
click at [725, 445] on button "Go to my Sales" at bounding box center [777, 441] width 160 height 34
